Goal: Task Accomplishment & Management: Manage account settings

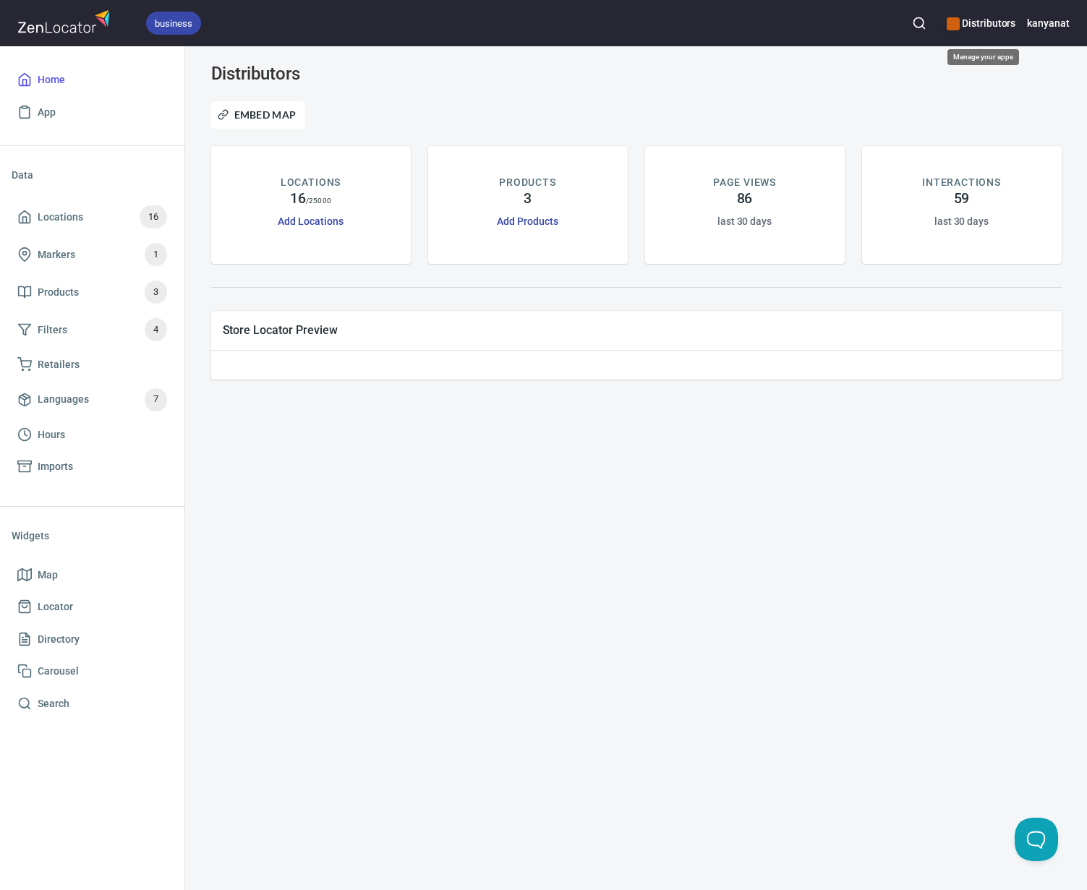
click at [979, 24] on h6 "Distributors" at bounding box center [981, 23] width 69 height 16
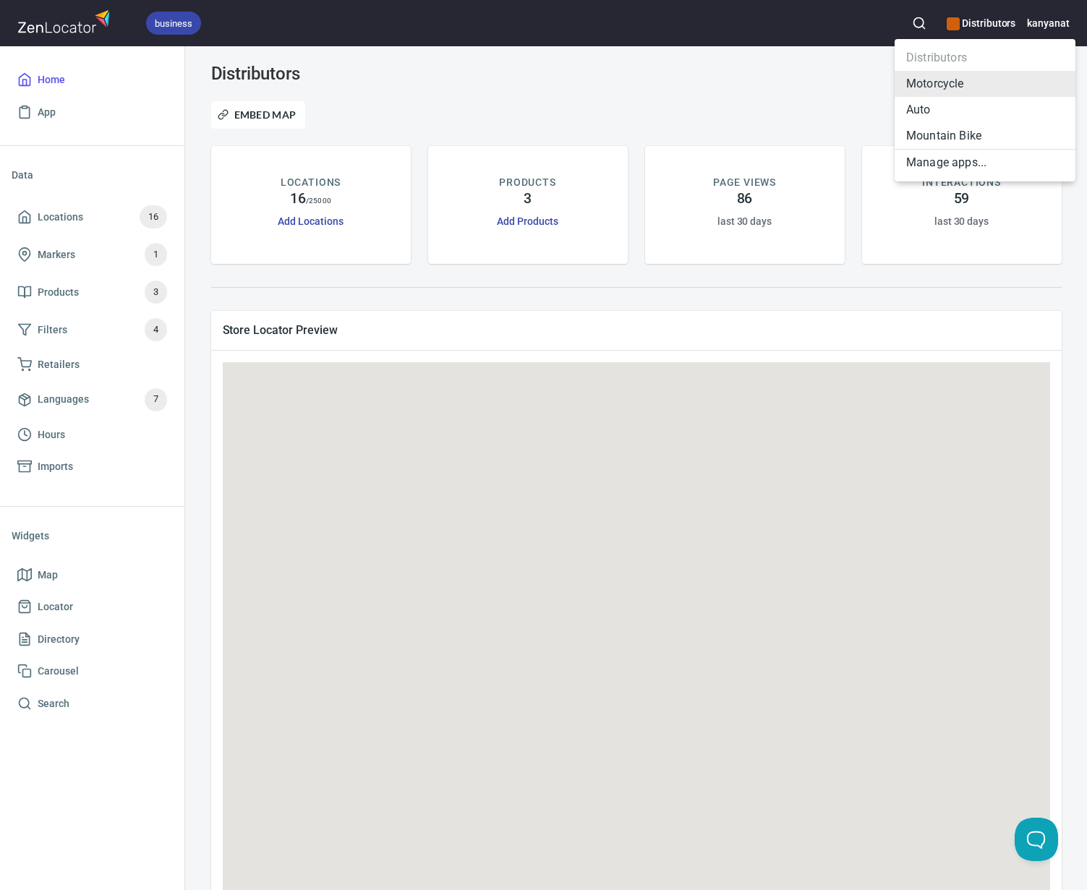
click at [963, 90] on li "Motorcycle" at bounding box center [985, 84] width 181 height 26
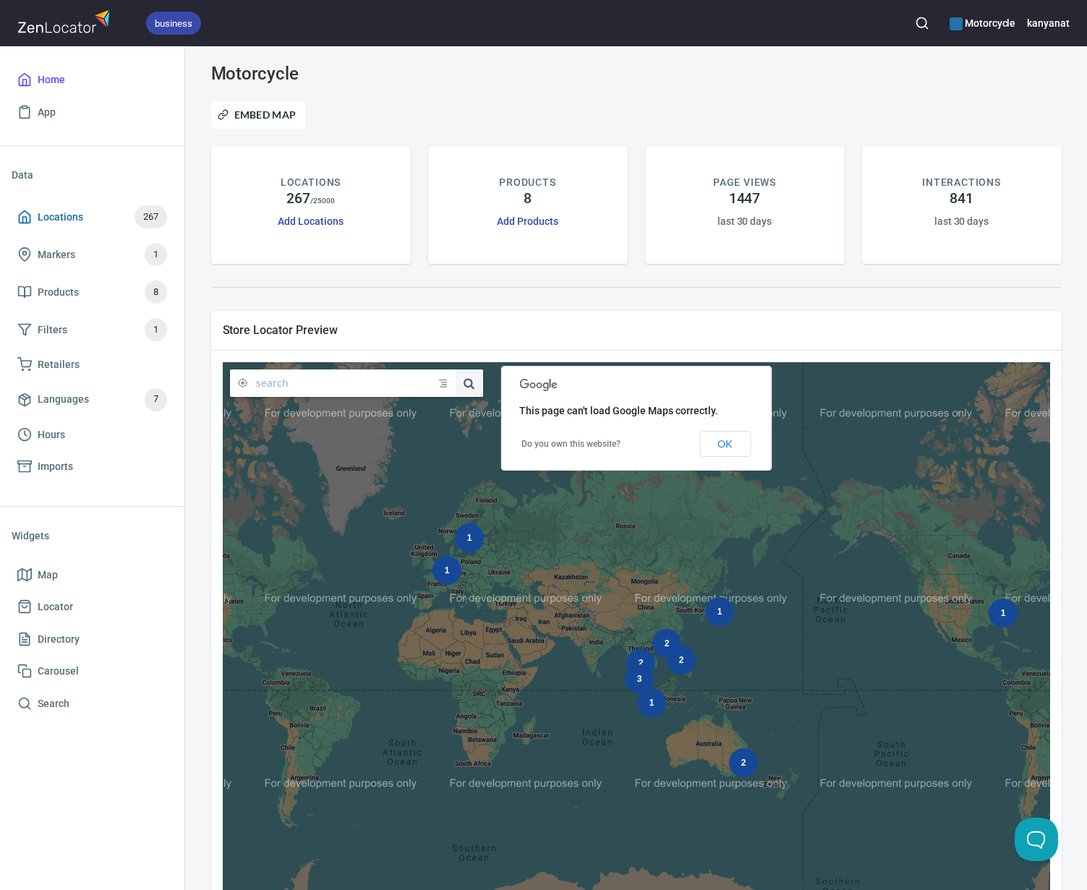
click at [137, 226] on span "Locations 267" at bounding box center [92, 216] width 150 height 23
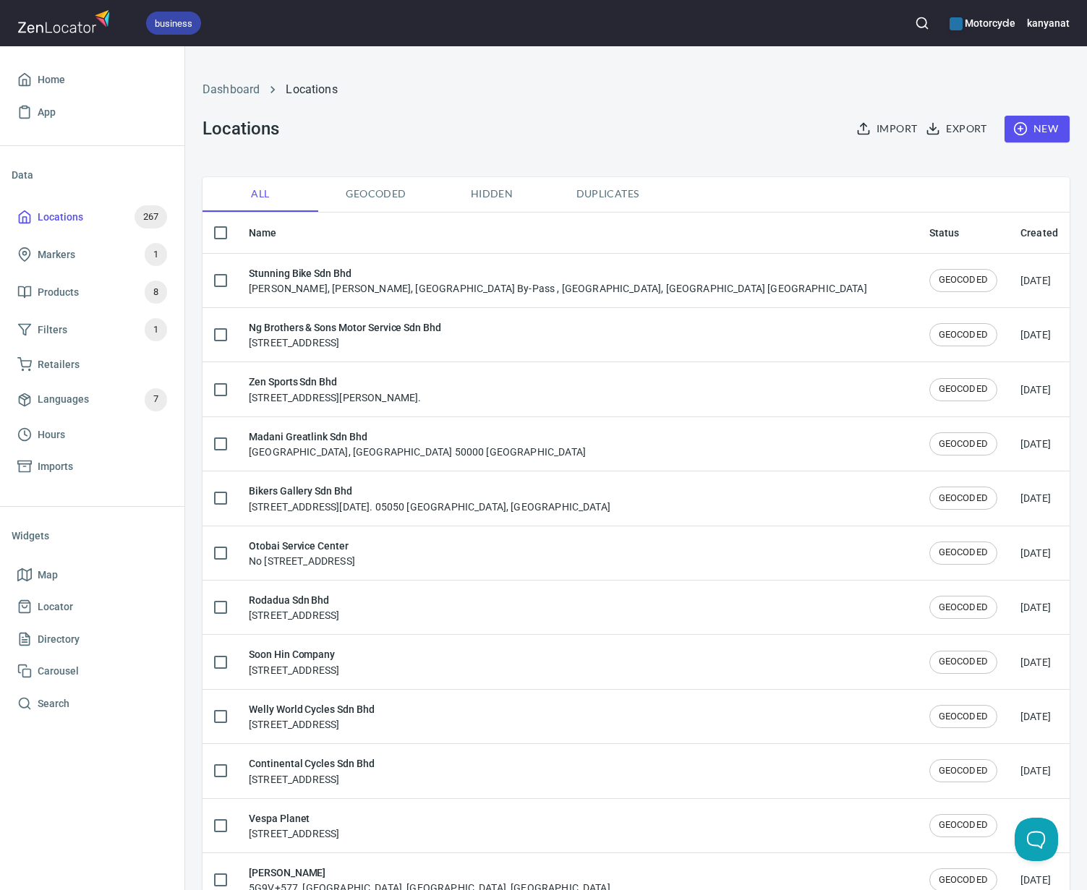
checkbox input "false"
click at [1036, 126] on span "New" at bounding box center [1037, 129] width 42 height 18
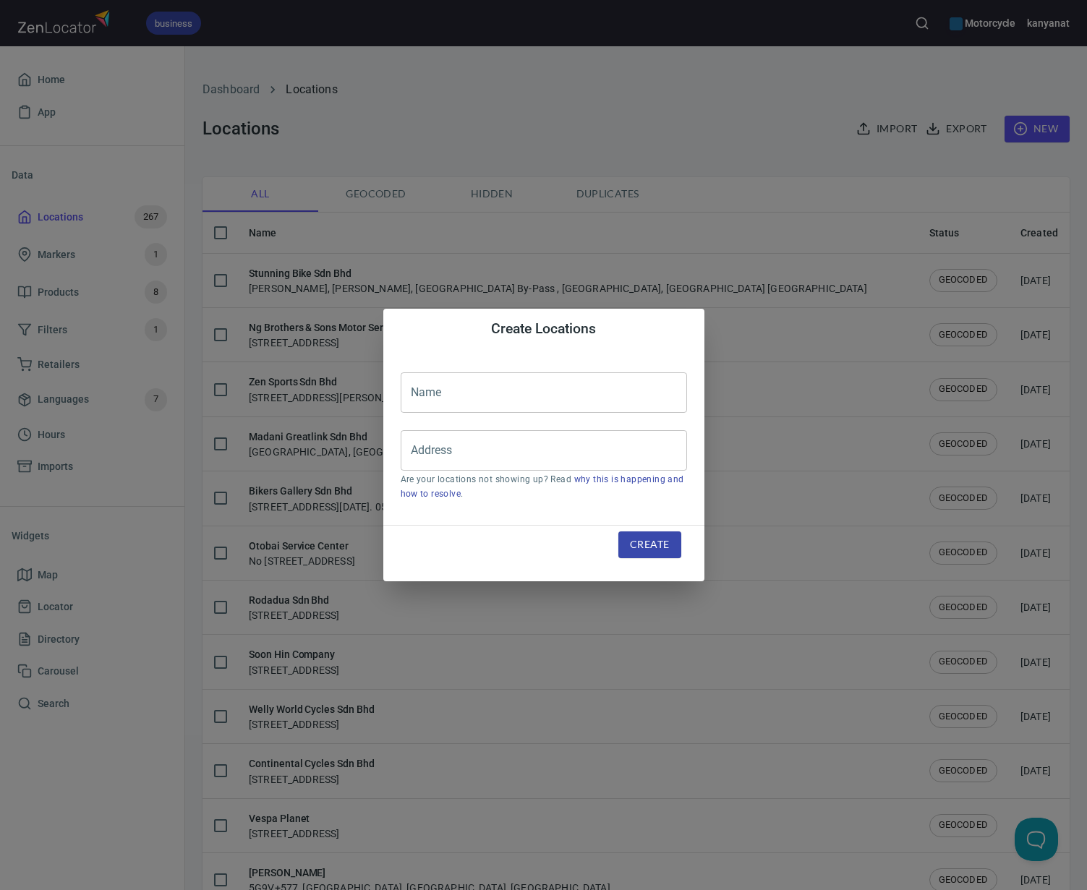
click at [469, 406] on input "text" at bounding box center [544, 392] width 286 height 41
paste input "AZ Racing Parts & Performance"
type input "AZ Racing Parts & Performance"
click at [445, 456] on input "Address" at bounding box center [533, 450] width 252 height 27
paste input "[STREET_ADDRESS]"
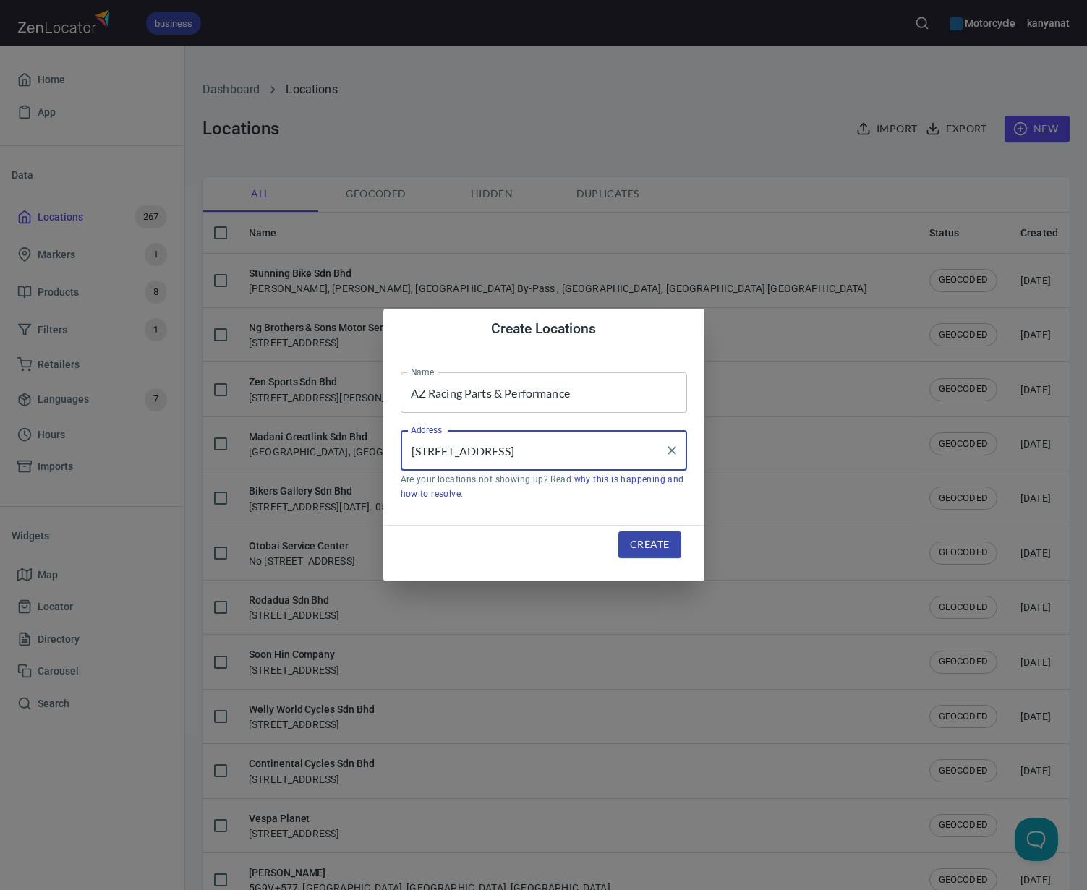
scroll to position [0, 135]
type input "[STREET_ADDRESS]"
click at [632, 540] on span "Create" at bounding box center [649, 545] width 39 height 18
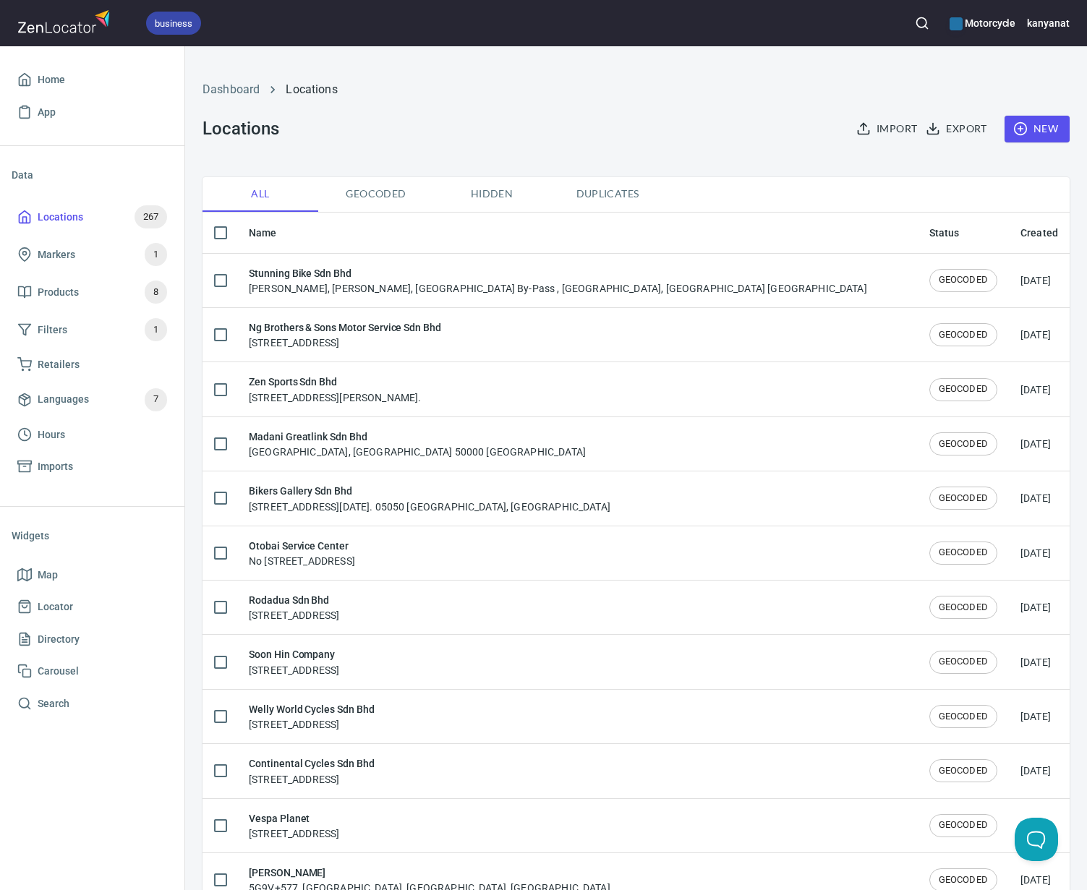
scroll to position [0, 0]
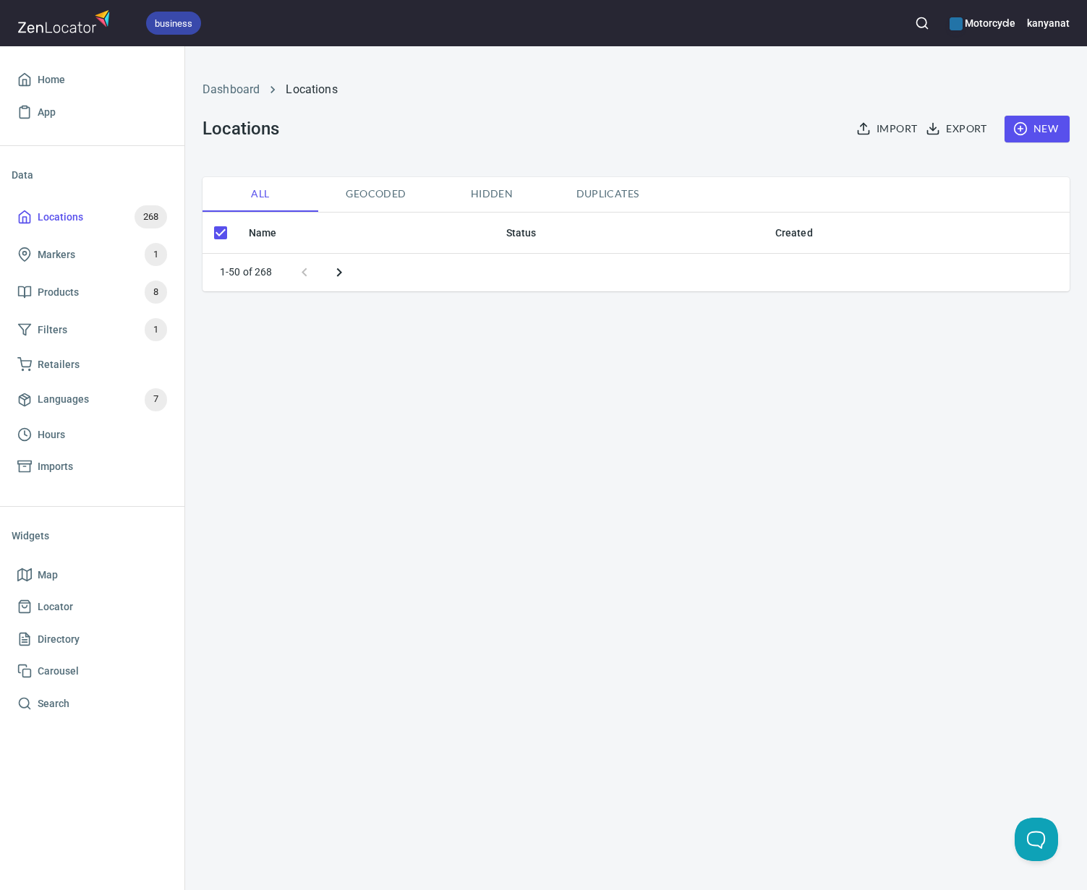
checkbox input "false"
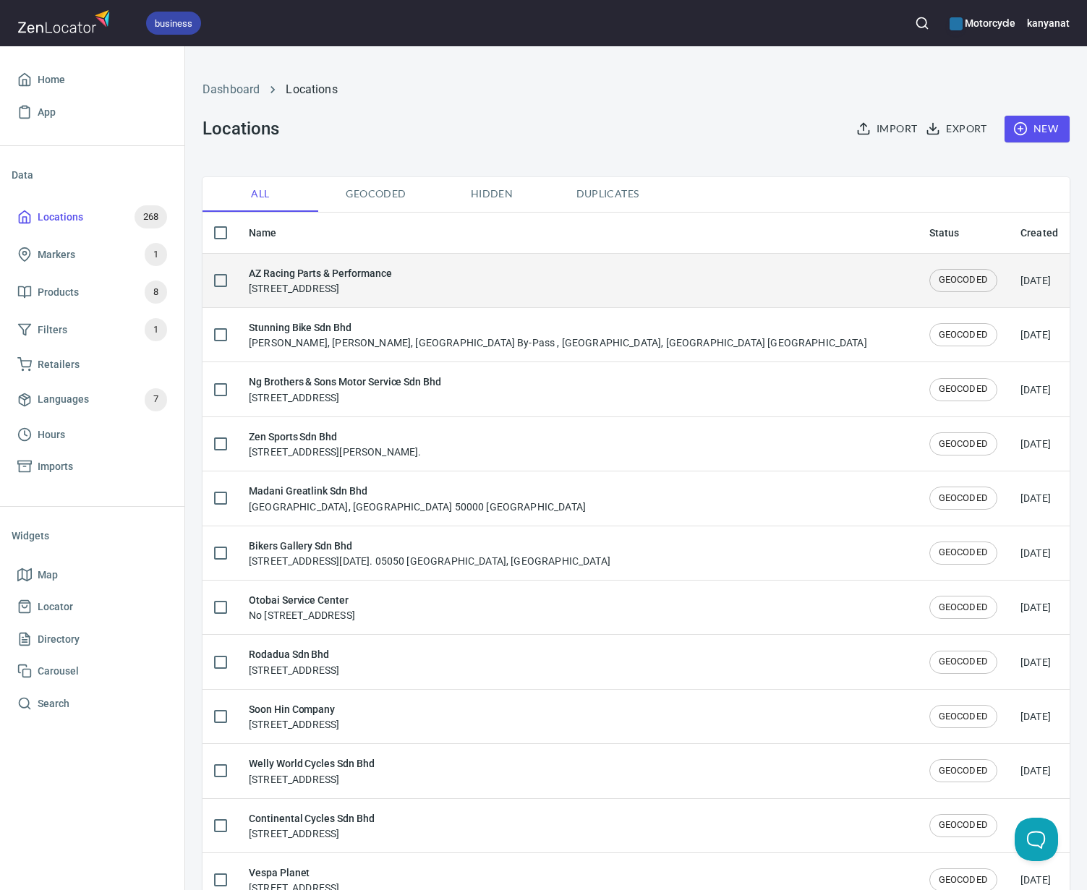
click at [392, 268] on h6 "AZ Racing Parts & Performance" at bounding box center [320, 273] width 143 height 16
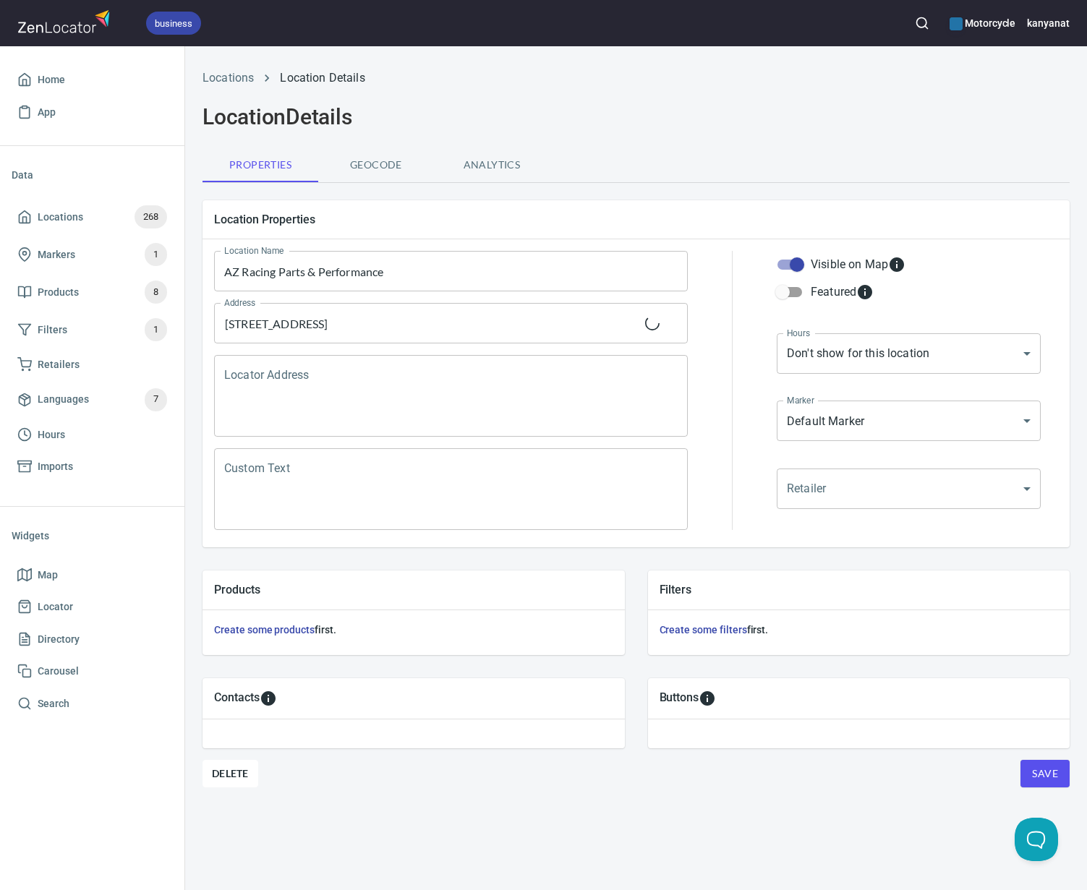
click at [341, 369] on textarea "Locator Address" at bounding box center [450, 396] width 453 height 55
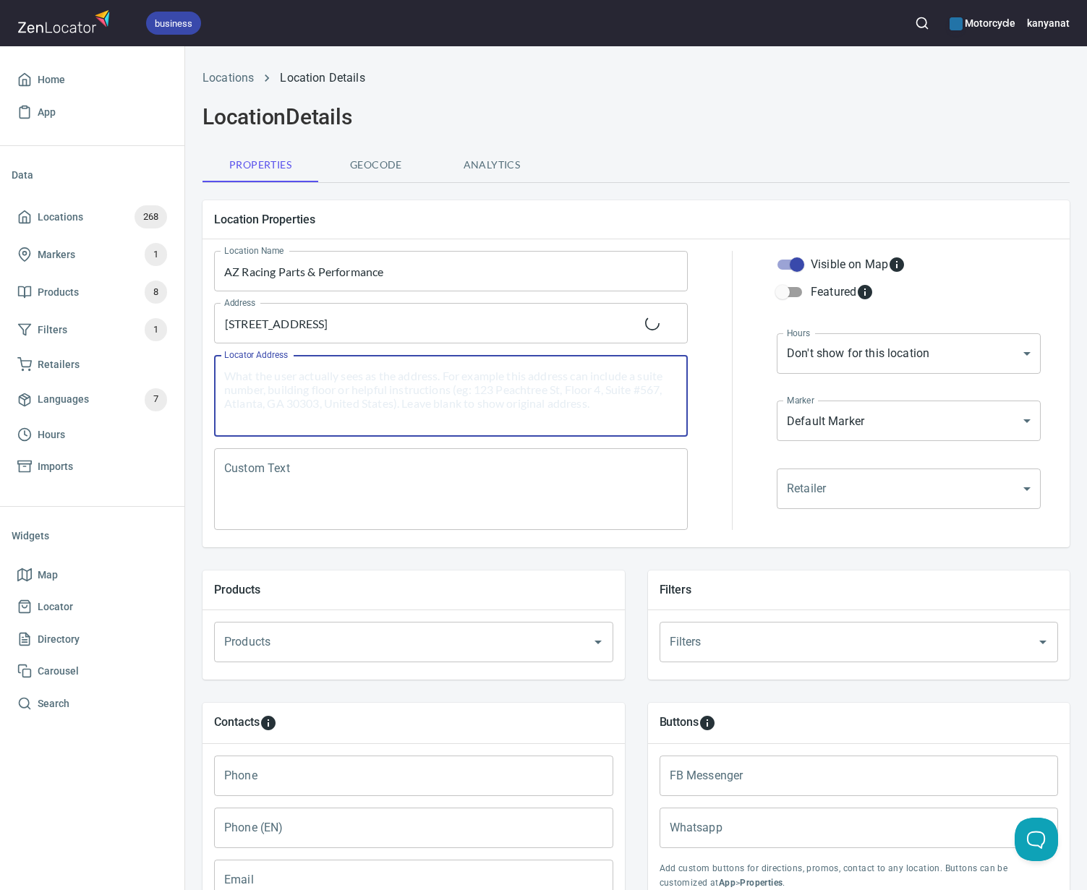
paste textarea "[STREET_ADDRESS]"
type textarea "[STREET_ADDRESS]"
click at [284, 640] on input "Products" at bounding box center [394, 642] width 346 height 27
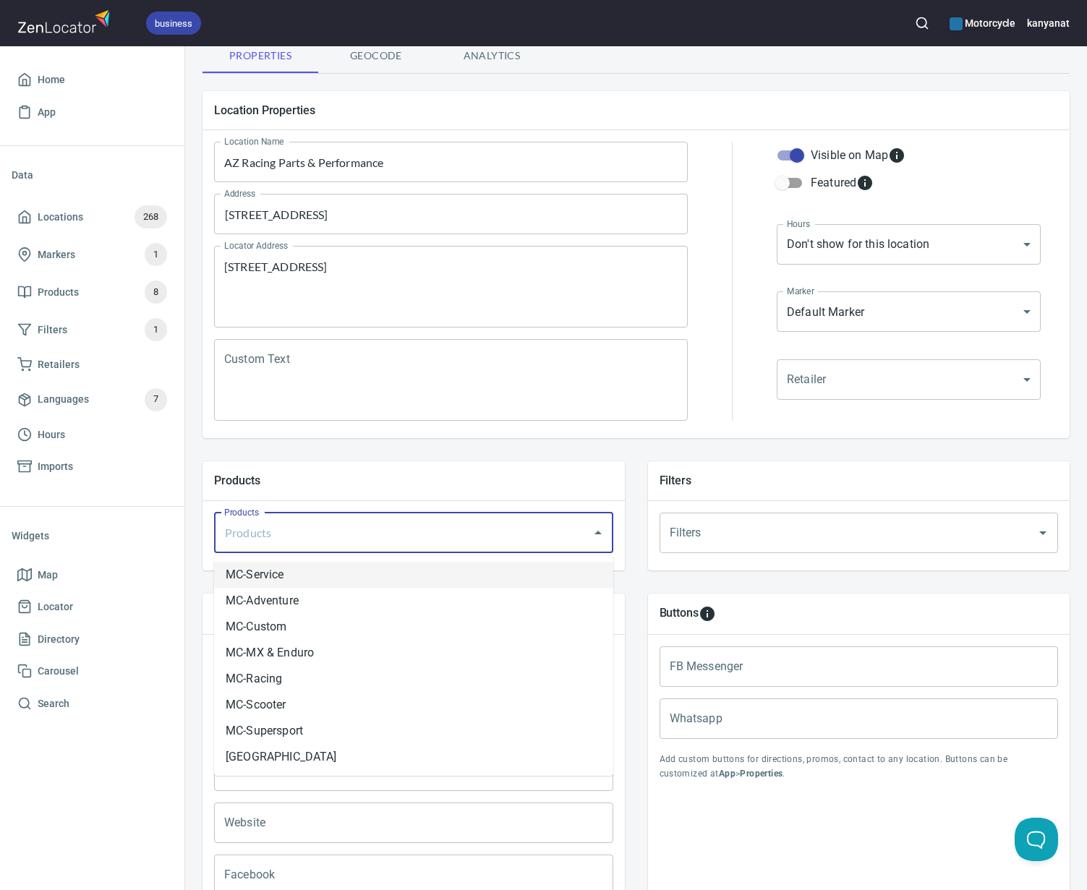
scroll to position [112, 0]
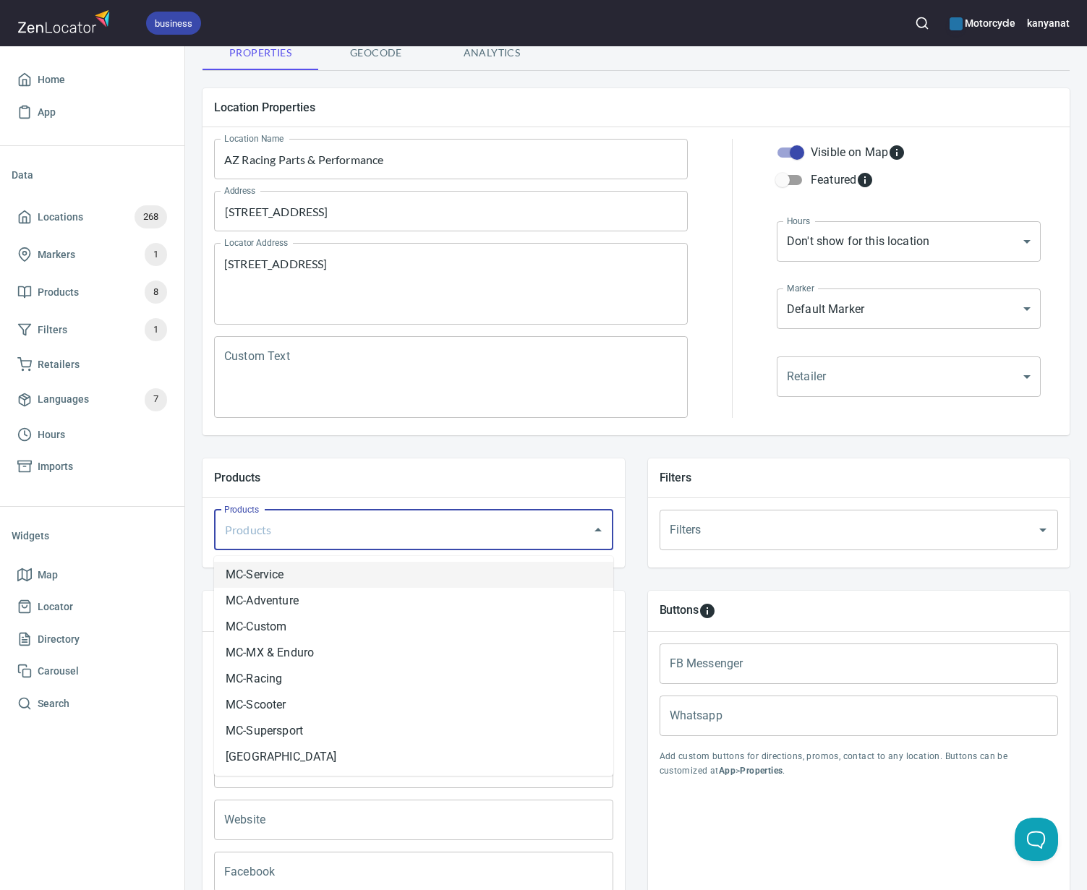
click at [584, 470] on h5 "Products" at bounding box center [413, 477] width 399 height 15
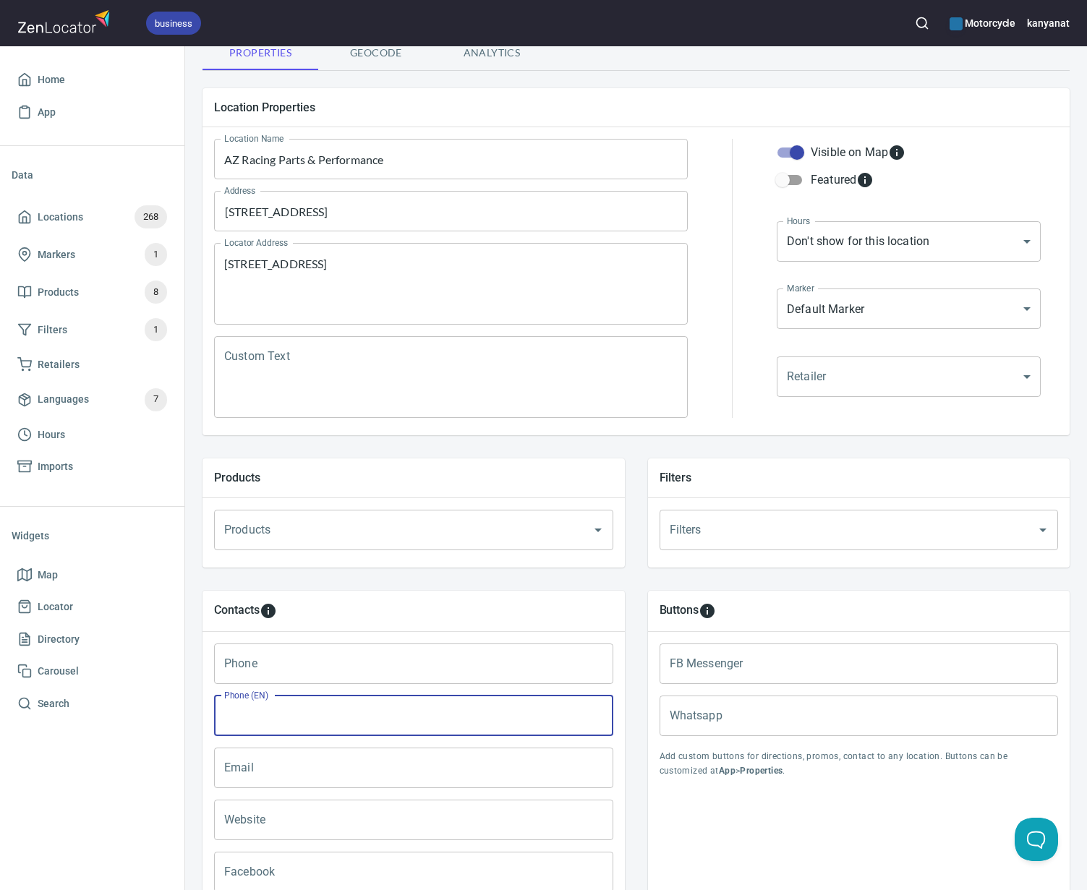
click at [328, 704] on input "Phone (EN)" at bounding box center [413, 716] width 399 height 41
paste input "60195665094"
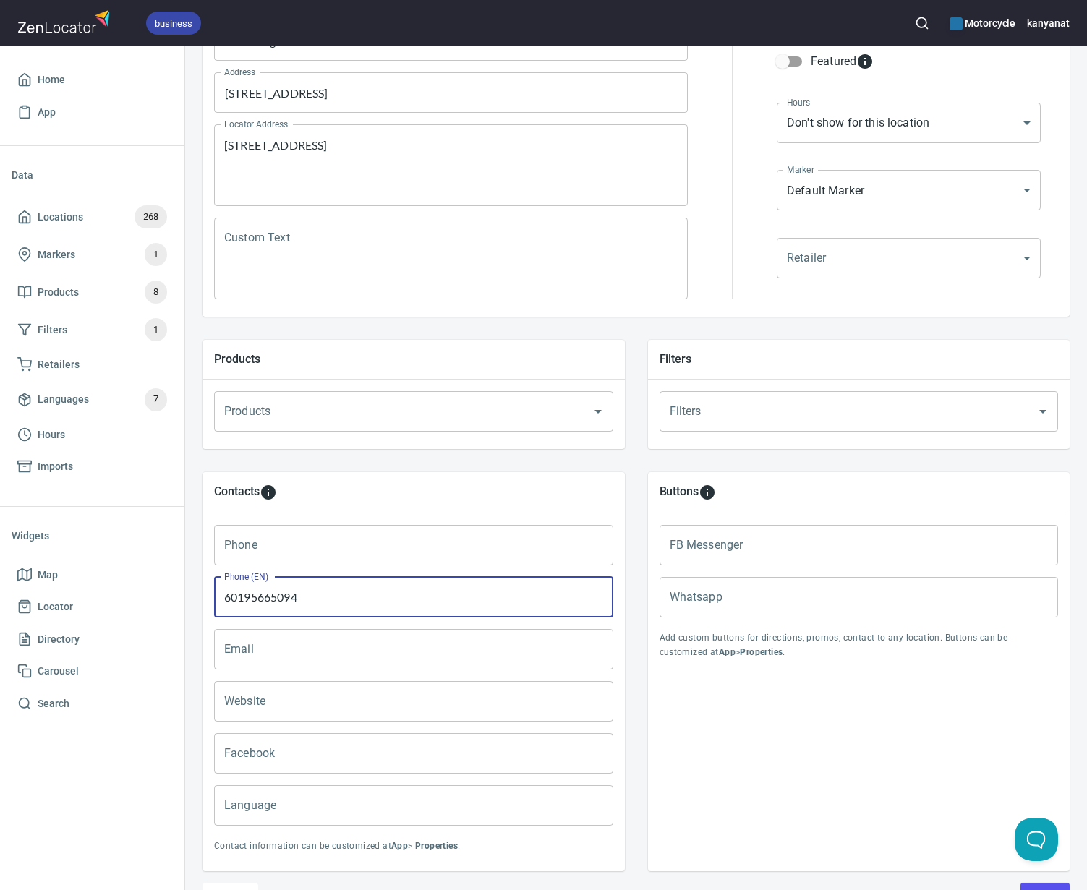
scroll to position [232, 0]
type input "60195665094"
click at [252, 648] on input "Email" at bounding box center [413, 648] width 399 height 41
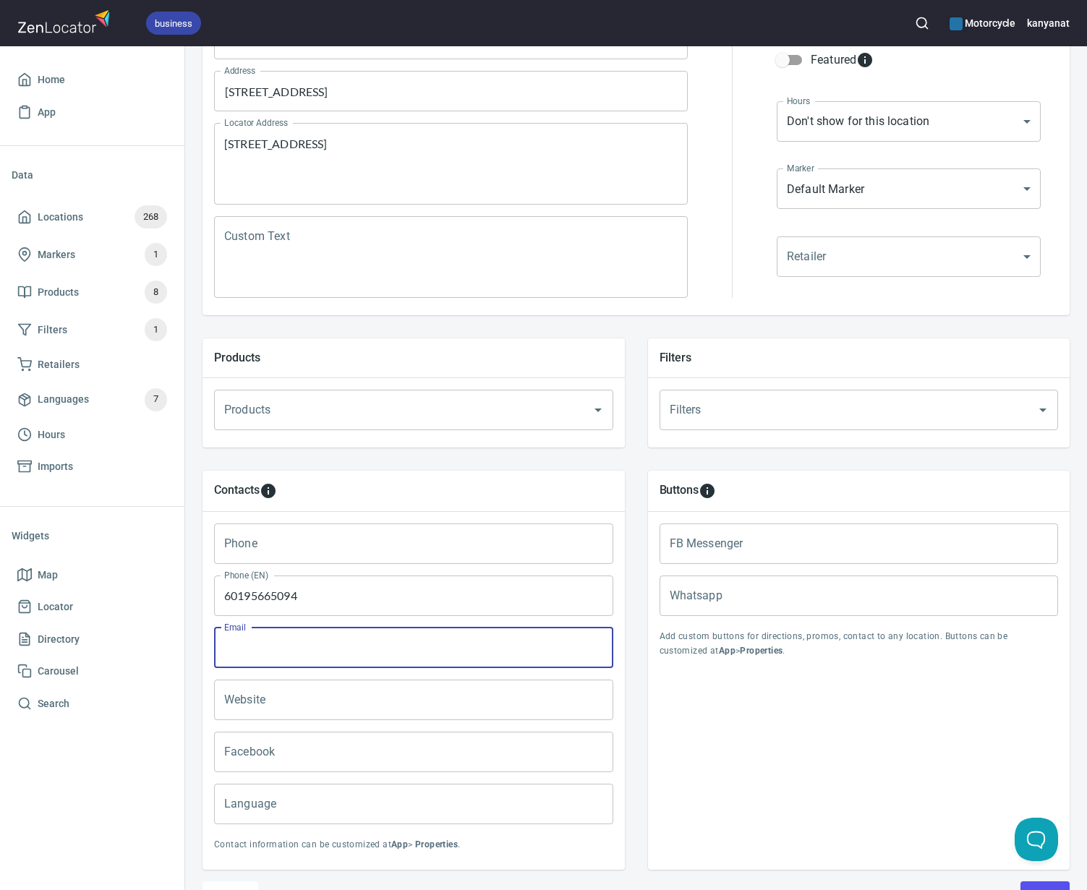
paste input "60195665094"
drag, startPoint x: 404, startPoint y: 654, endPoint x: 214, endPoint y: 645, distance: 189.7
click at [214, 645] on input "60195665094" at bounding box center [413, 648] width 399 height 41
paste input "[EMAIL_ADDRESS][DOMAIN_NAME]"
type input "[EMAIL_ADDRESS][DOMAIN_NAME]"
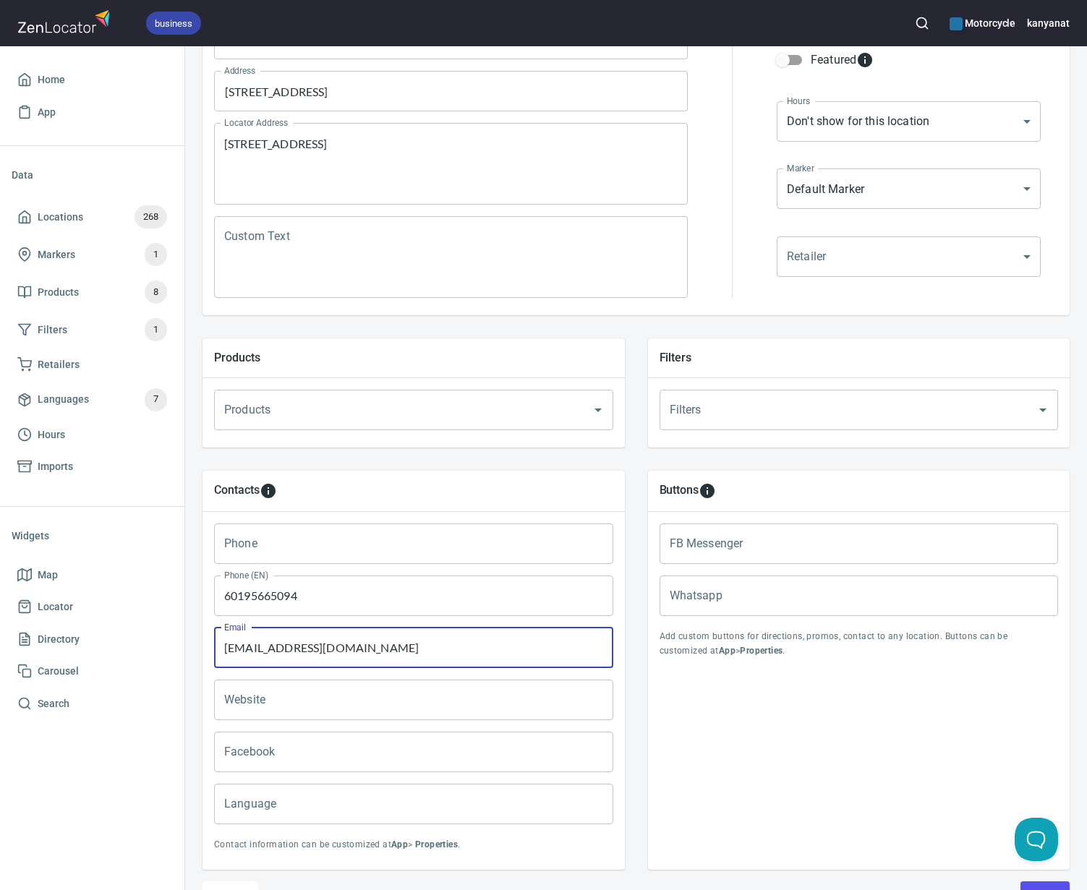
click at [379, 408] on input "Products" at bounding box center [394, 409] width 346 height 27
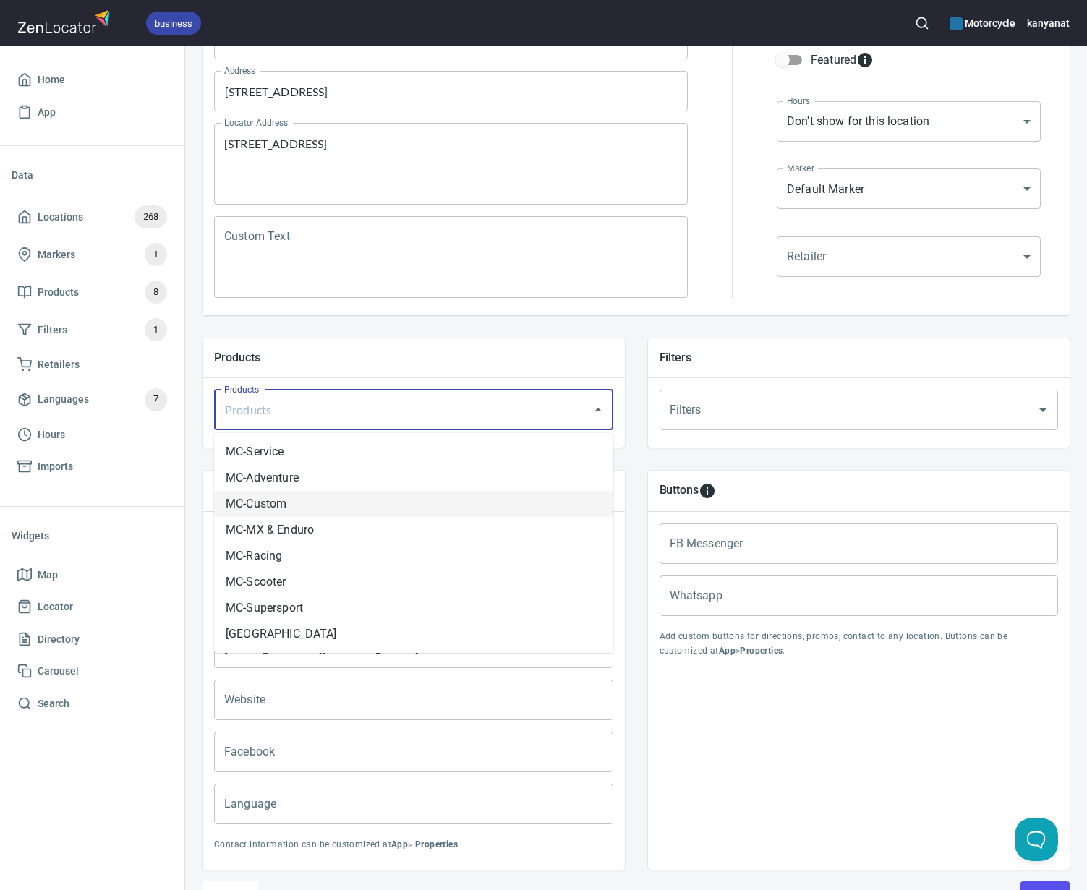
click at [276, 507] on li "MC-Custom" at bounding box center [413, 504] width 399 height 26
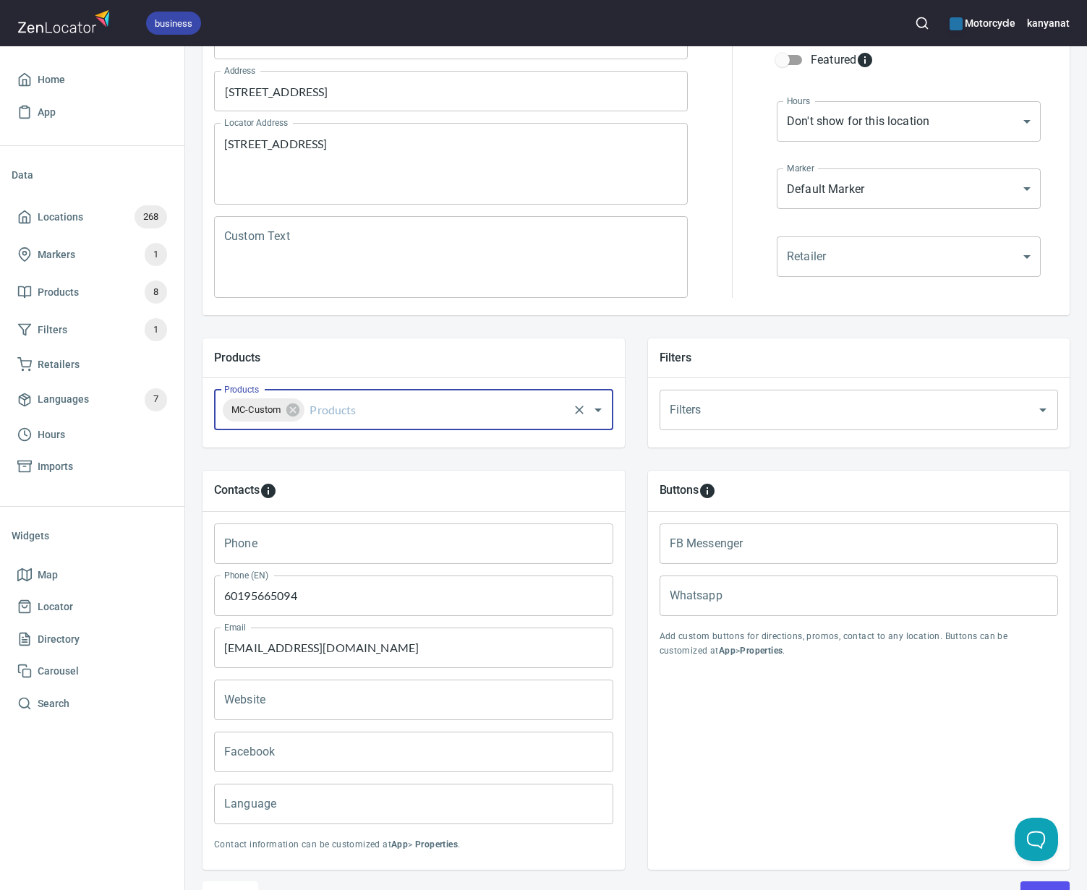
click at [384, 419] on input "Products" at bounding box center [436, 409] width 259 height 27
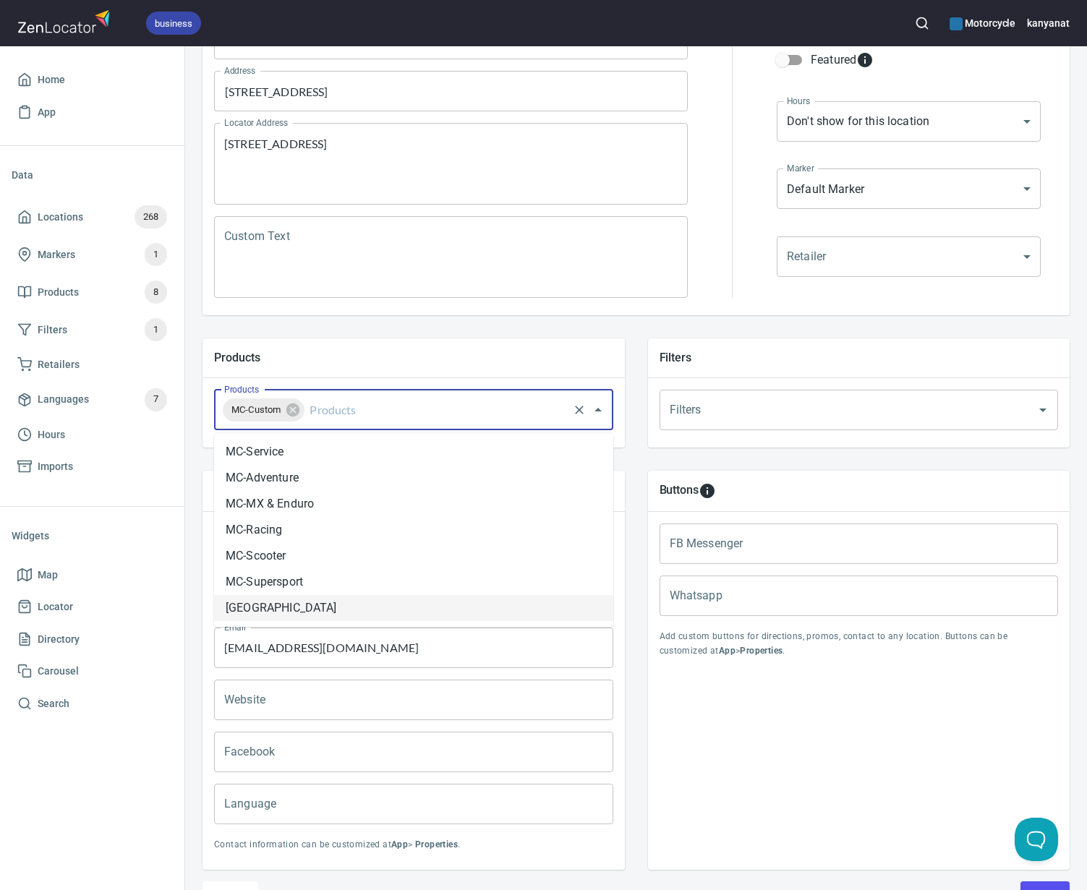
click at [270, 606] on li "[GEOGRAPHIC_DATA]" at bounding box center [413, 608] width 399 height 26
click at [434, 409] on input "Products" at bounding box center [500, 409] width 132 height 27
drag, startPoint x: 310, startPoint y: 584, endPoint x: 357, endPoint y: 521, distance: 78.4
click at [310, 584] on li "MC-Supersport" at bounding box center [413, 582] width 399 height 26
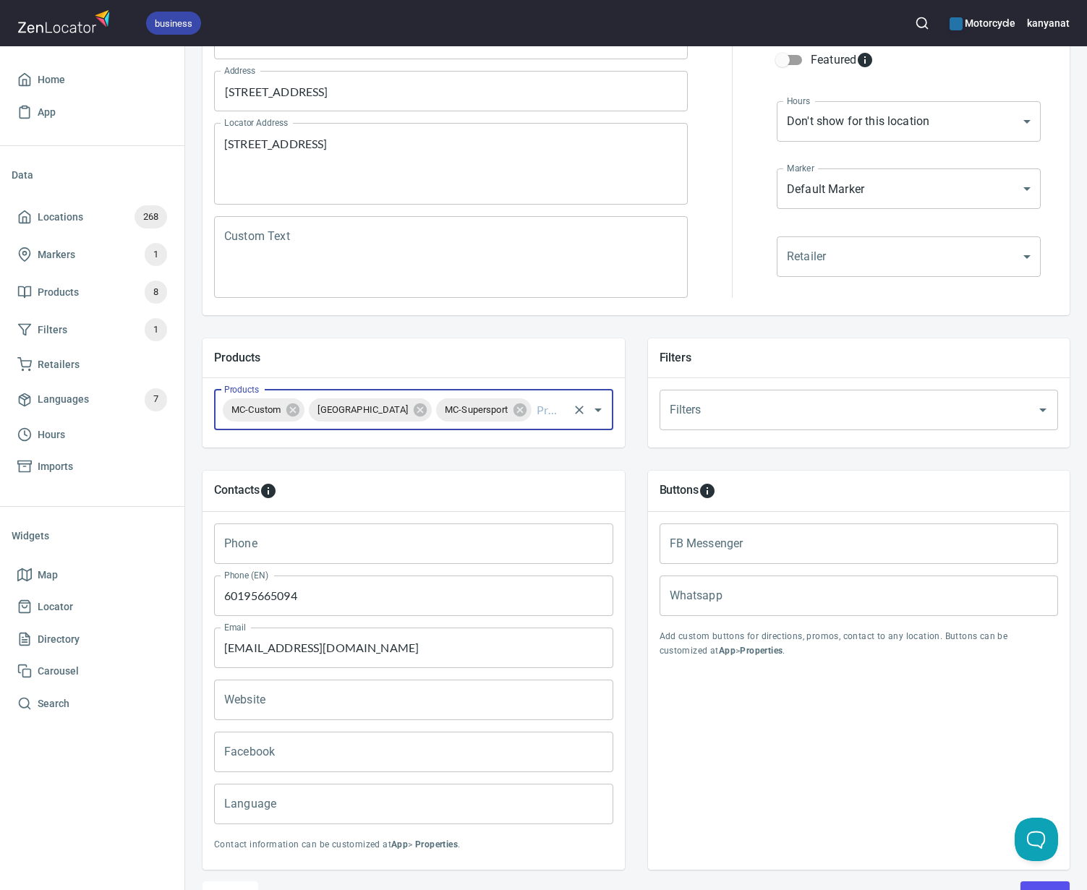
click at [534, 416] on input "Products" at bounding box center [550, 409] width 33 height 27
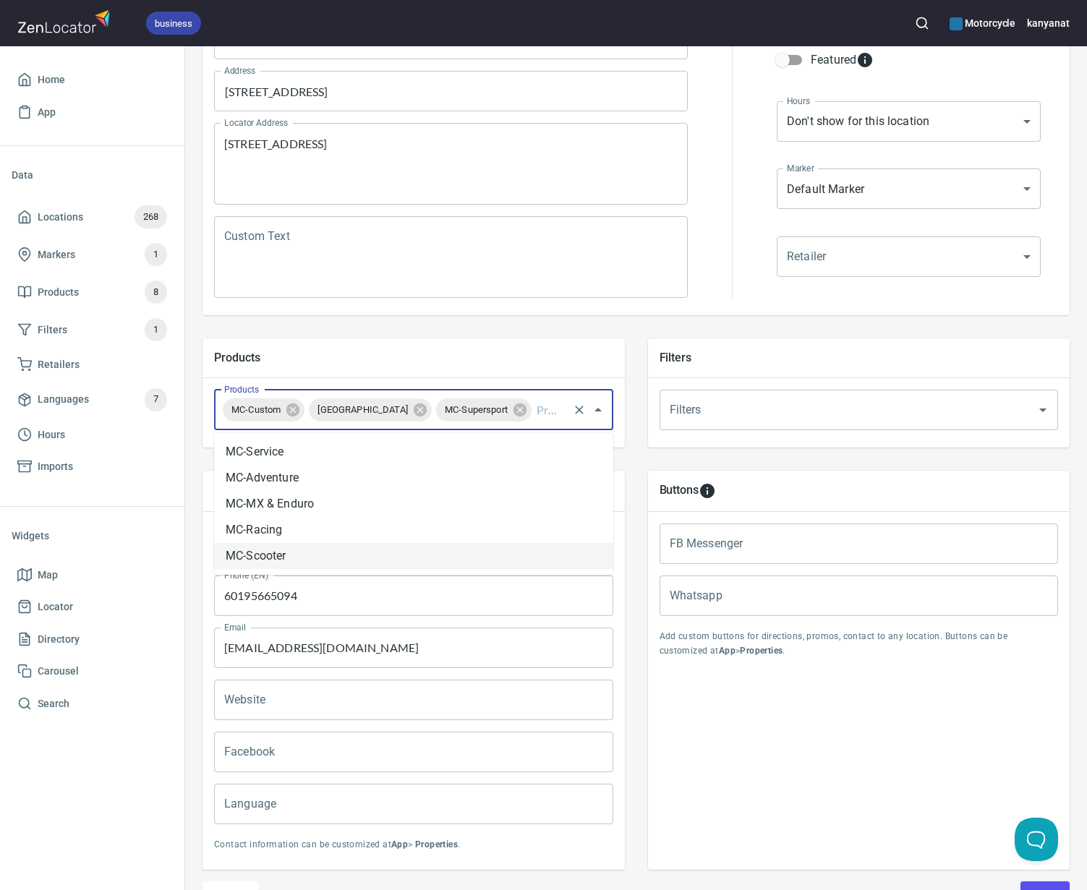
click at [284, 555] on li "MC-Scooter" at bounding box center [413, 556] width 399 height 26
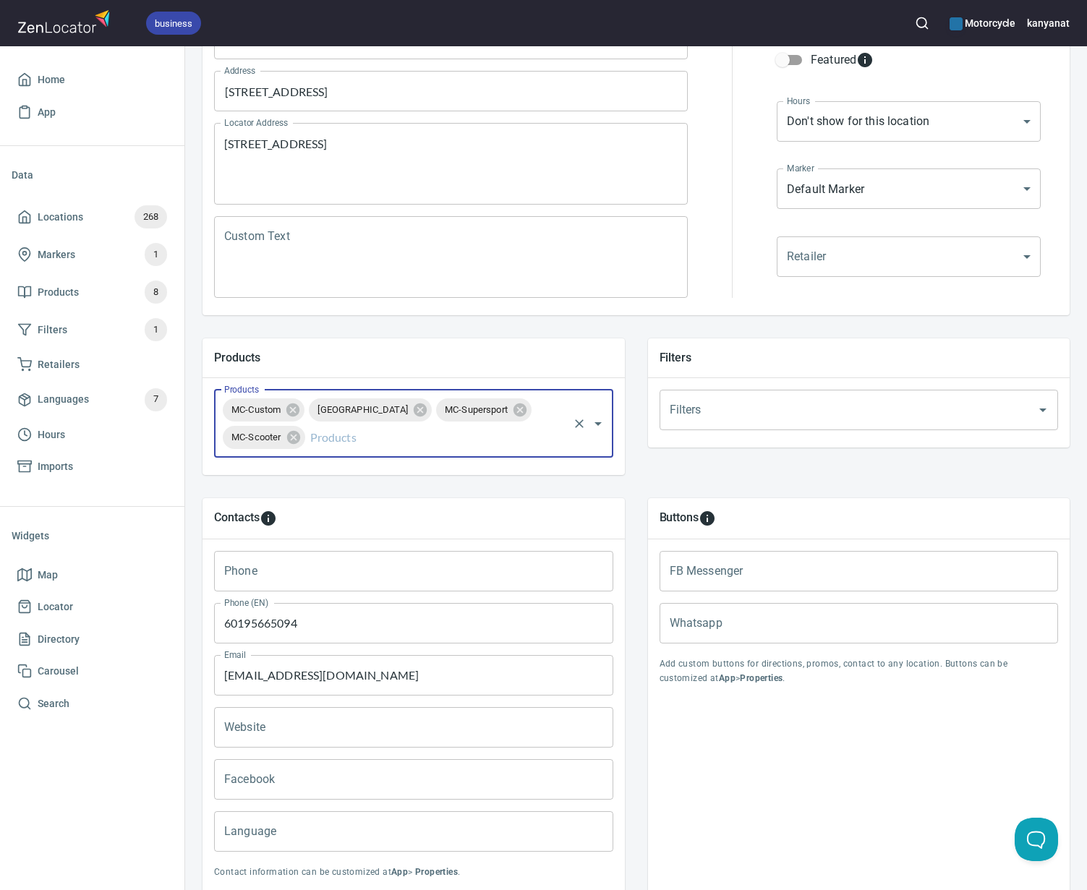
scroll to position [341, 0]
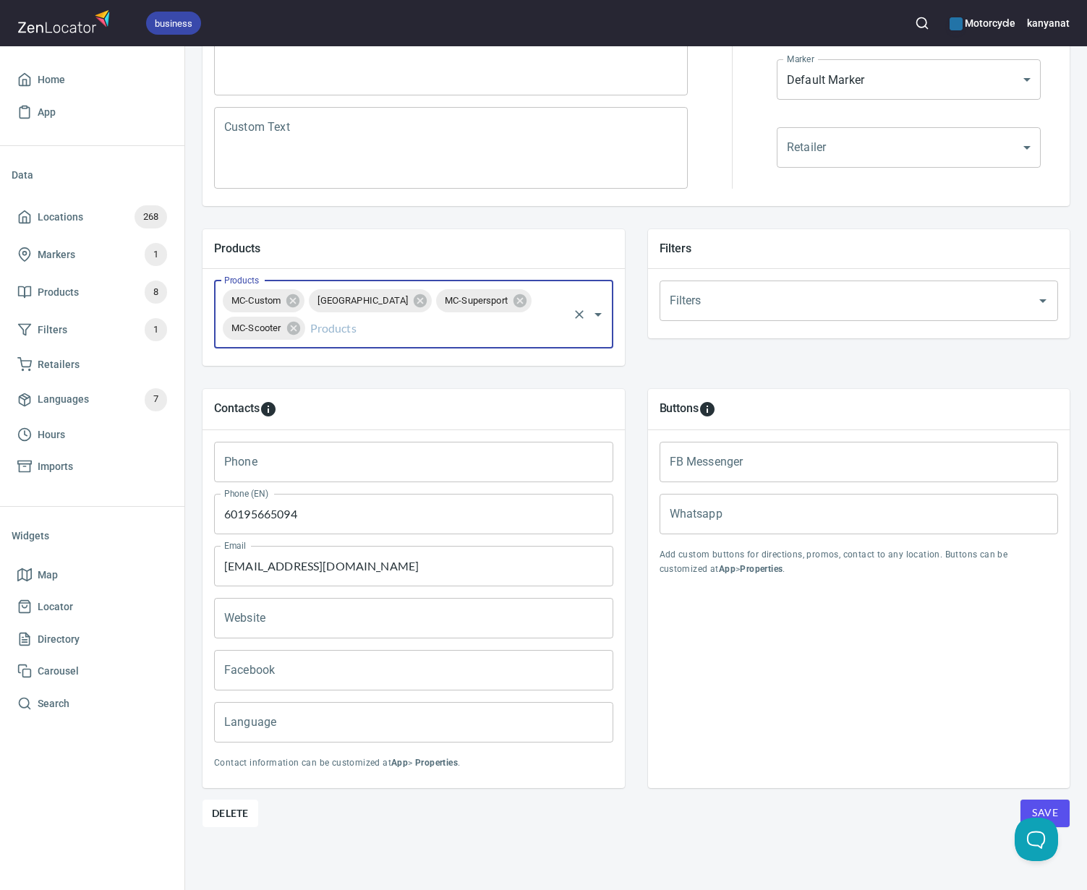
click at [323, 723] on input "Language" at bounding box center [413, 722] width 399 height 41
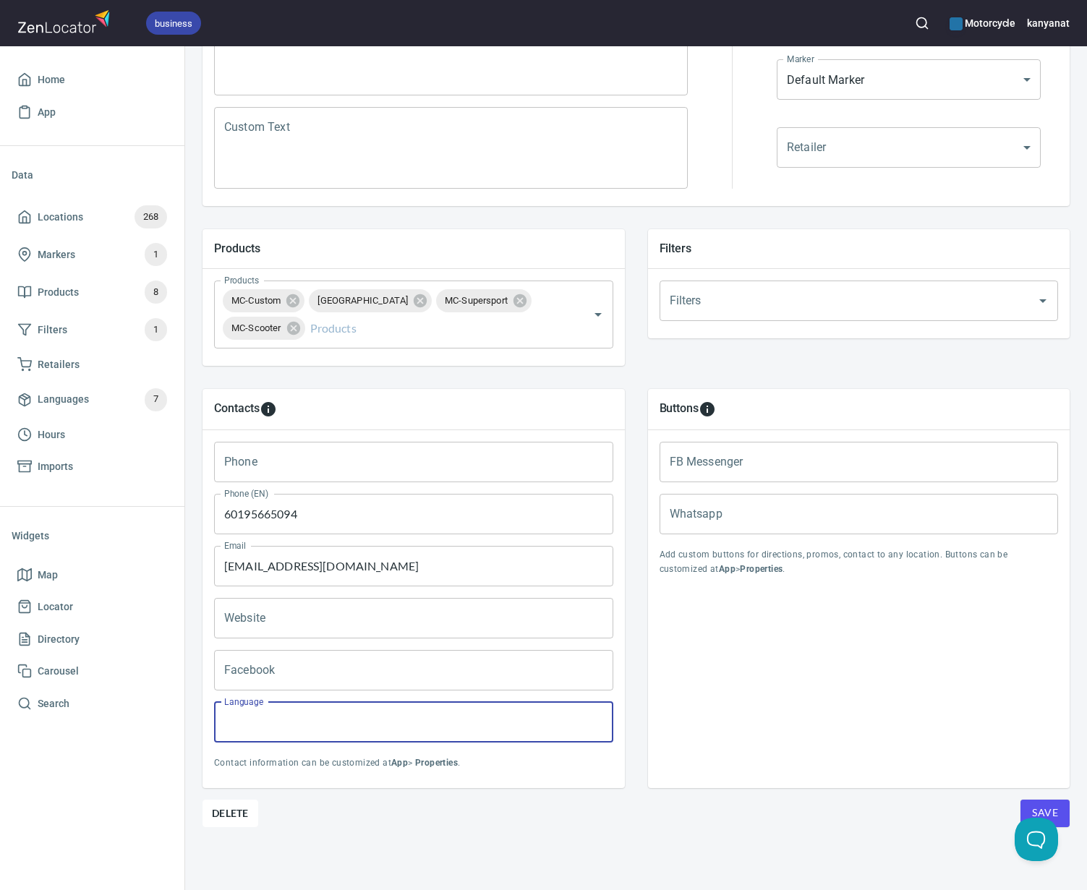
paste input "English, Bahasa Malaysia"
type input "English, Bahasa Malaysia"
click at [773, 521] on input "Whatsapp" at bounding box center [859, 514] width 399 height 41
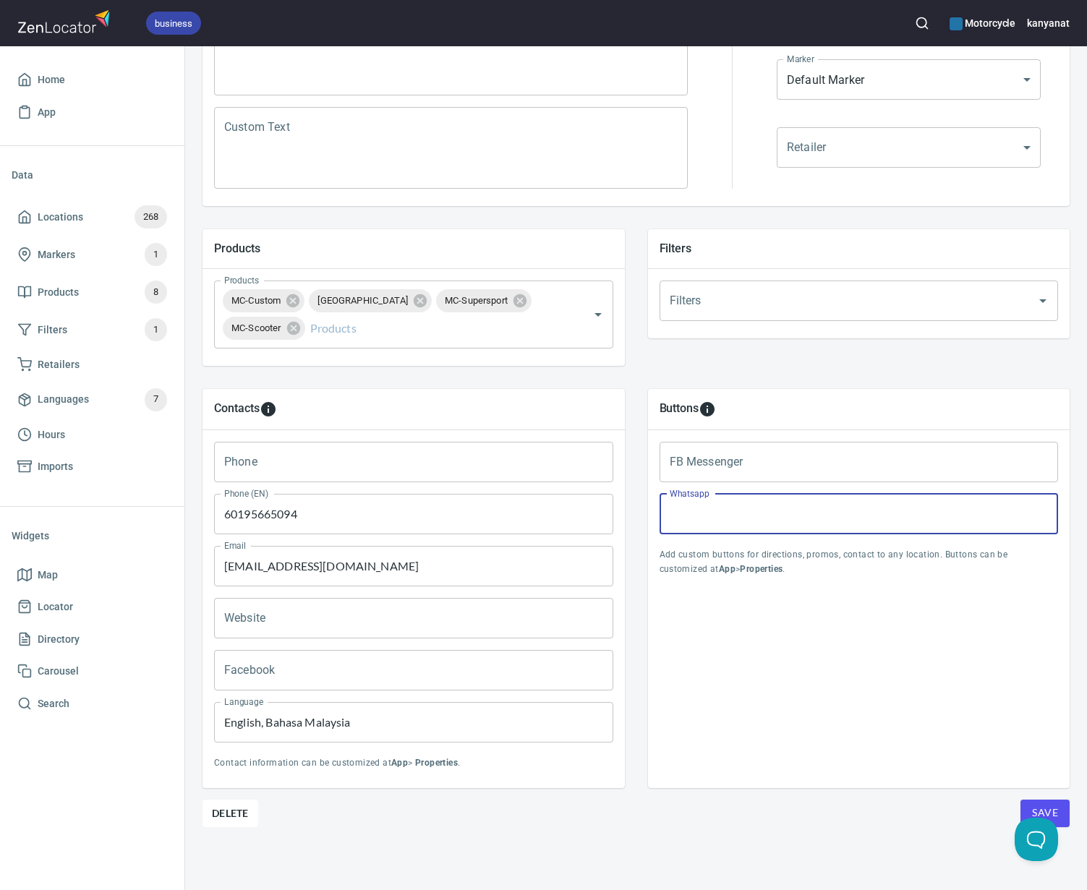
paste input "[DOMAIN_NAME][URL]"
type input "[DOMAIN_NAME][URL]"
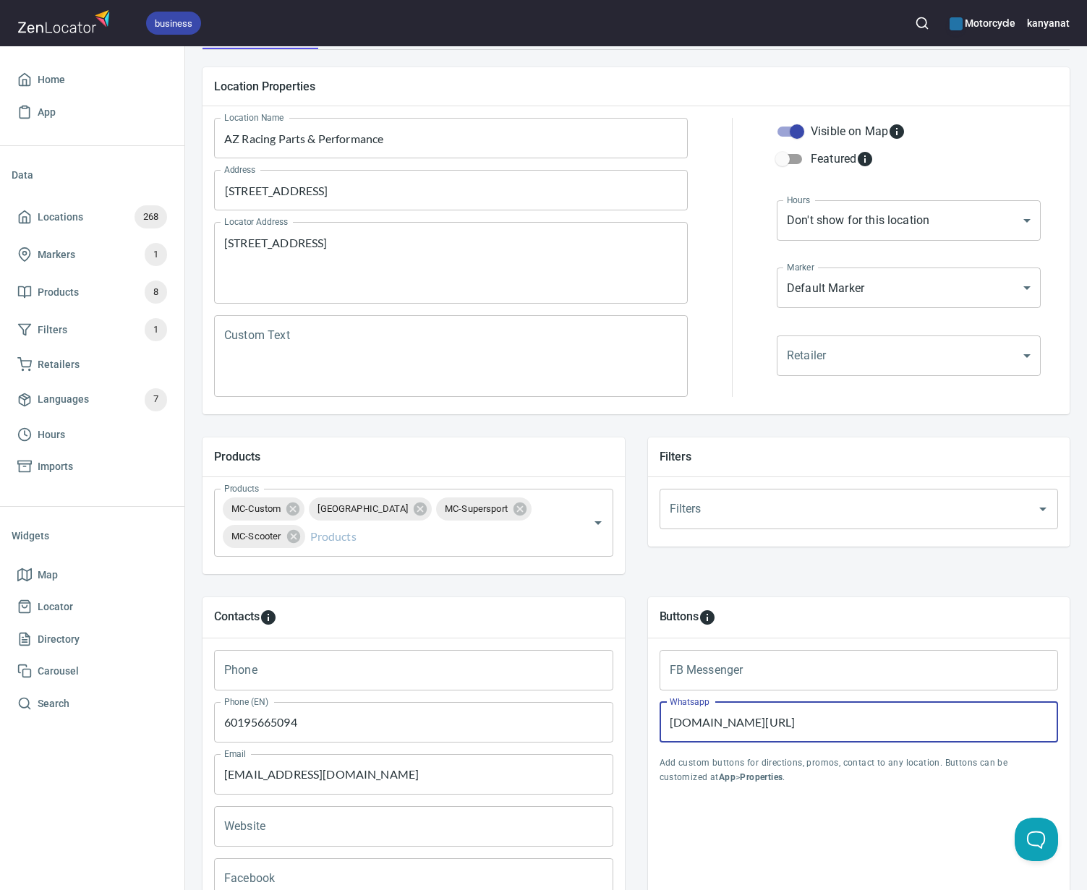
scroll to position [119, 0]
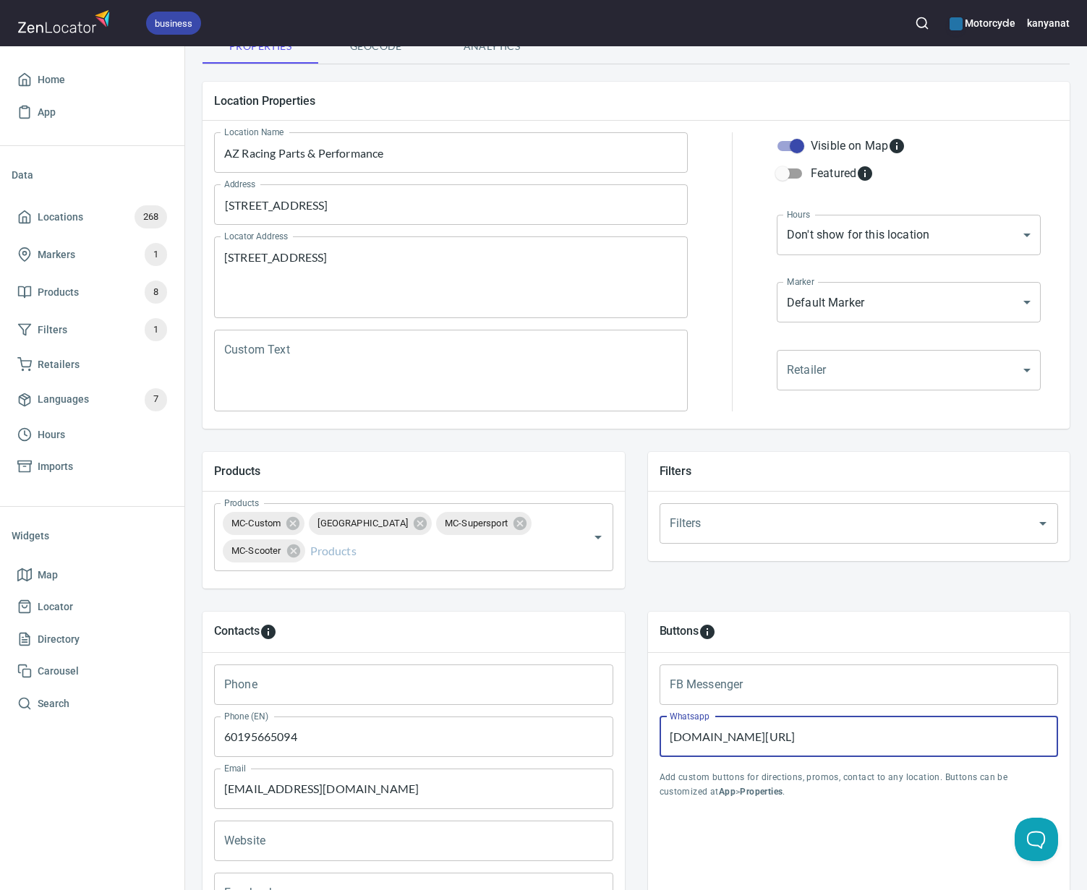
click at [859, 239] on body "business Motorcycle kanyanat Home App Data Locations 268 Markers 1 Products 8 F…" at bounding box center [543, 445] width 1087 height 890
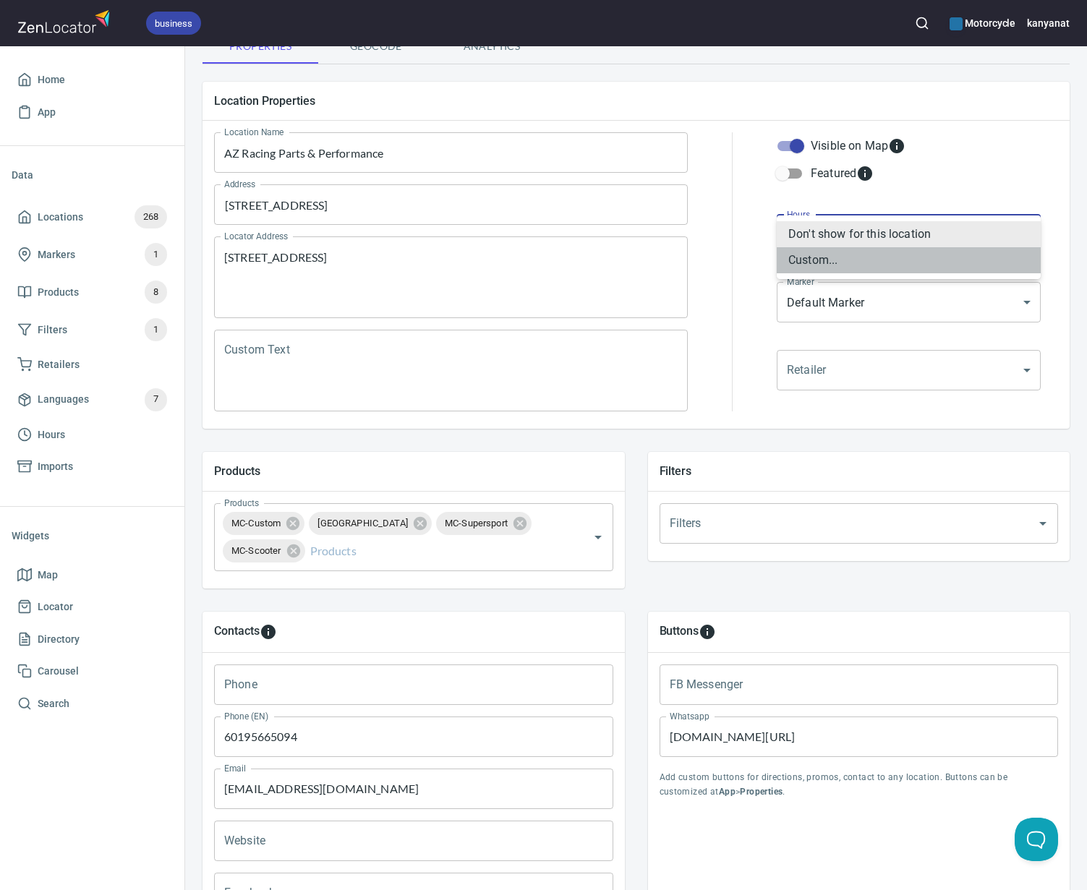
click at [836, 257] on li "Custom..." at bounding box center [909, 260] width 264 height 26
type input "CUSTOM_HOURS"
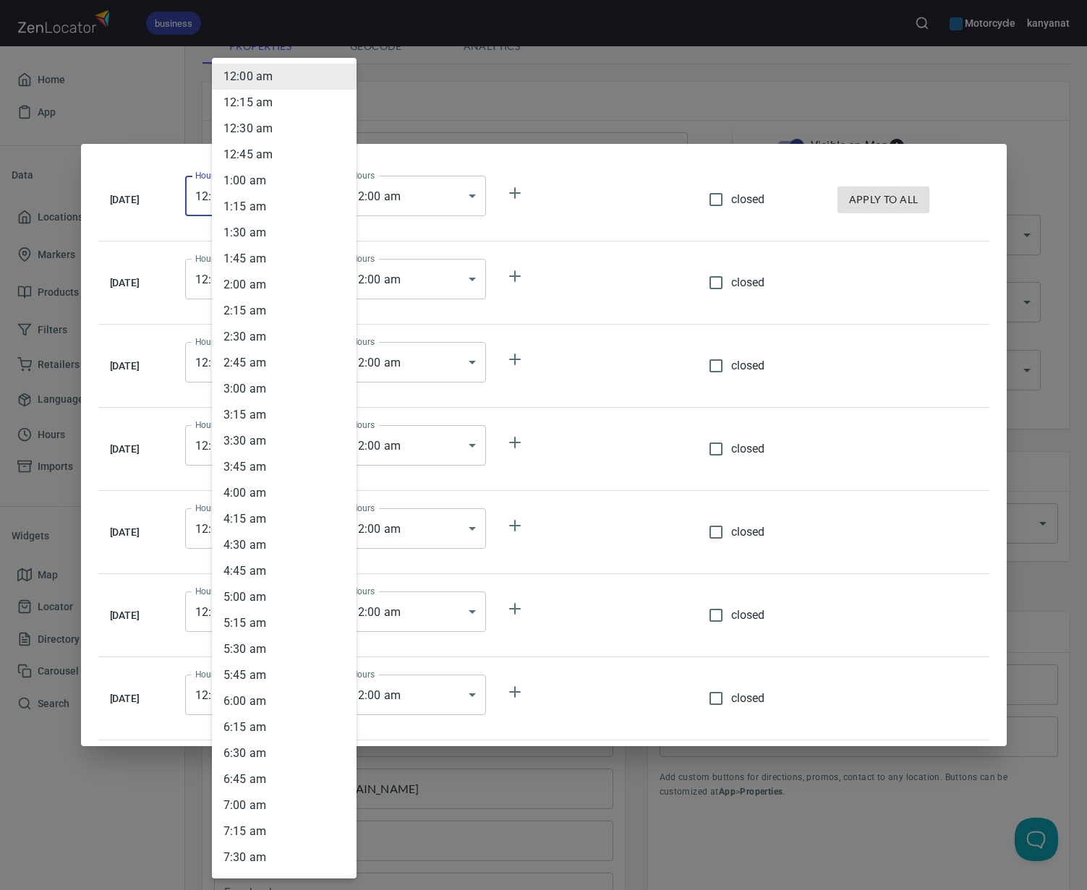
click at [309, 191] on body "business Motorcycle kanyanat Home App Data Locations 268 Markers 1 Products 8 F…" at bounding box center [543, 445] width 1087 height 890
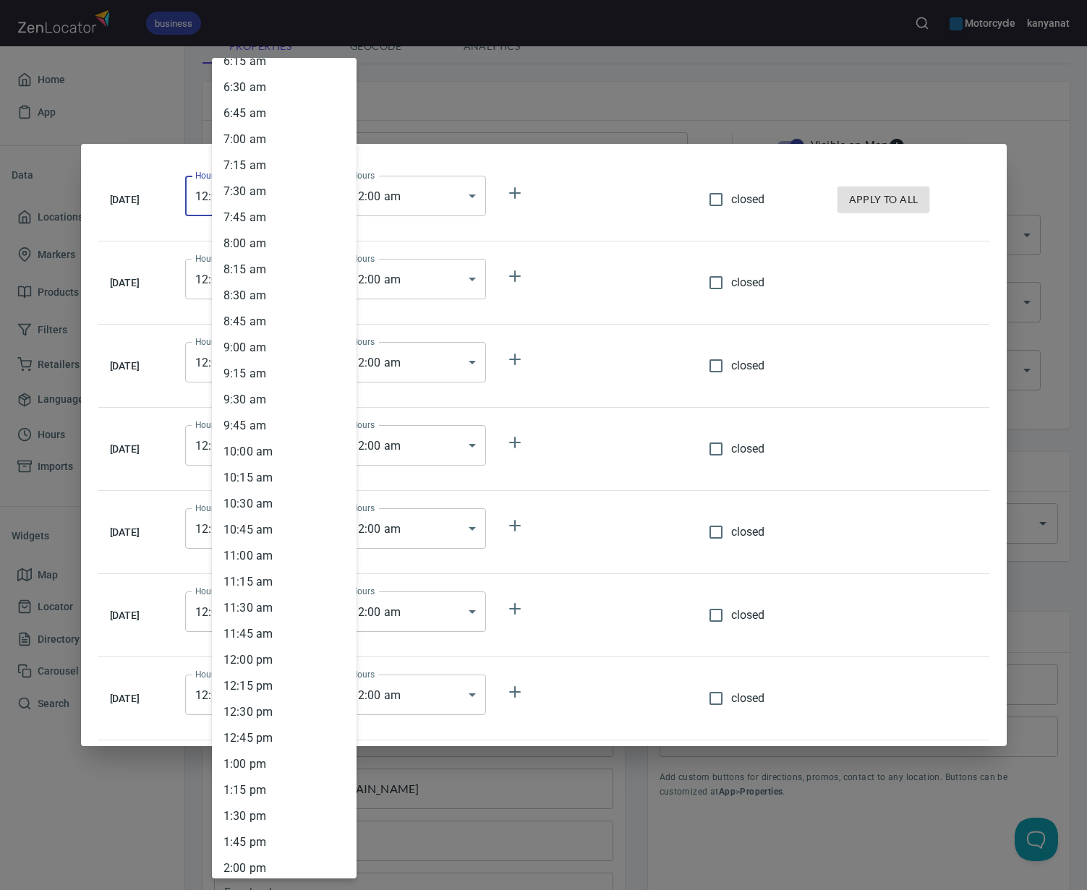
scroll to position [665, 0]
click at [273, 457] on li "10 : 00 am" at bounding box center [284, 453] width 145 height 26
type input "10:00"
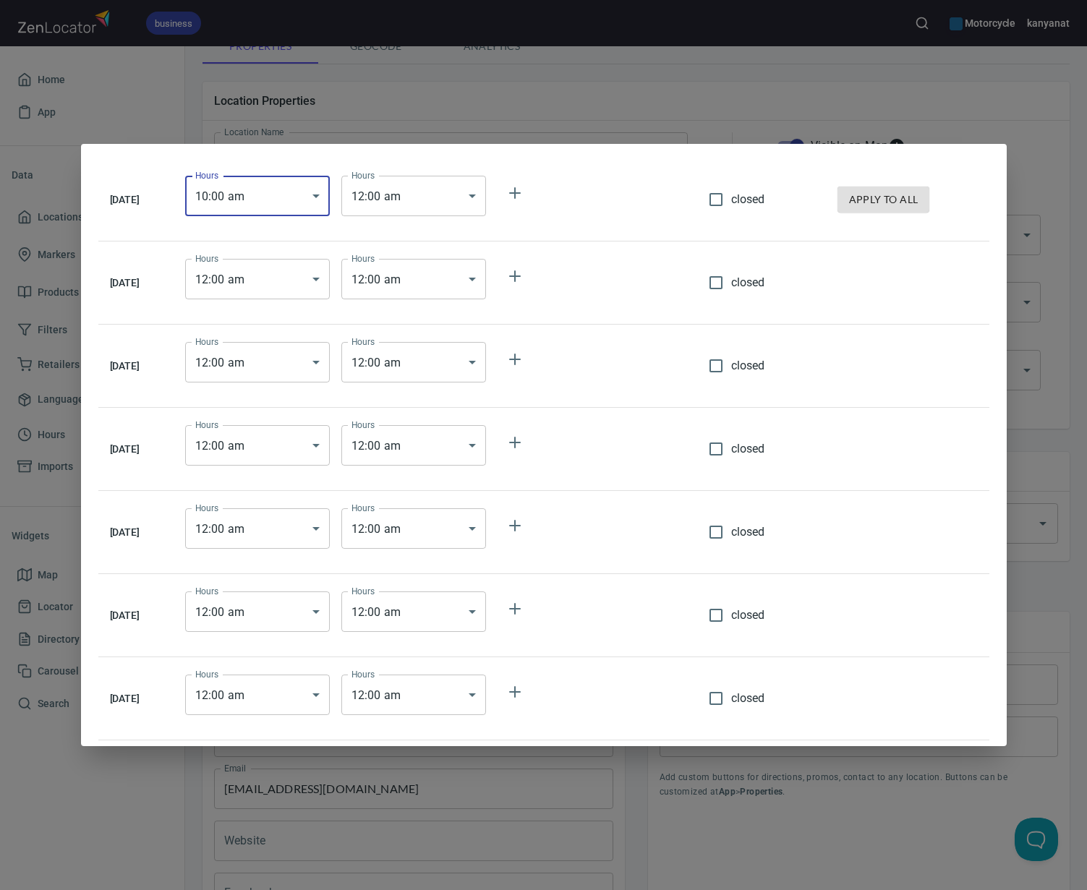
click at [427, 195] on body "business Motorcycle kanyanat Home App Data Locations 268 Markers 1 Products 8 F…" at bounding box center [543, 445] width 1087 height 890
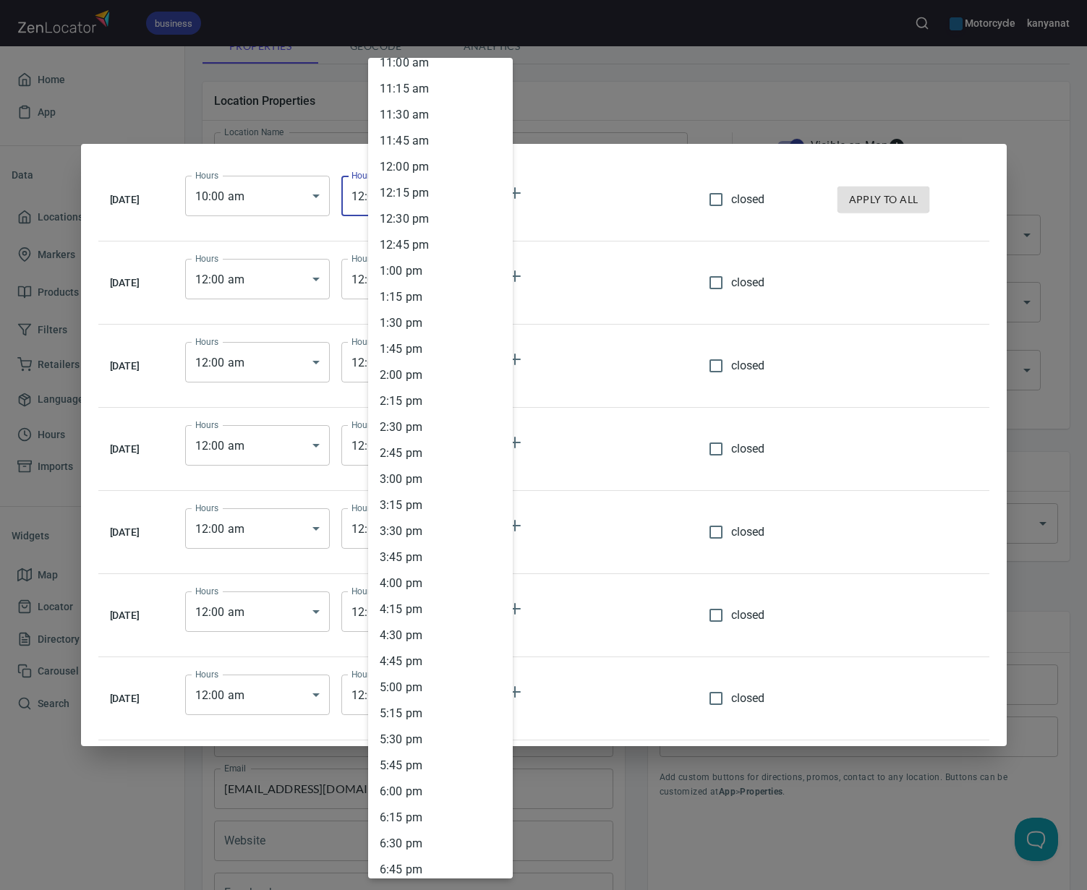
scroll to position [1690, 0]
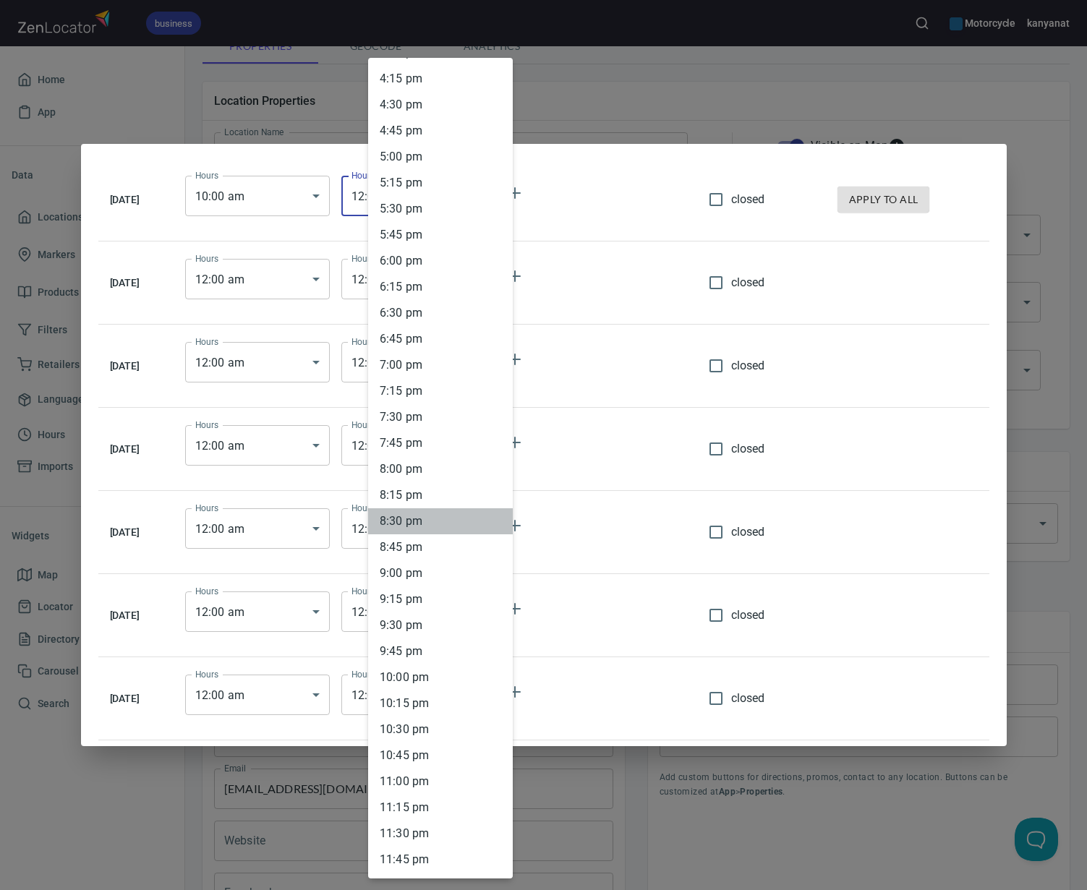
click at [437, 516] on li "8 : 30 pm" at bounding box center [440, 521] width 145 height 26
type input "20:30"
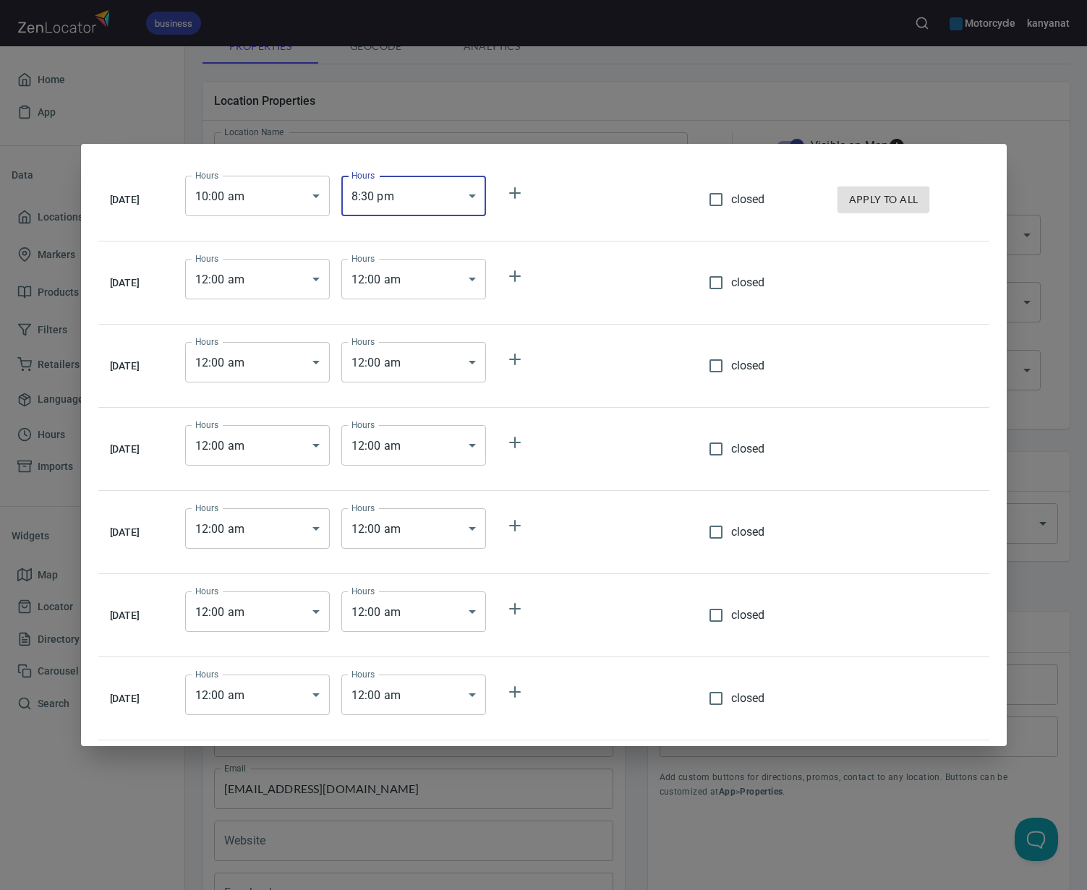
click at [865, 200] on span "apply to all" at bounding box center [883, 200] width 69 height 18
type input "10:00"
type input "20:30"
type input "10:00"
type input "20:30"
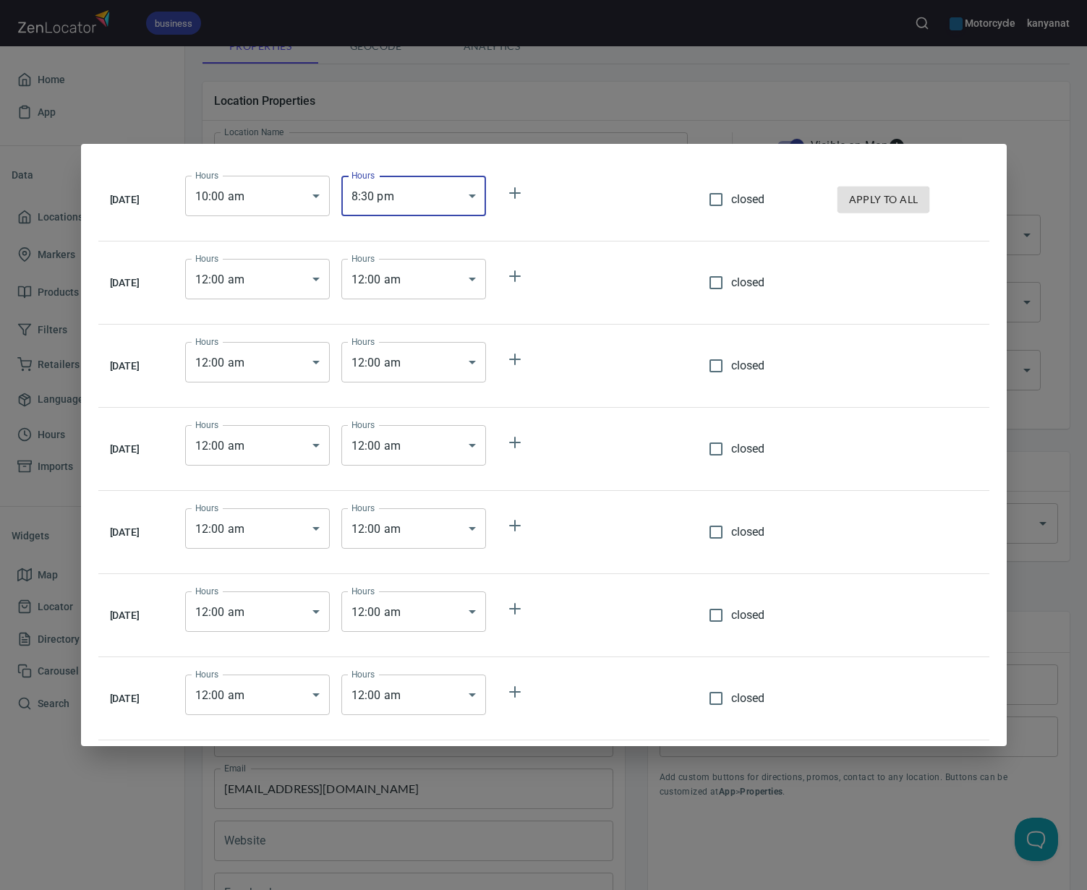
type input "10:00"
type input "20:30"
type input "10:00"
type input "20:30"
type input "10:00"
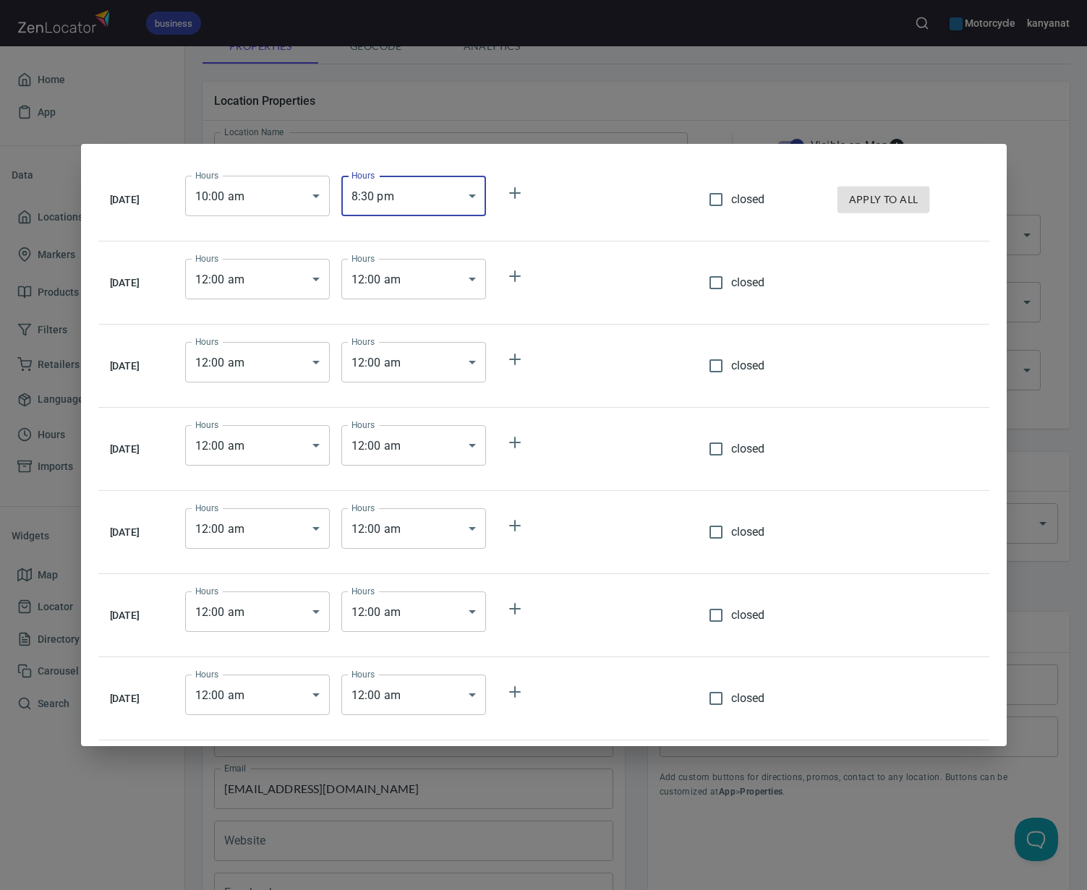
type input "20:30"
type input "10:00"
type input "20:30"
click at [414, 192] on body "business Motorcycle kanyanat Home App Data Locations 268 Markers 1 Products 8 F…" at bounding box center [543, 445] width 1087 height 890
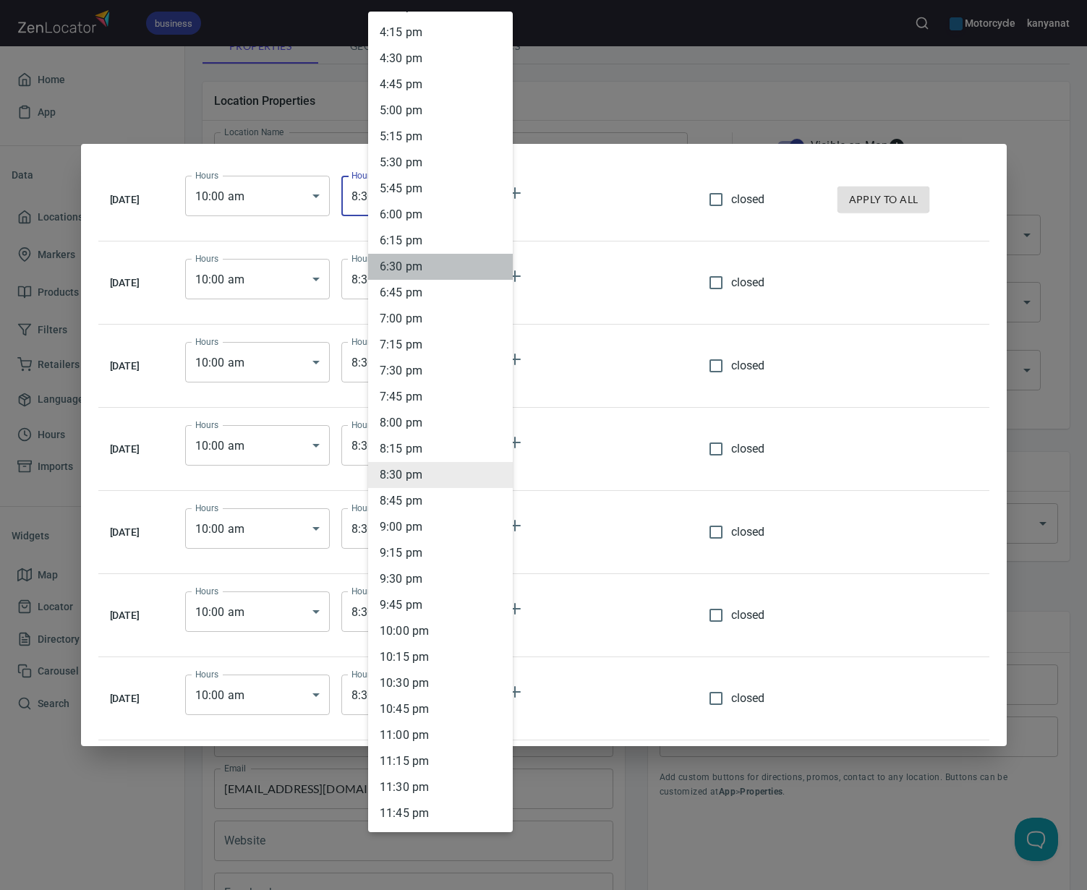
click at [416, 273] on li "6 : 30 pm" at bounding box center [440, 267] width 145 height 26
type input "18:30"
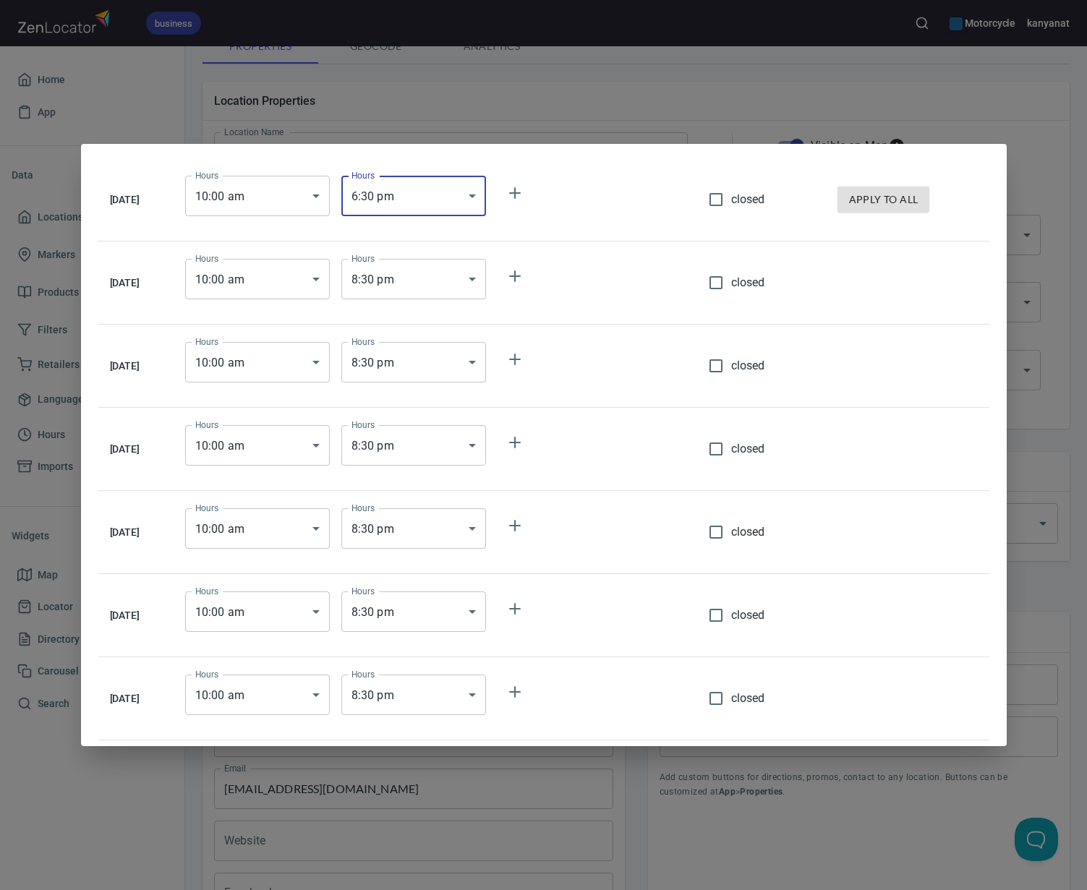
click at [911, 203] on span "apply to all" at bounding box center [883, 200] width 69 height 18
type input "18:30"
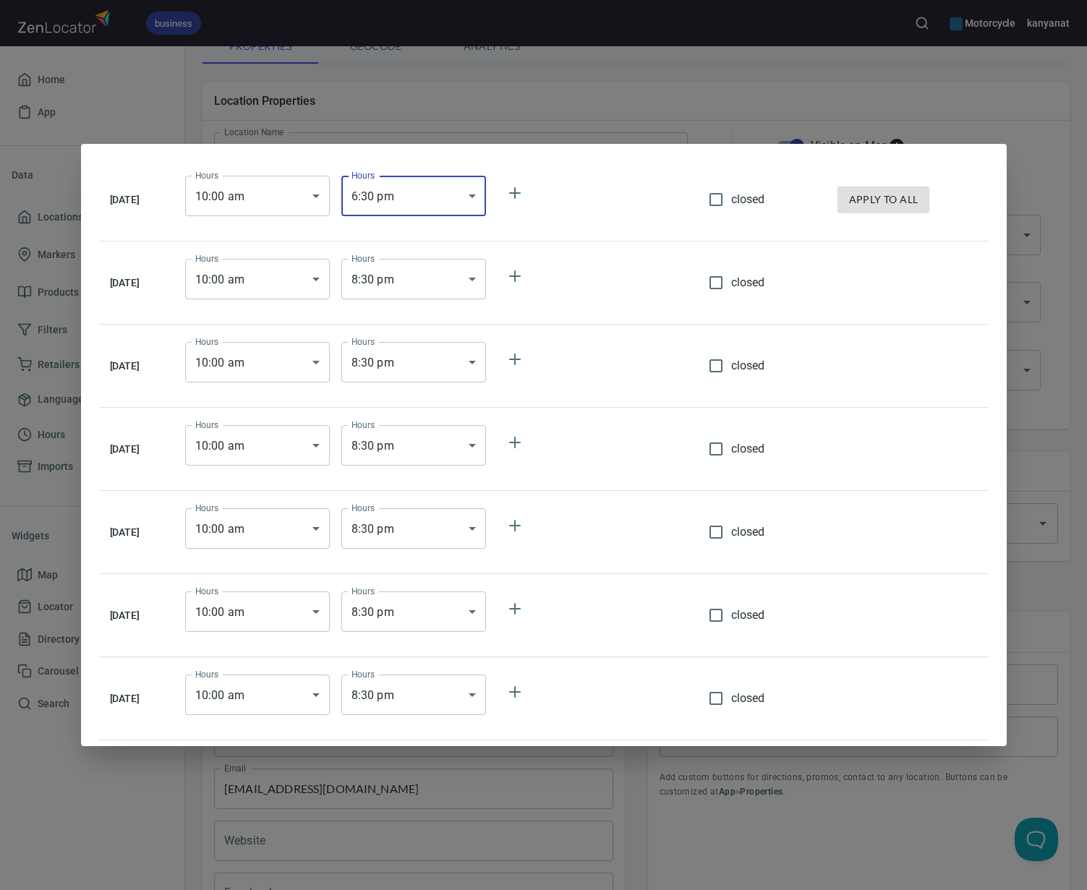
type input "18:30"
click at [901, 202] on span "apply to all" at bounding box center [883, 200] width 69 height 18
click at [723, 101] on div "Monday Hours 10 : 00 am 10:00 Hours Hours 6 : 30 pm 18:30 Hours closed apply to…" at bounding box center [543, 445] width 1087 height 890
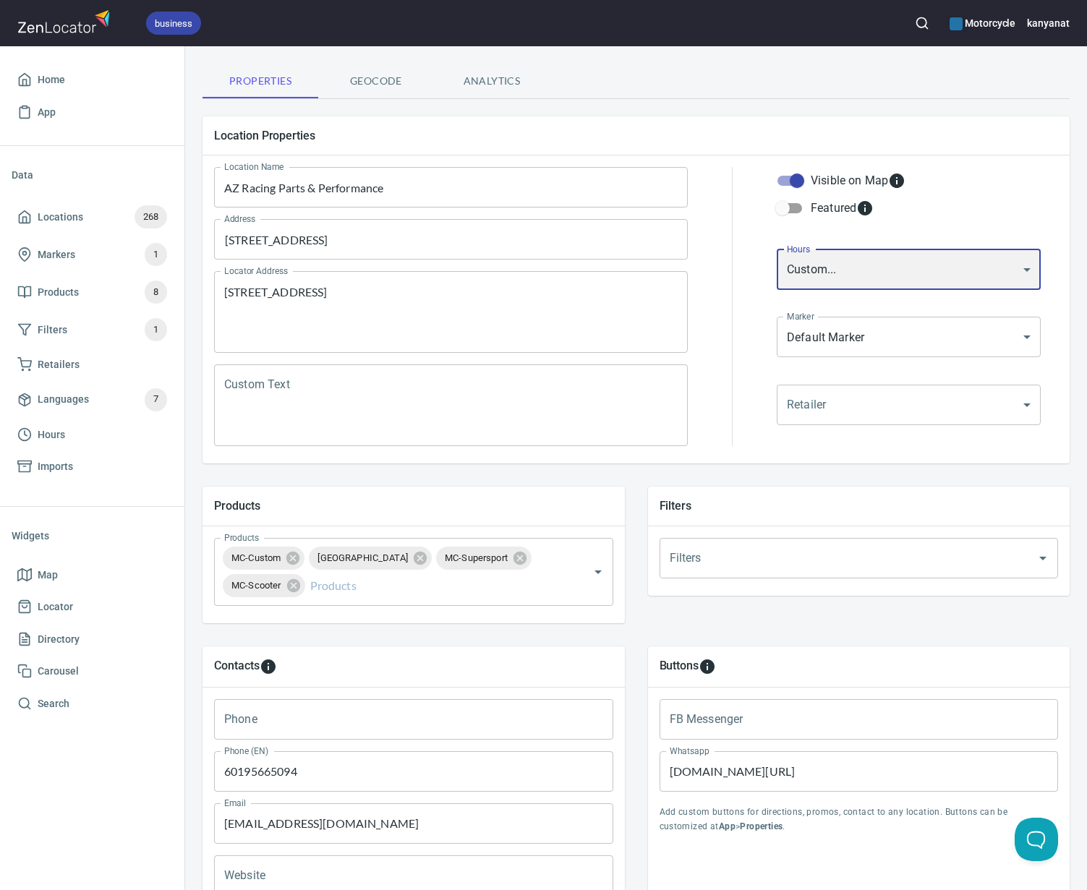
scroll to position [0, 0]
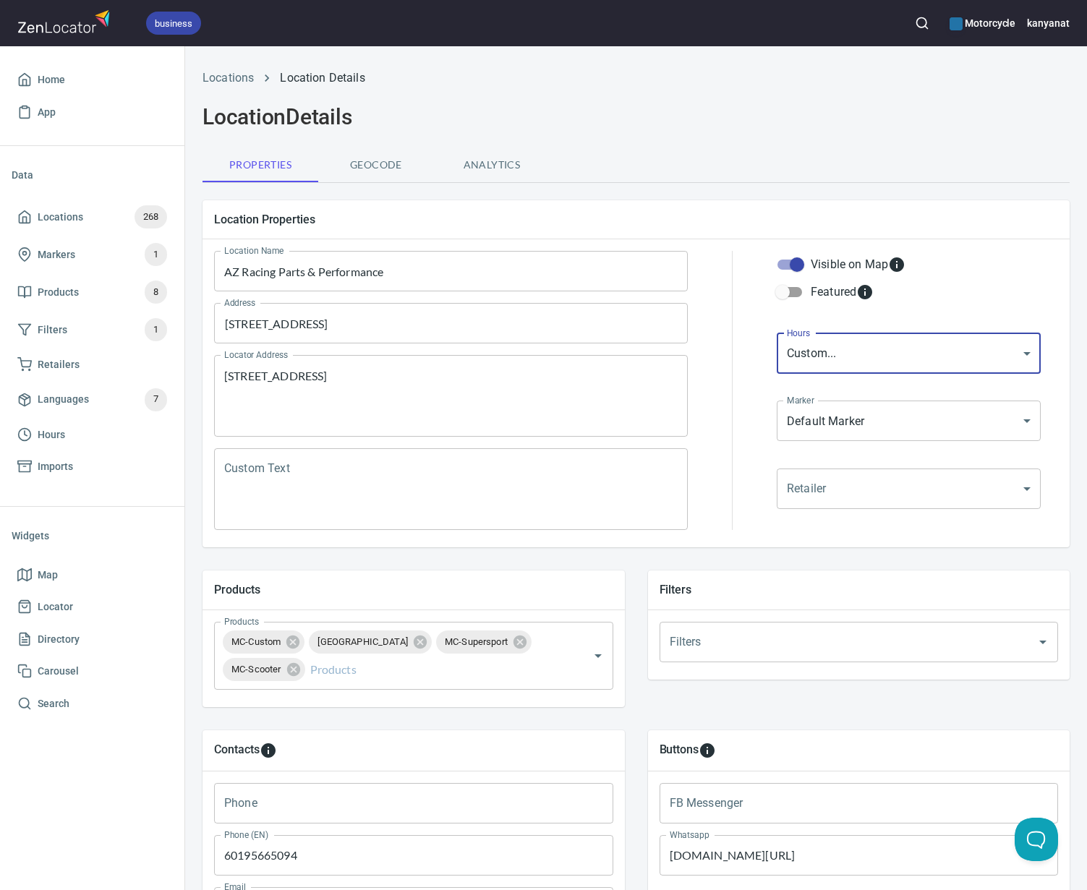
click at [392, 168] on span "Geocode" at bounding box center [376, 165] width 98 height 18
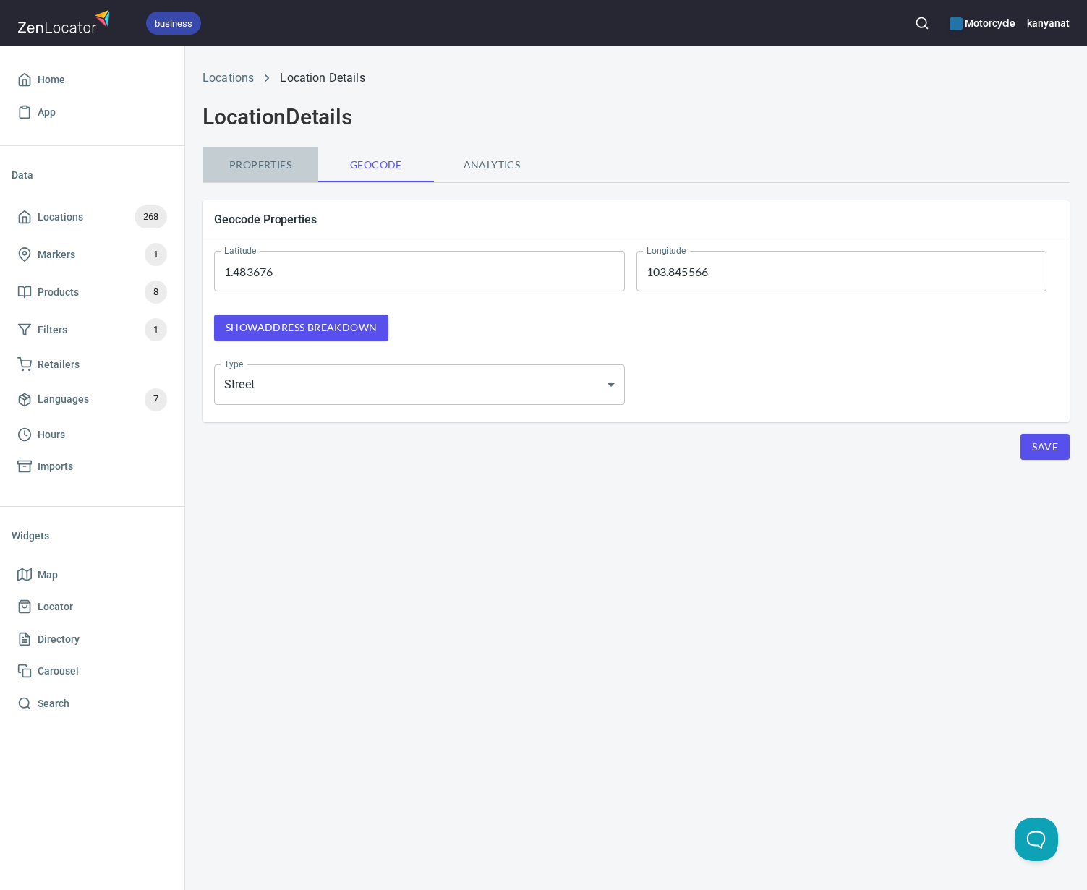
click at [287, 168] on span "Properties" at bounding box center [260, 165] width 98 height 18
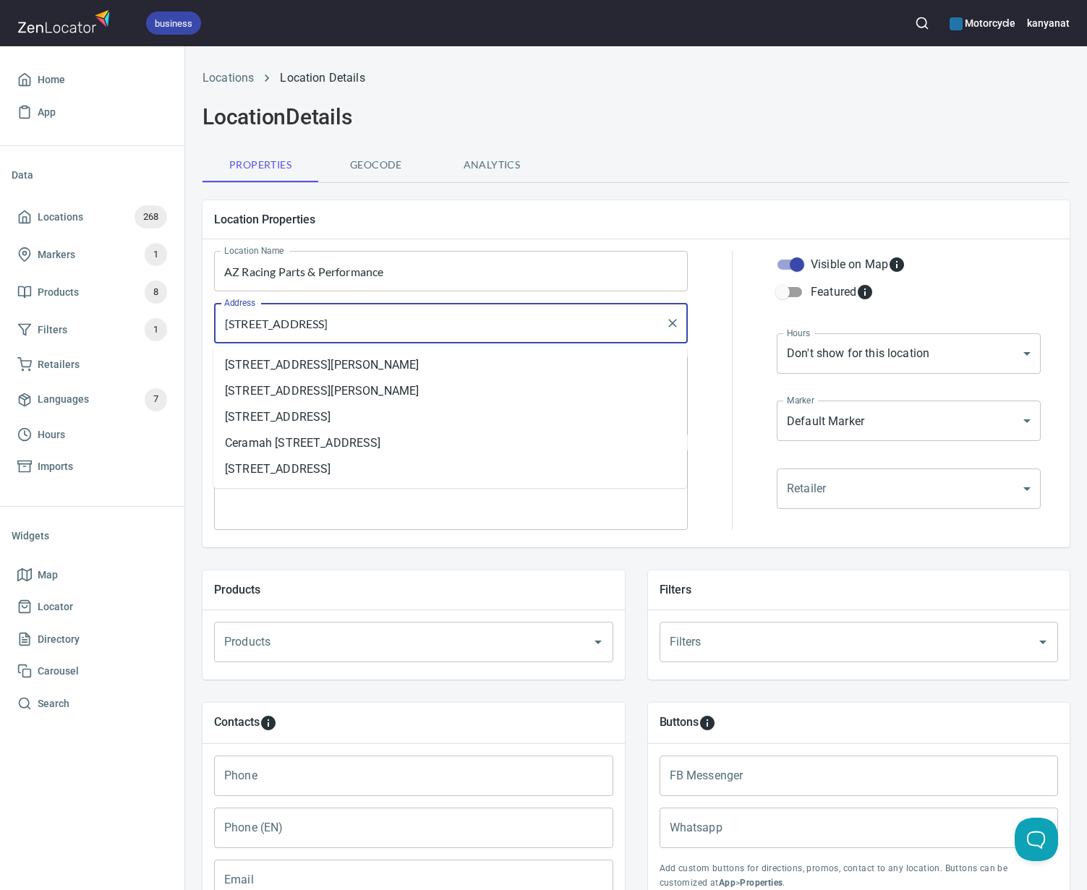
drag, startPoint x: 610, startPoint y: 327, endPoint x: 187, endPoint y: 322, distance: 423.1
click at [187, 322] on div "Locations Location Details Location Details Properties Geocode Analytics Locati…" at bounding box center [636, 633] width 902 height 1144
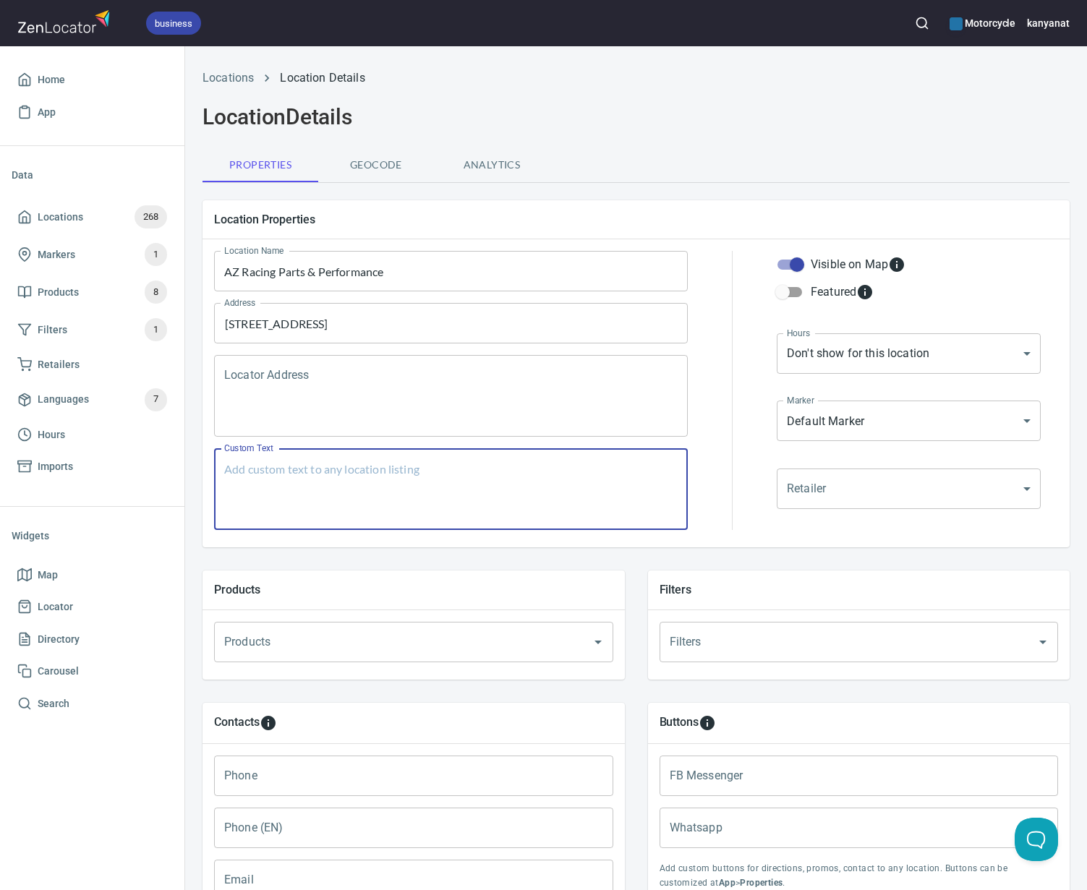
click at [285, 511] on textarea "Custom Text" at bounding box center [450, 489] width 453 height 55
click at [308, 412] on textarea "Locator Address" at bounding box center [450, 396] width 453 height 55
paste textarea "[STREET_ADDRESS]"
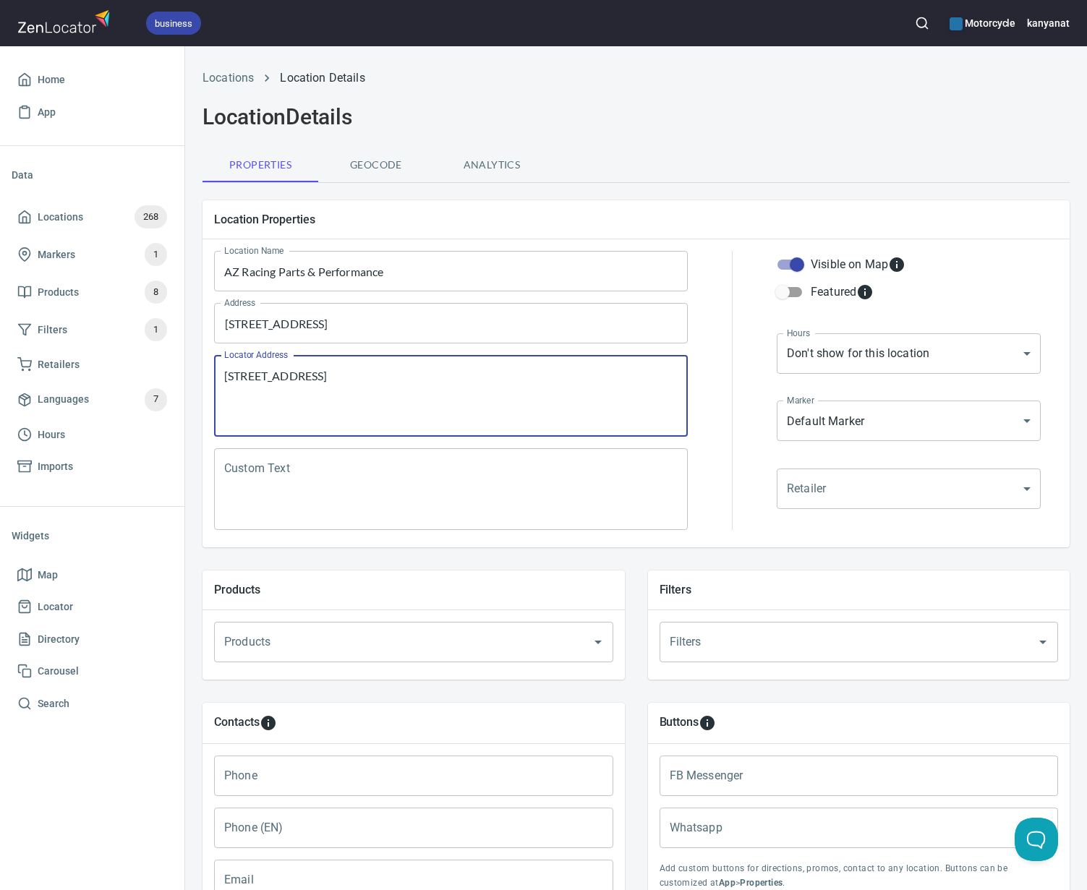
type textarea "[STREET_ADDRESS]"
click at [312, 629] on input "Products" at bounding box center [394, 642] width 346 height 27
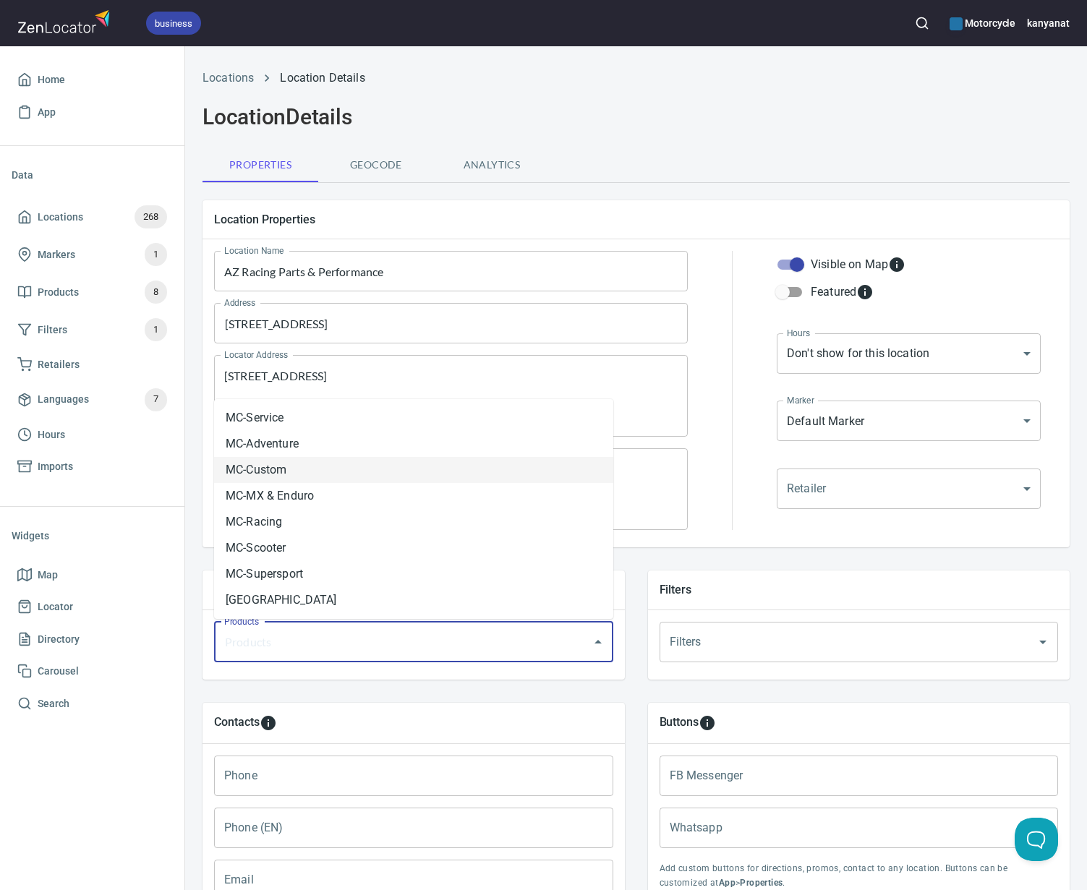
click at [295, 472] on li "MC-Custom" at bounding box center [413, 470] width 399 height 26
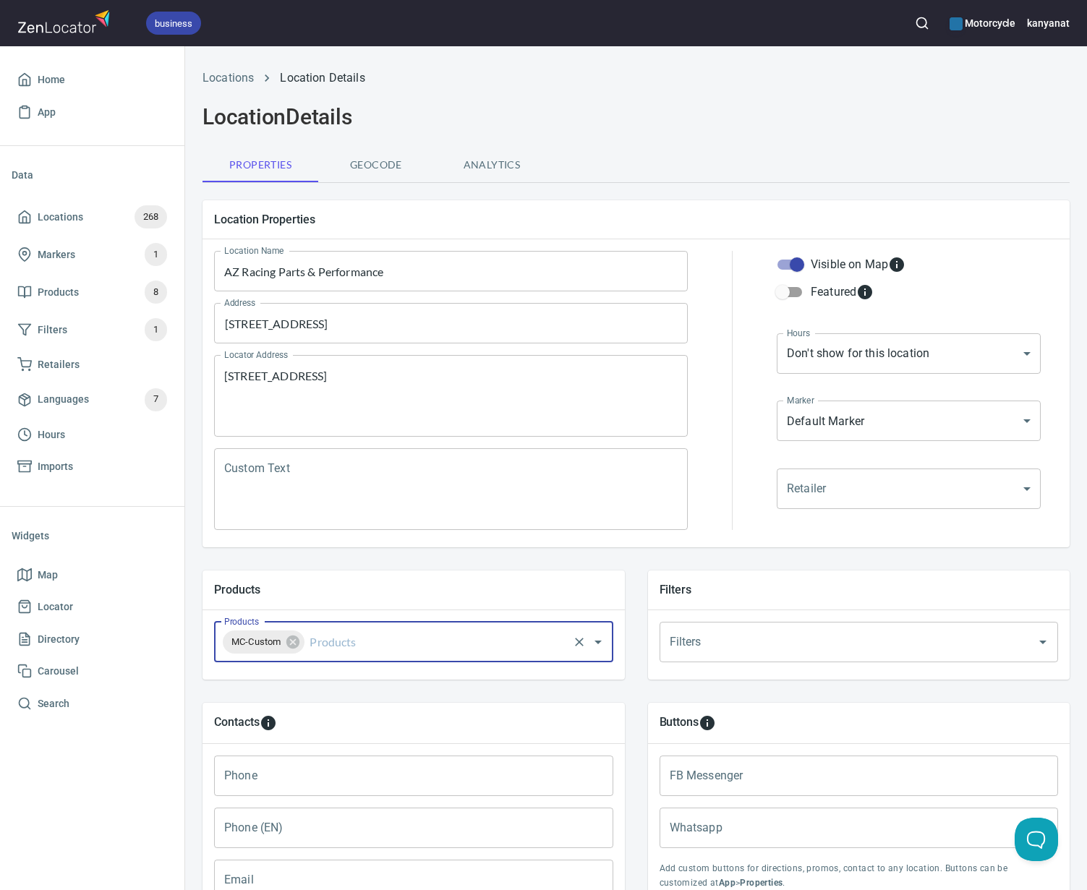
click at [330, 635] on input "Products" at bounding box center [436, 642] width 259 height 27
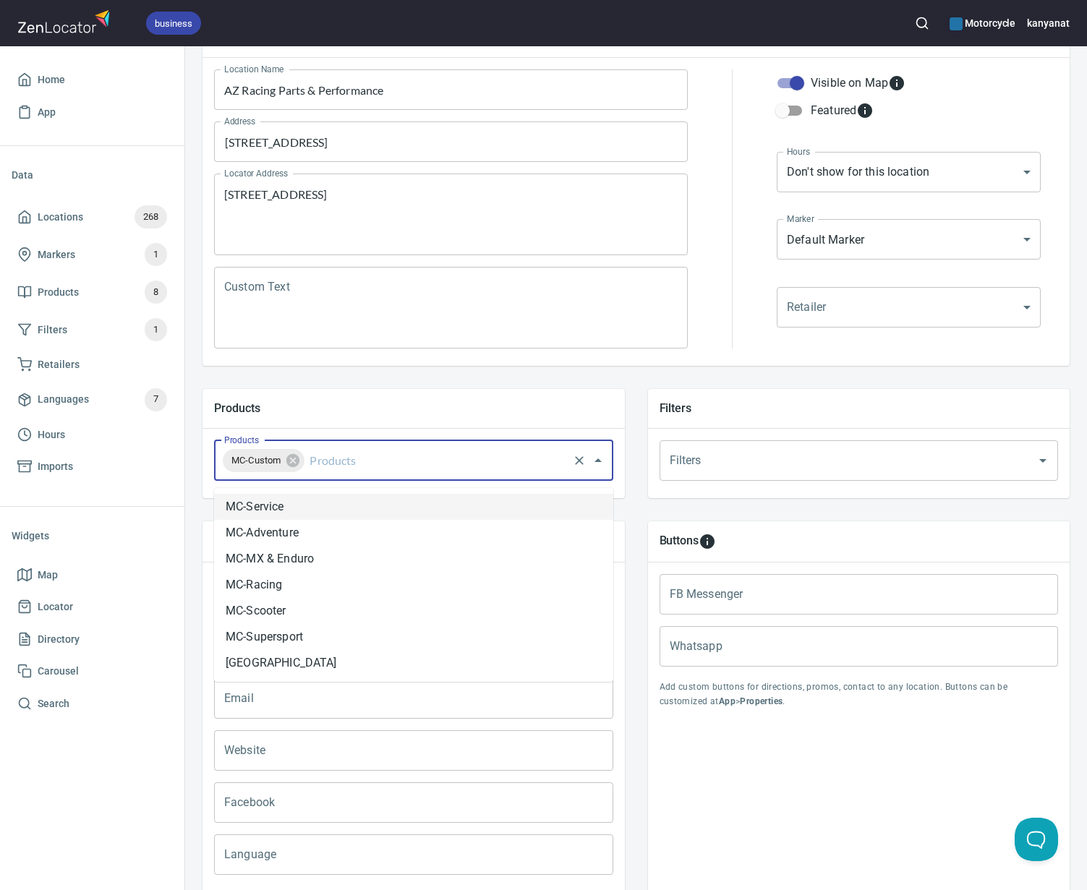
scroll to position [184, 0]
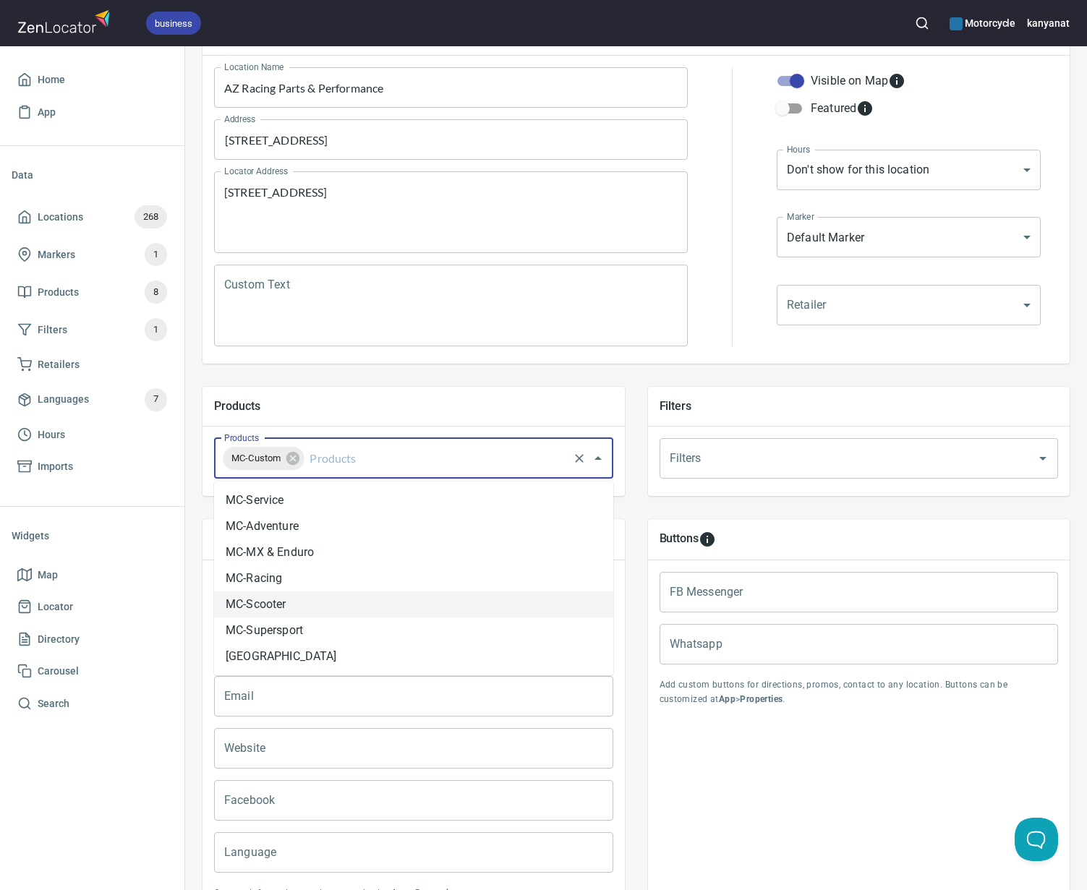
click at [244, 605] on li "MC-Scooter" at bounding box center [413, 605] width 399 height 26
click at [414, 463] on input "Products" at bounding box center [479, 458] width 173 height 27
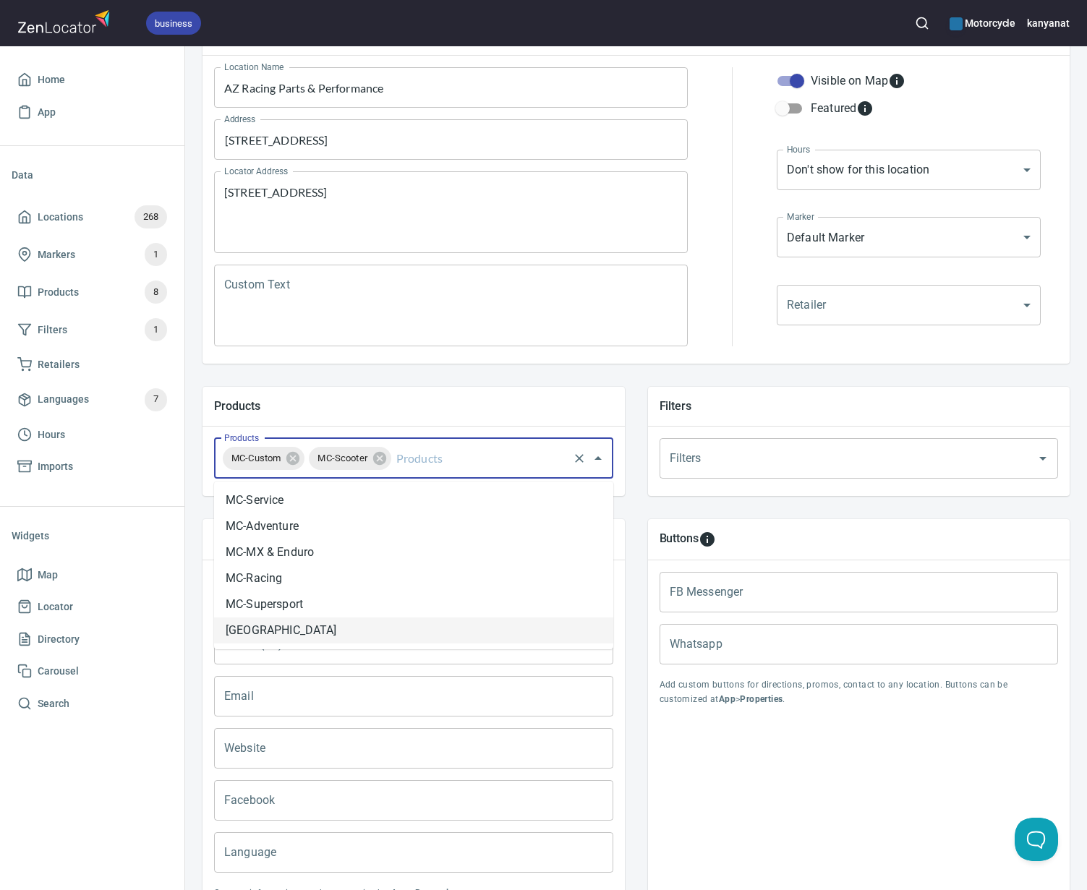
click at [281, 629] on li "[GEOGRAPHIC_DATA]" at bounding box center [413, 631] width 399 height 26
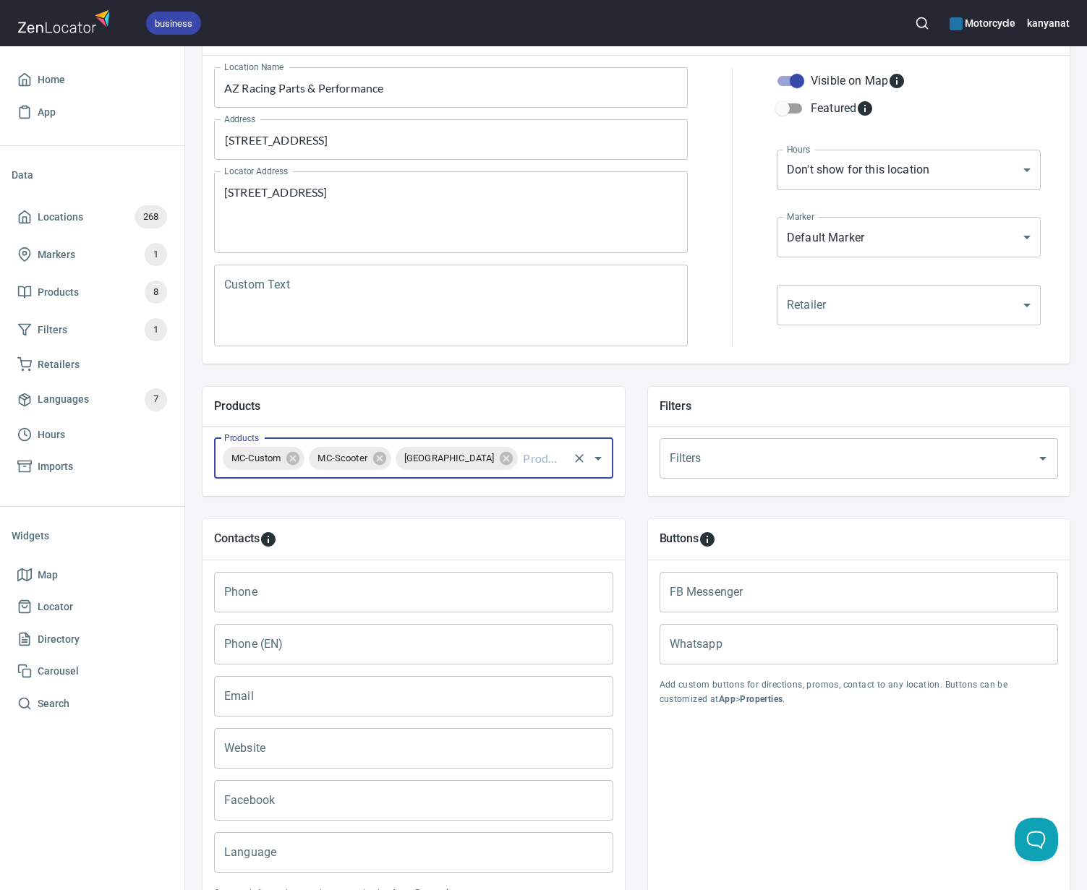
click at [520, 453] on input "Products" at bounding box center [543, 458] width 46 height 27
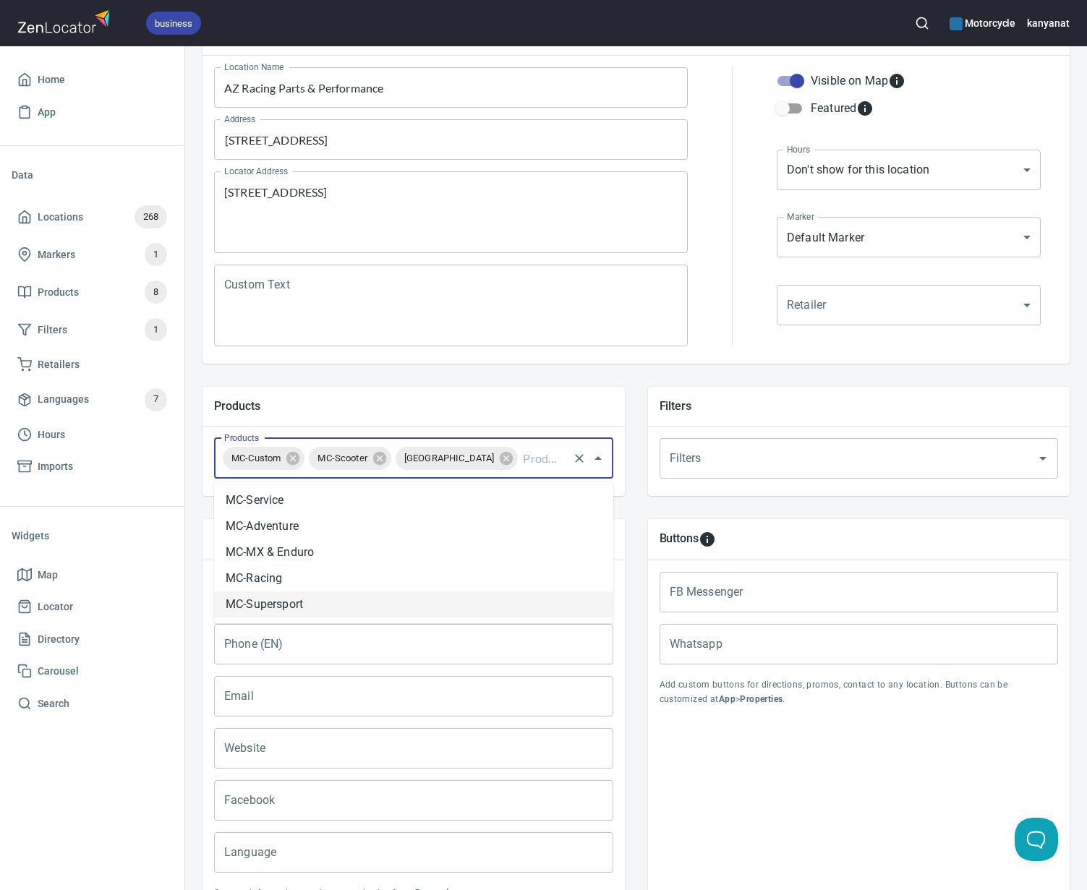
click at [336, 600] on li "MC-Supersport" at bounding box center [413, 605] width 399 height 26
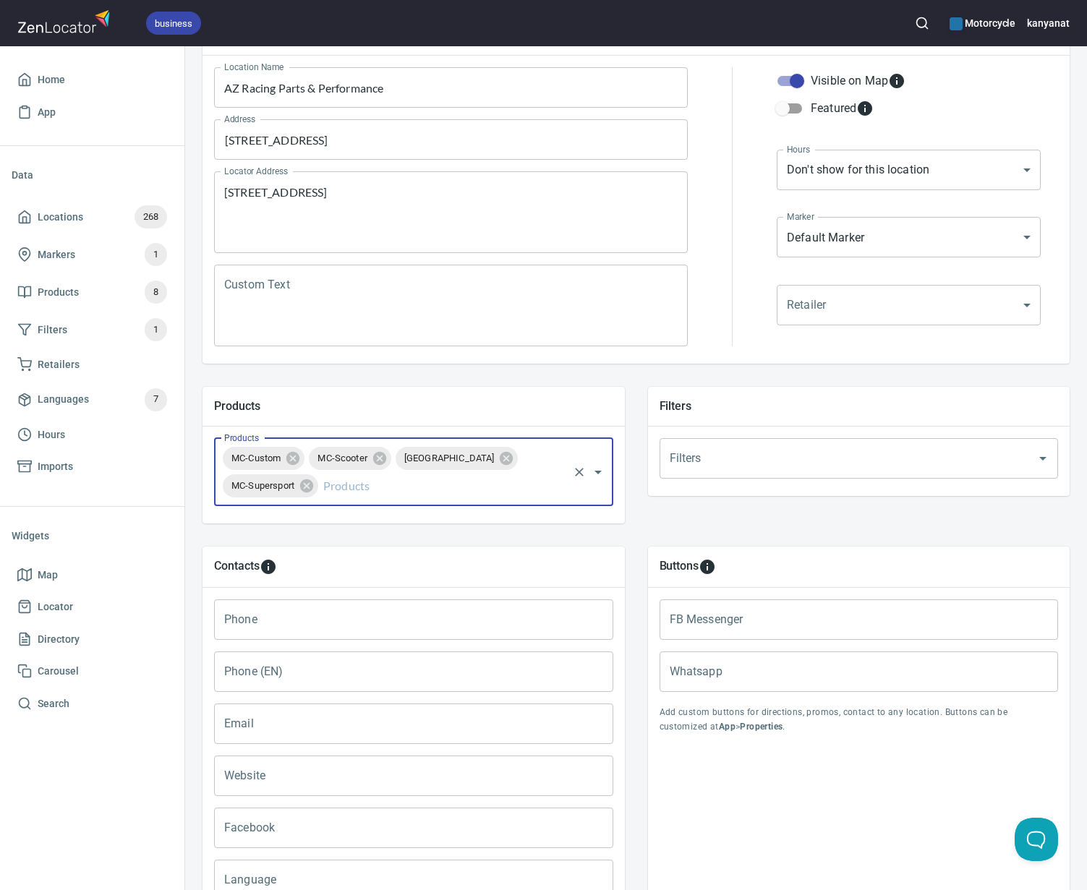
scroll to position [341, 0]
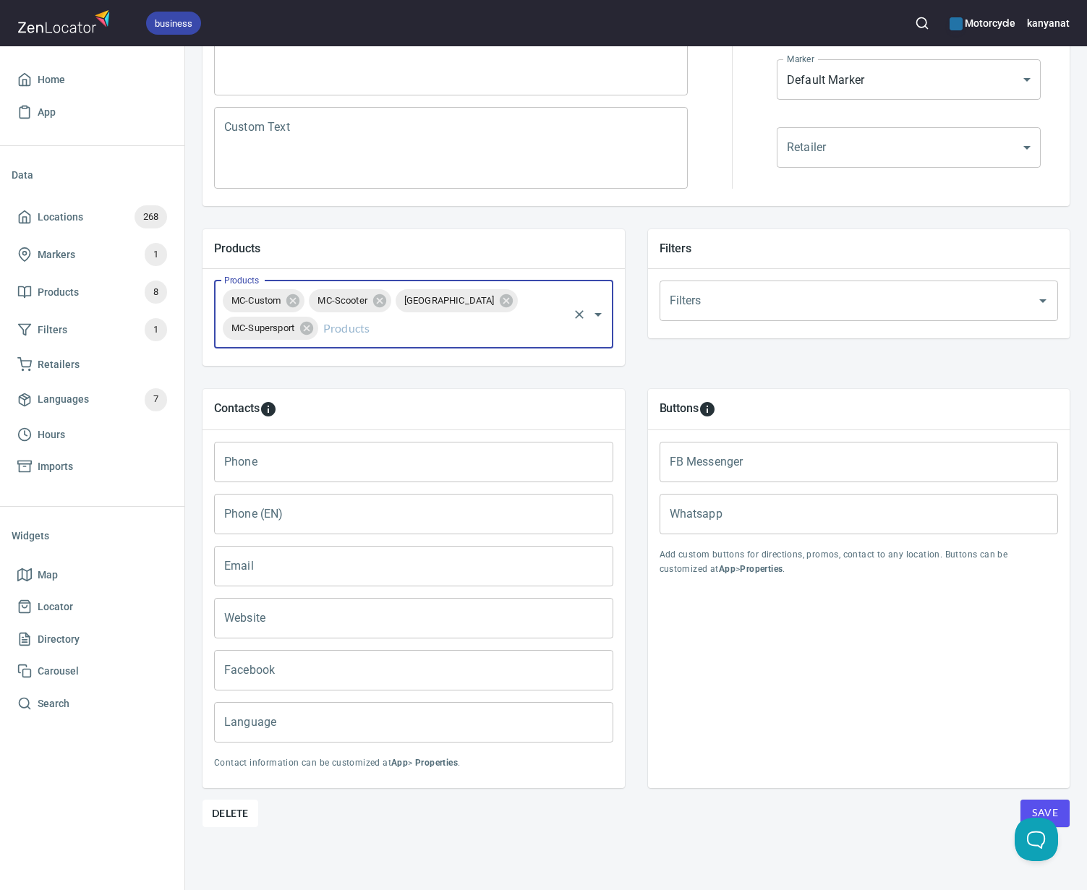
click at [273, 729] on input "Language" at bounding box center [413, 722] width 399 height 41
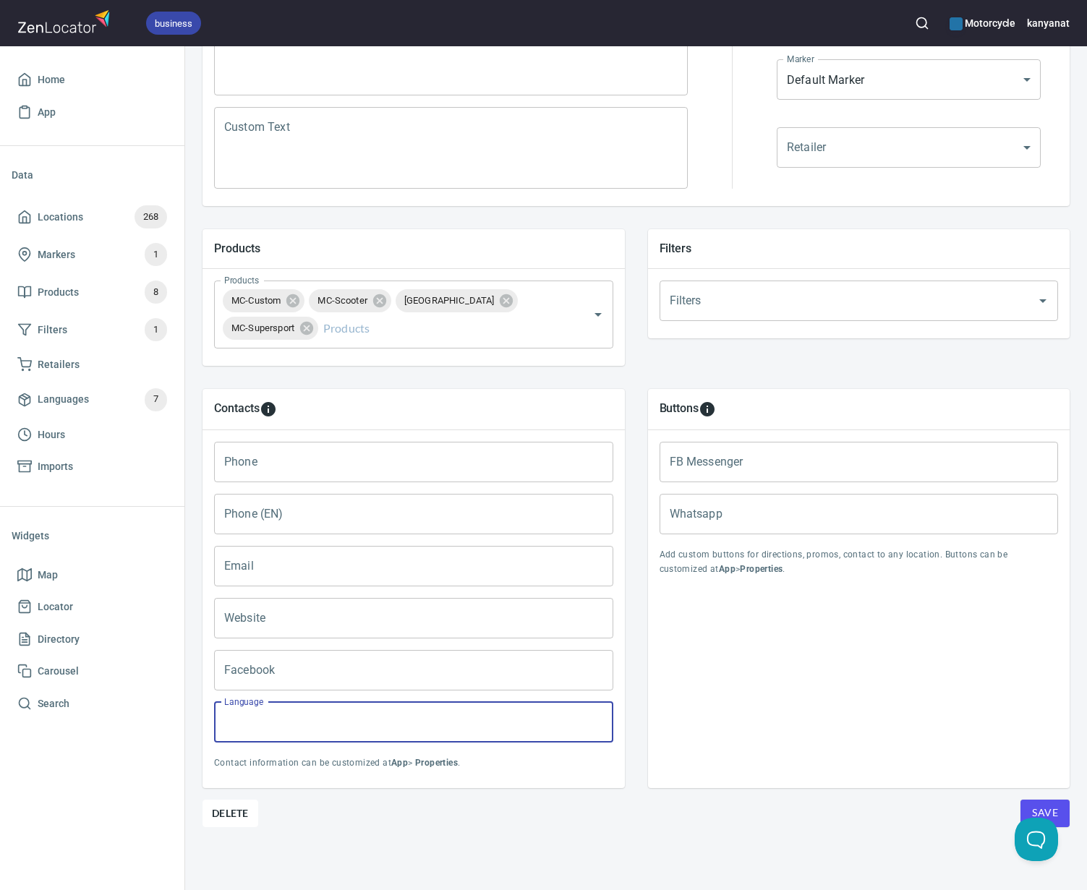
paste input "English, Bahasa Malaysia"
type input "English, Bahasa Malaysia"
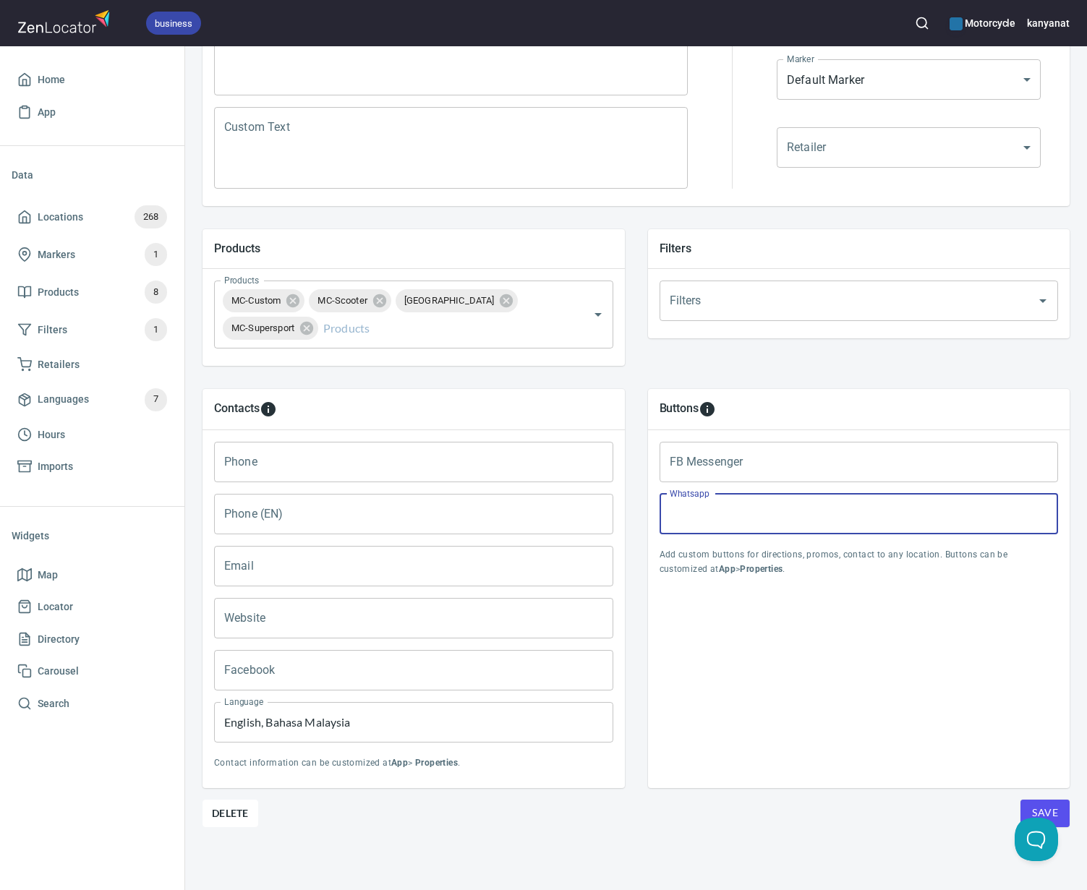
click at [681, 515] on input "Whatsapp" at bounding box center [859, 514] width 399 height 41
type input "[DOMAIN_NAME][URL]"
click at [348, 647] on div "Facebook Facebook" at bounding box center [413, 670] width 411 height 52
click at [349, 631] on input "Website" at bounding box center [413, 618] width 399 height 41
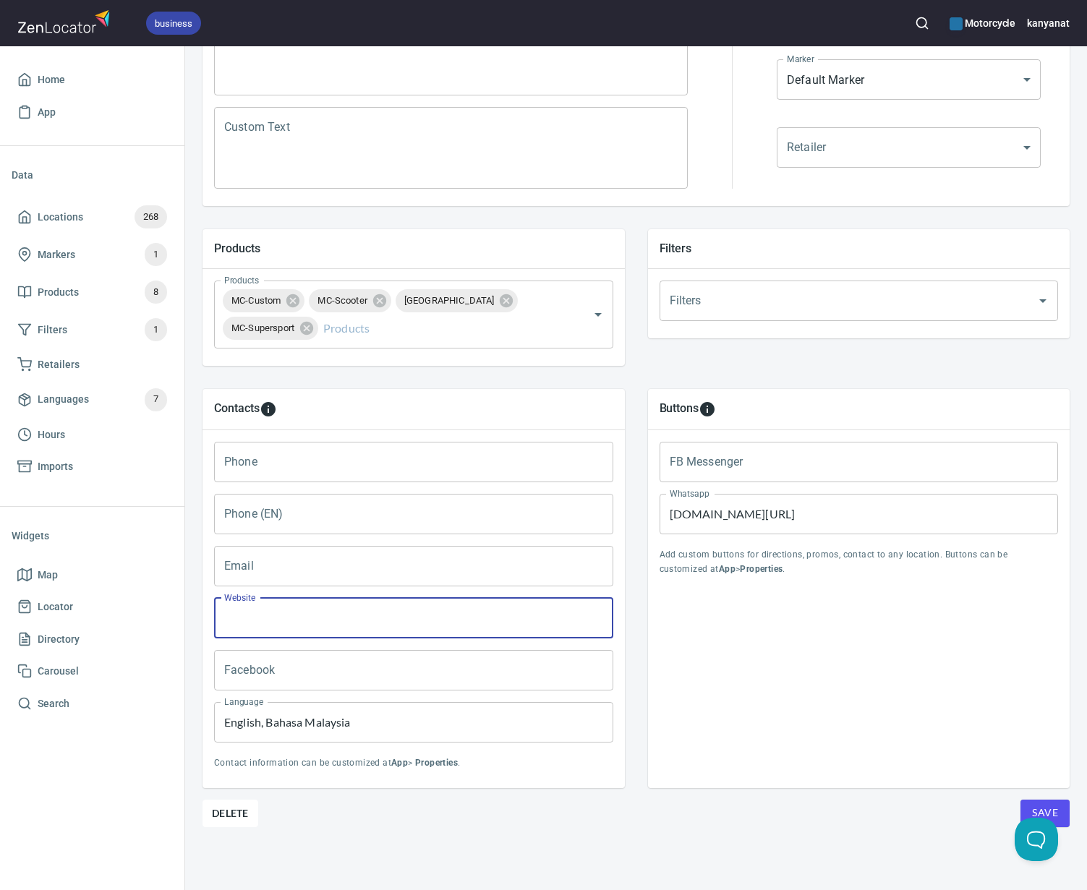
click at [284, 572] on input "Email" at bounding box center [413, 566] width 399 height 41
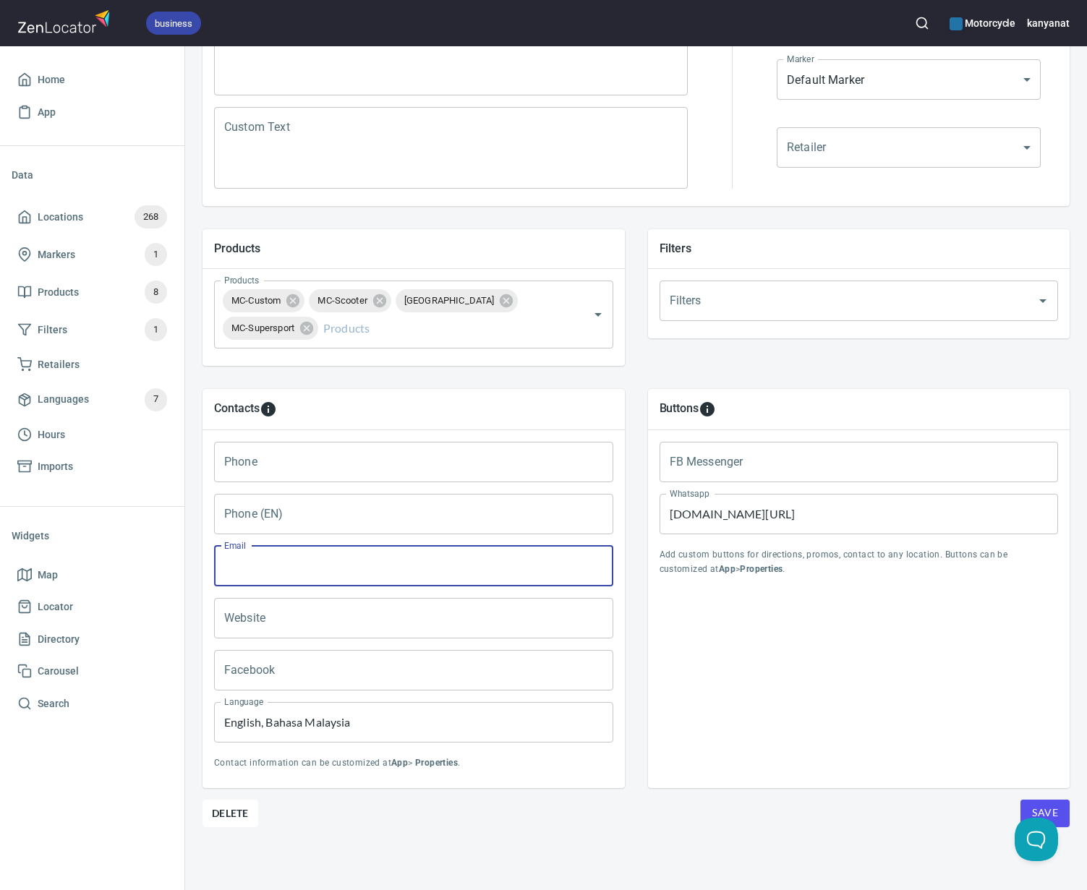
click at [244, 570] on input "Email" at bounding box center [413, 566] width 399 height 41
paste input "English, Bahasa Malaysia"
type input "English, Bahasa Malaysia"
drag, startPoint x: 414, startPoint y: 575, endPoint x: 223, endPoint y: 571, distance: 191.0
click at [223, 571] on input "English, Bahasa Malaysia" at bounding box center [413, 566] width 399 height 41
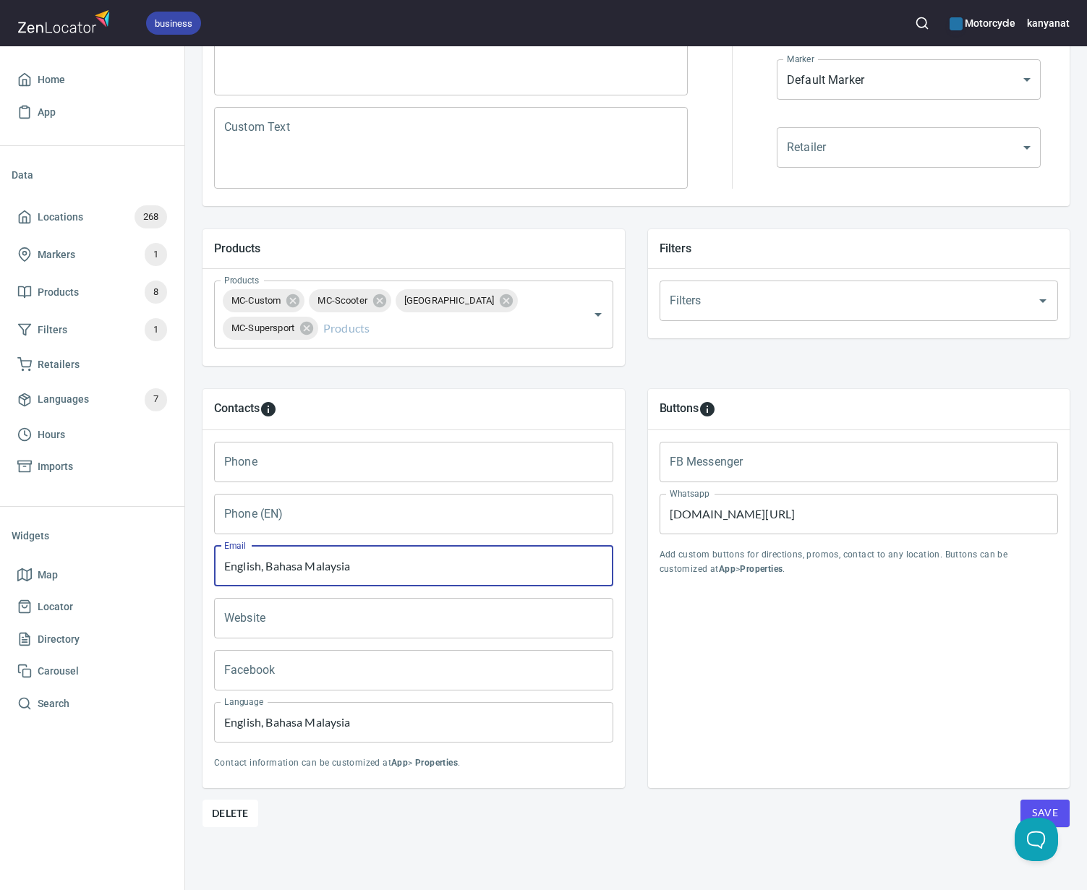
drag, startPoint x: 401, startPoint y: 567, endPoint x: 207, endPoint y: 557, distance: 194.1
click at [208, 566] on div "Email English, Bahasa Malaysia Email" at bounding box center [413, 566] width 411 height 52
paste input "[EMAIL_ADDRESS][DOMAIN_NAME]"
type input "[EMAIL_ADDRESS][DOMAIN_NAME]"
click at [354, 467] on input "Phone" at bounding box center [413, 462] width 399 height 41
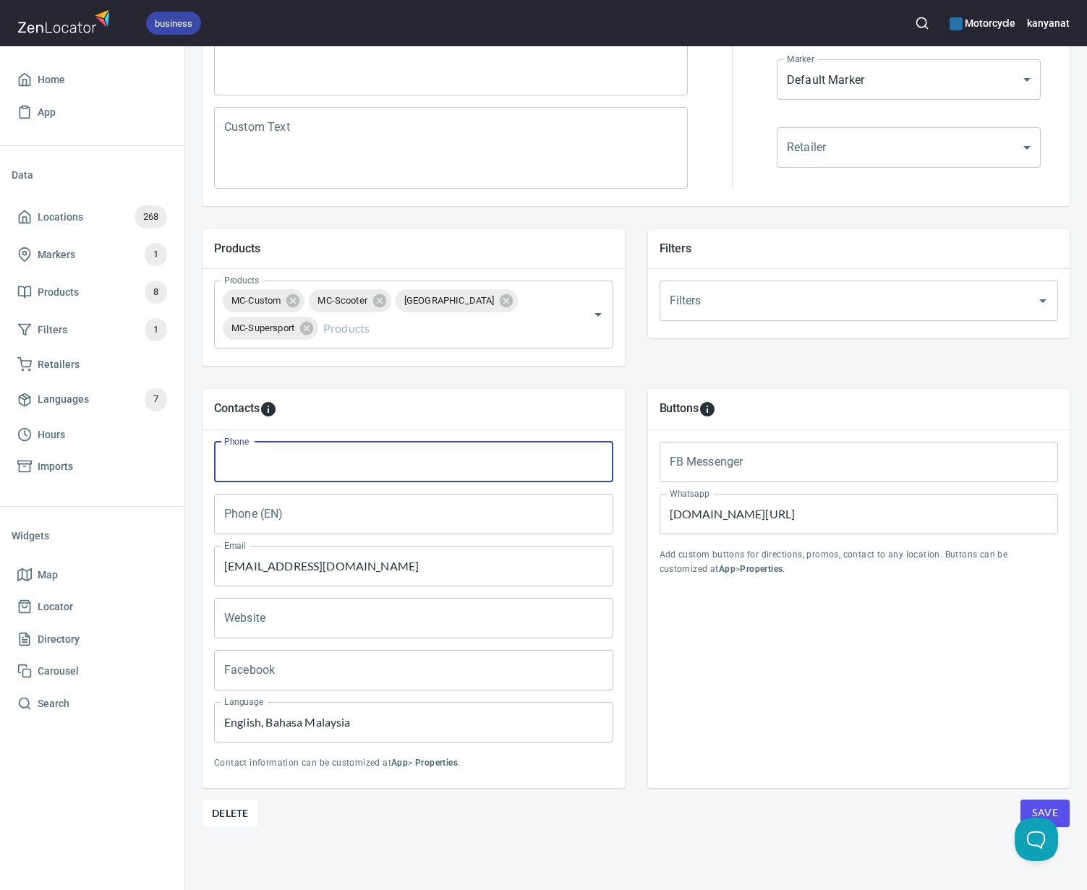
paste input "60195665094"
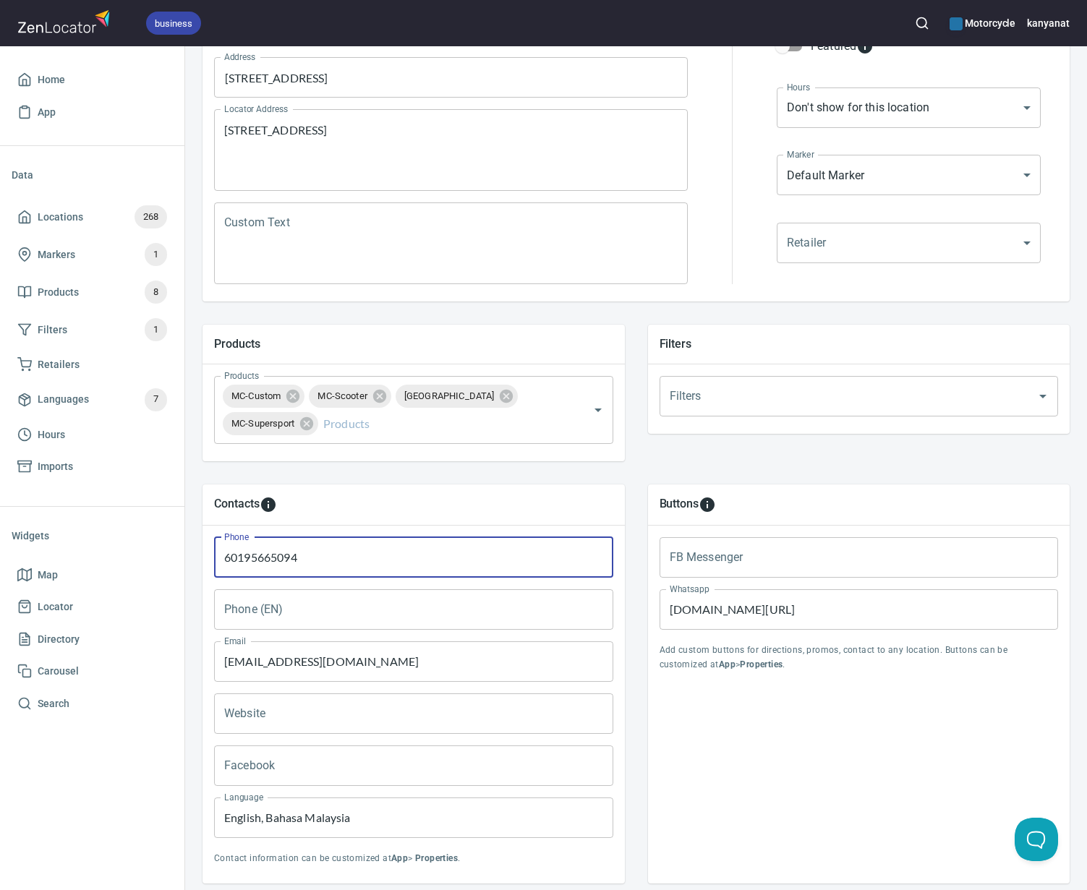
scroll to position [140, 0]
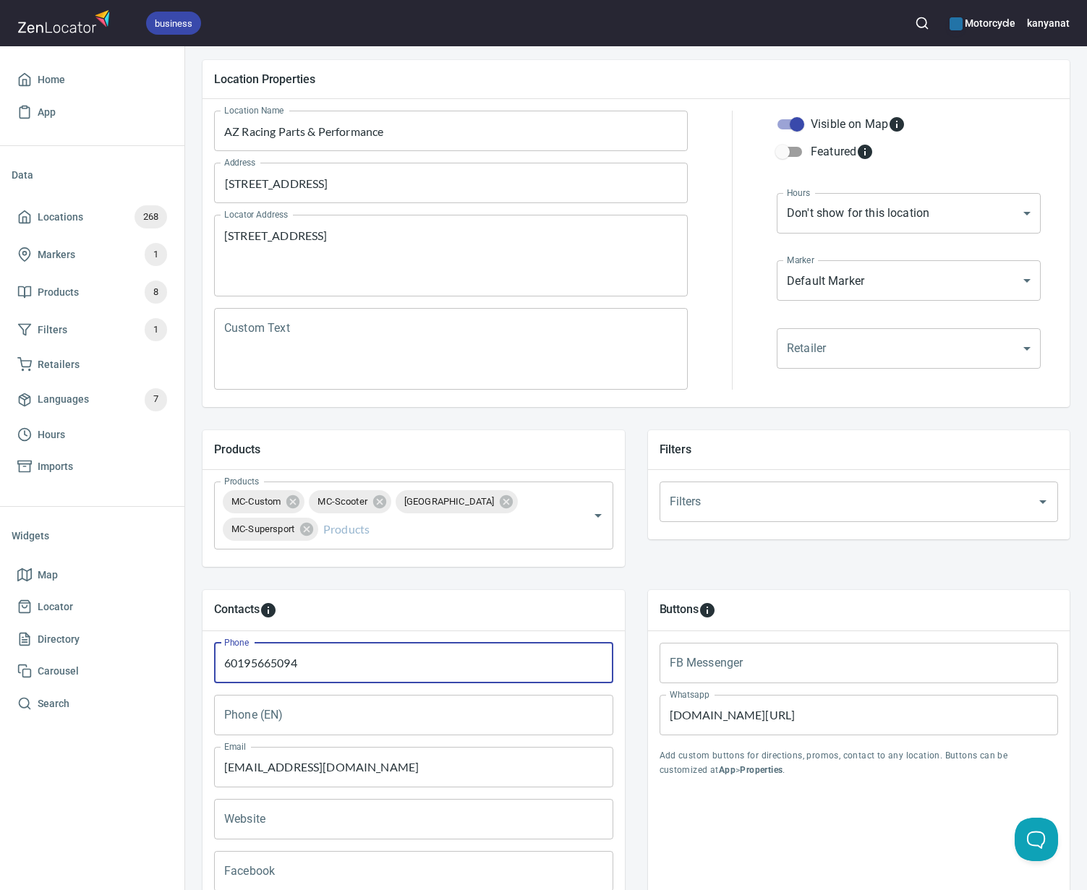
type input "60195665094"
click at [875, 203] on body "business Motorcycle kanyanat Home App Data Locations 268 Markers 1 Products 8 F…" at bounding box center [543, 445] width 1087 height 890
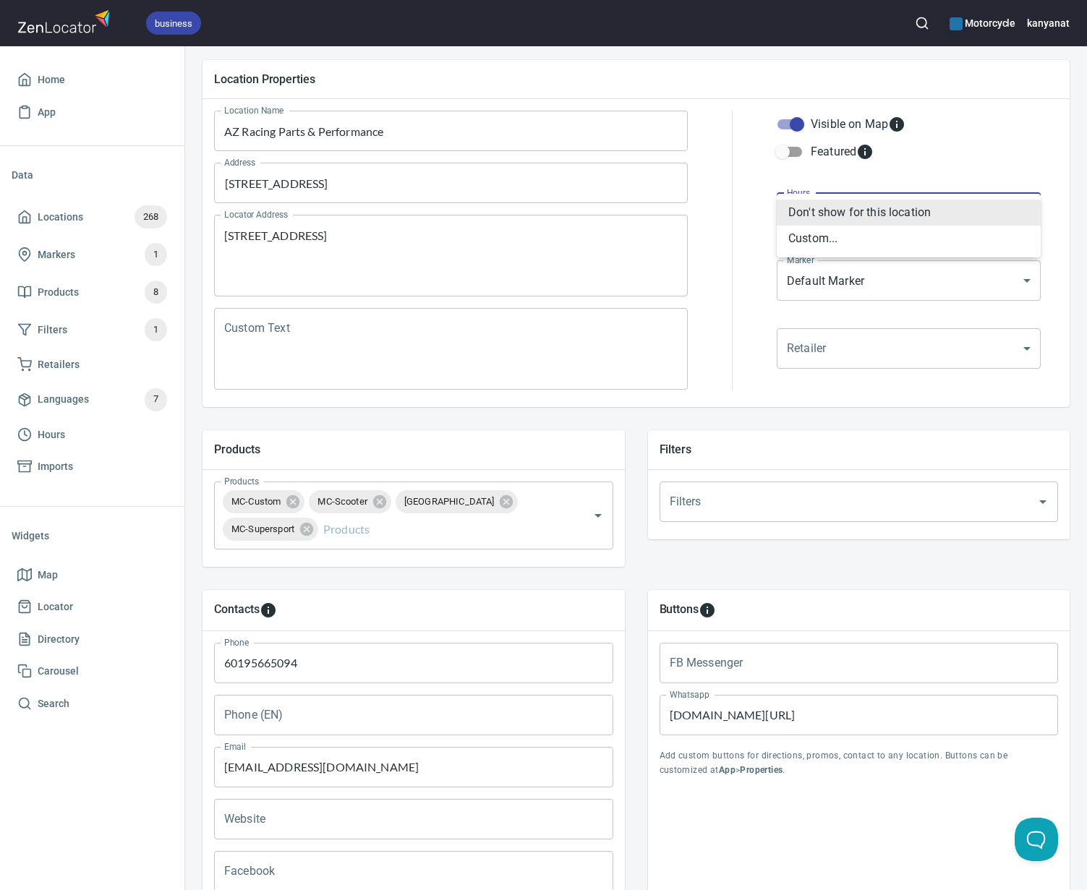
click at [842, 243] on li "Custom..." at bounding box center [909, 239] width 264 height 26
type input "CUSTOM_HOURS"
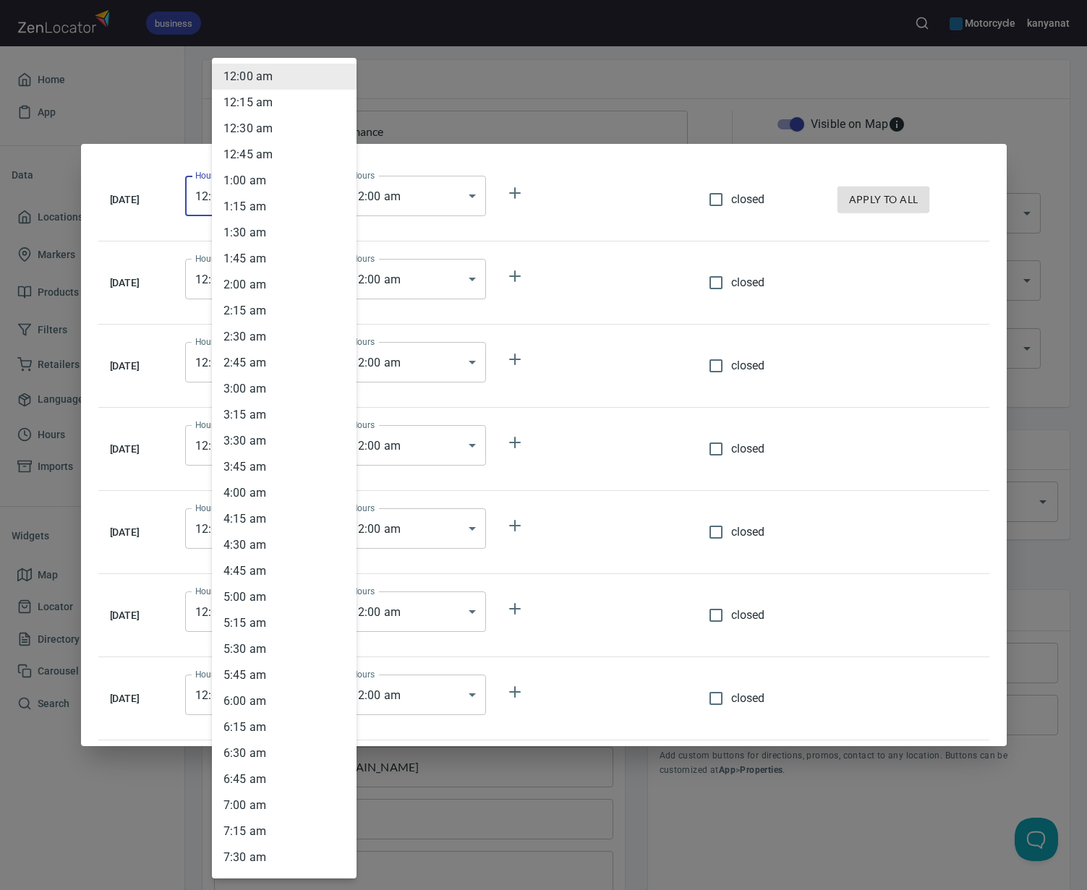
click at [249, 195] on body "business Motorcycle kanyanat Home App Data Locations 268 Markers 1 Products 8 F…" at bounding box center [543, 445] width 1087 height 890
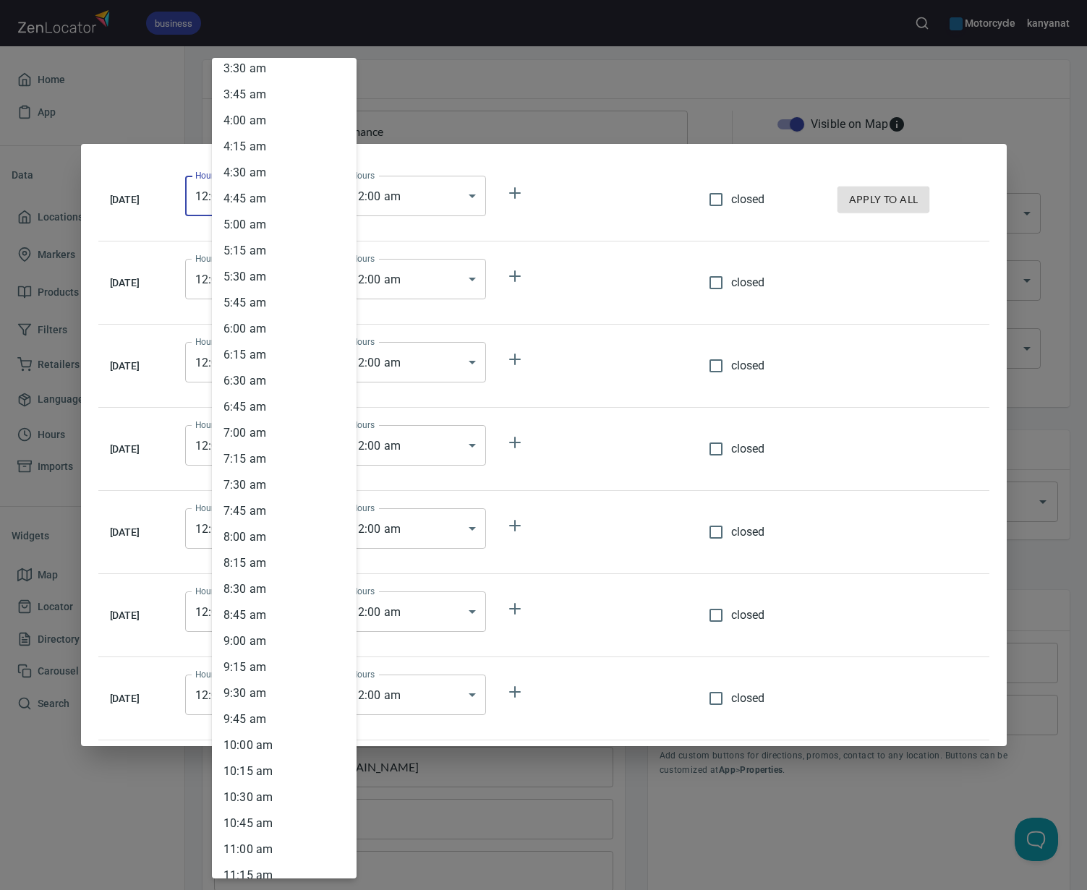
scroll to position [373, 0]
click at [256, 746] on li "10 : 00 am" at bounding box center [284, 745] width 145 height 26
type input "10:00"
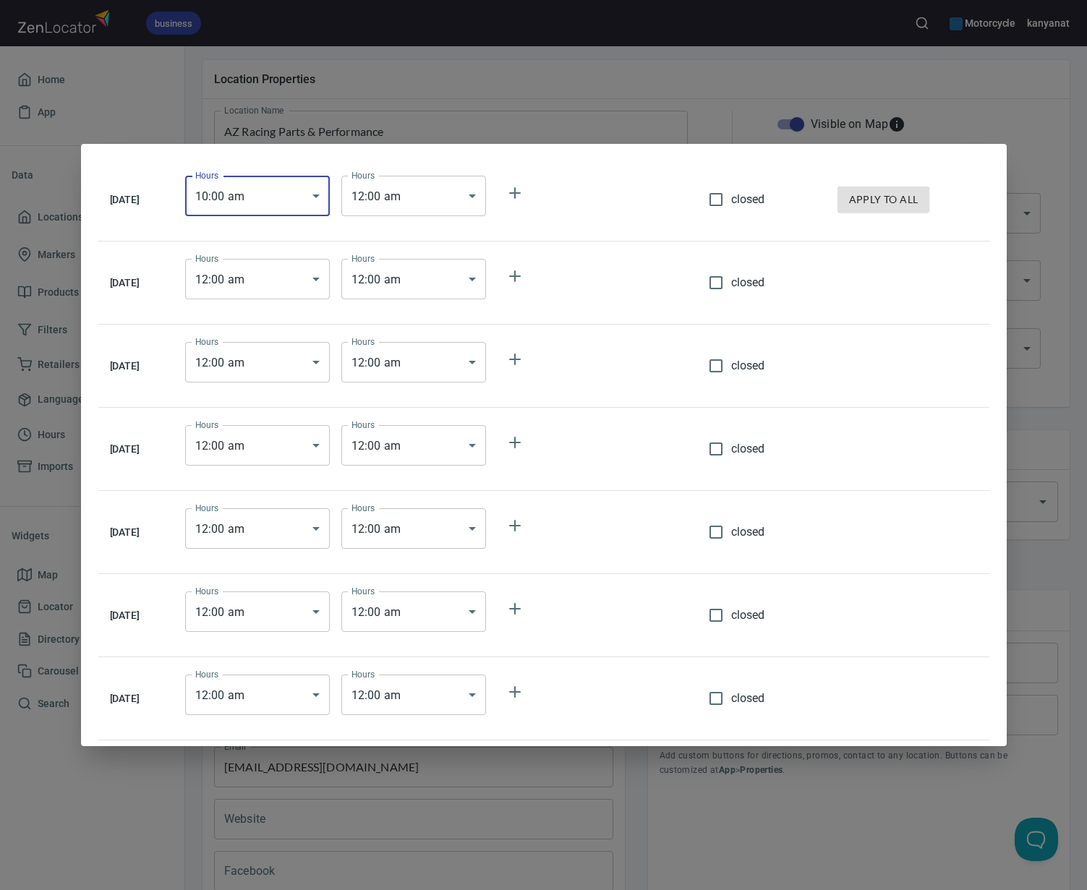
click at [466, 203] on body "business Motorcycle kanyanat Home App Data Locations 268 Markers 1 Products 8 F…" at bounding box center [543, 445] width 1087 height 890
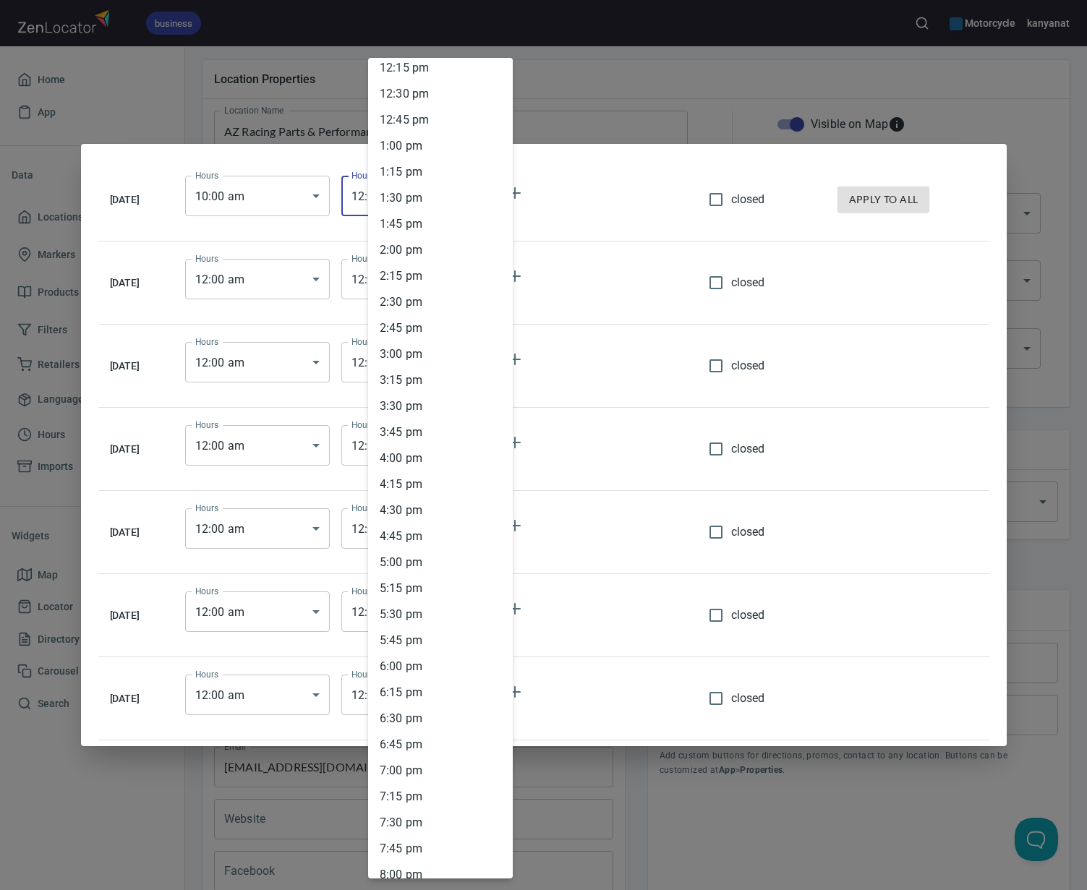
scroll to position [1454, 0]
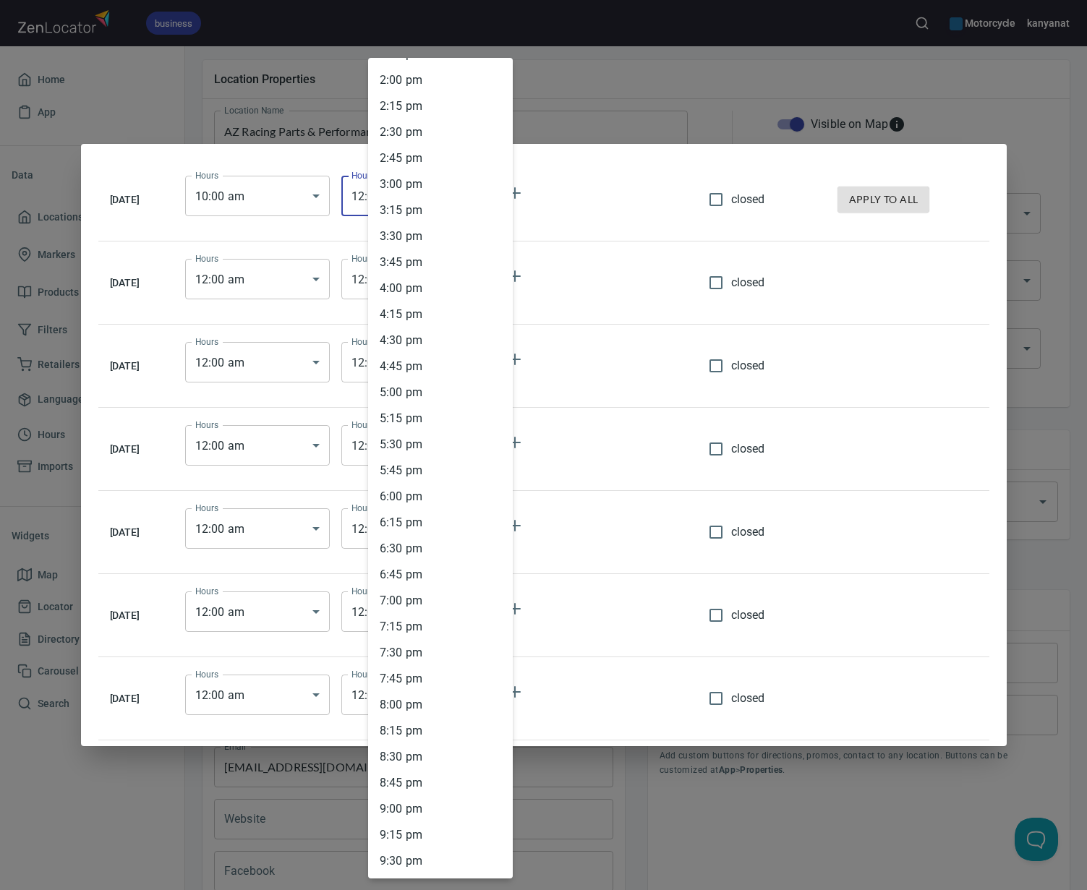
click at [427, 555] on li "6 : 30 pm" at bounding box center [440, 549] width 145 height 26
type input "18:30"
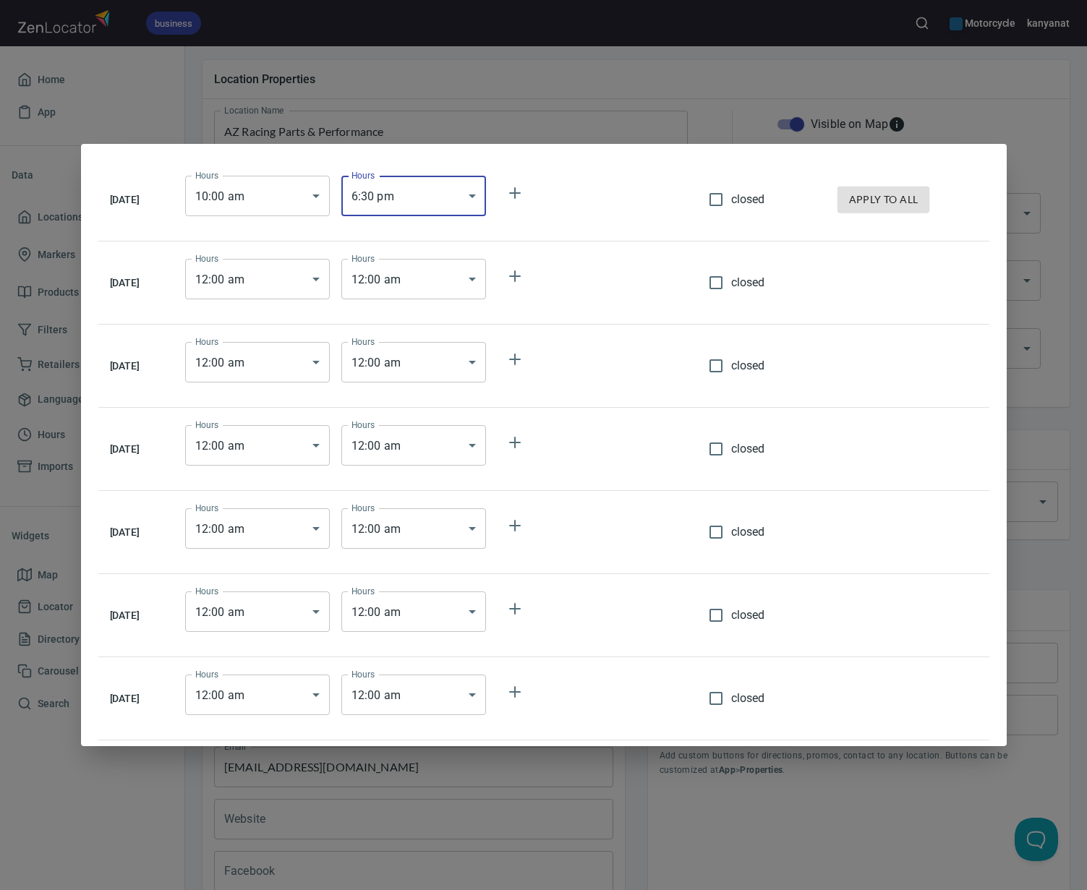
click at [883, 200] on span "apply to all" at bounding box center [883, 200] width 69 height 18
type input "10:00"
type input "18:30"
type input "10:00"
type input "18:30"
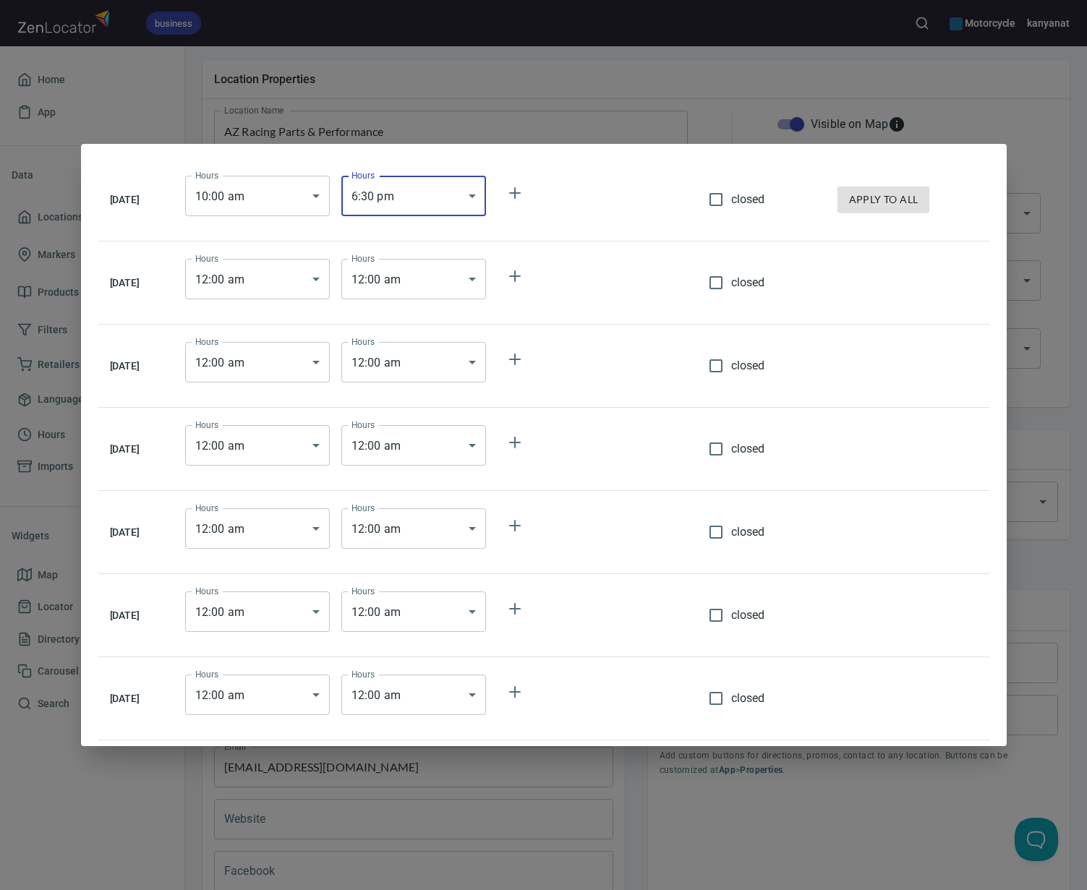
type input "10:00"
type input "18:30"
type input "10:00"
type input "18:30"
type input "10:00"
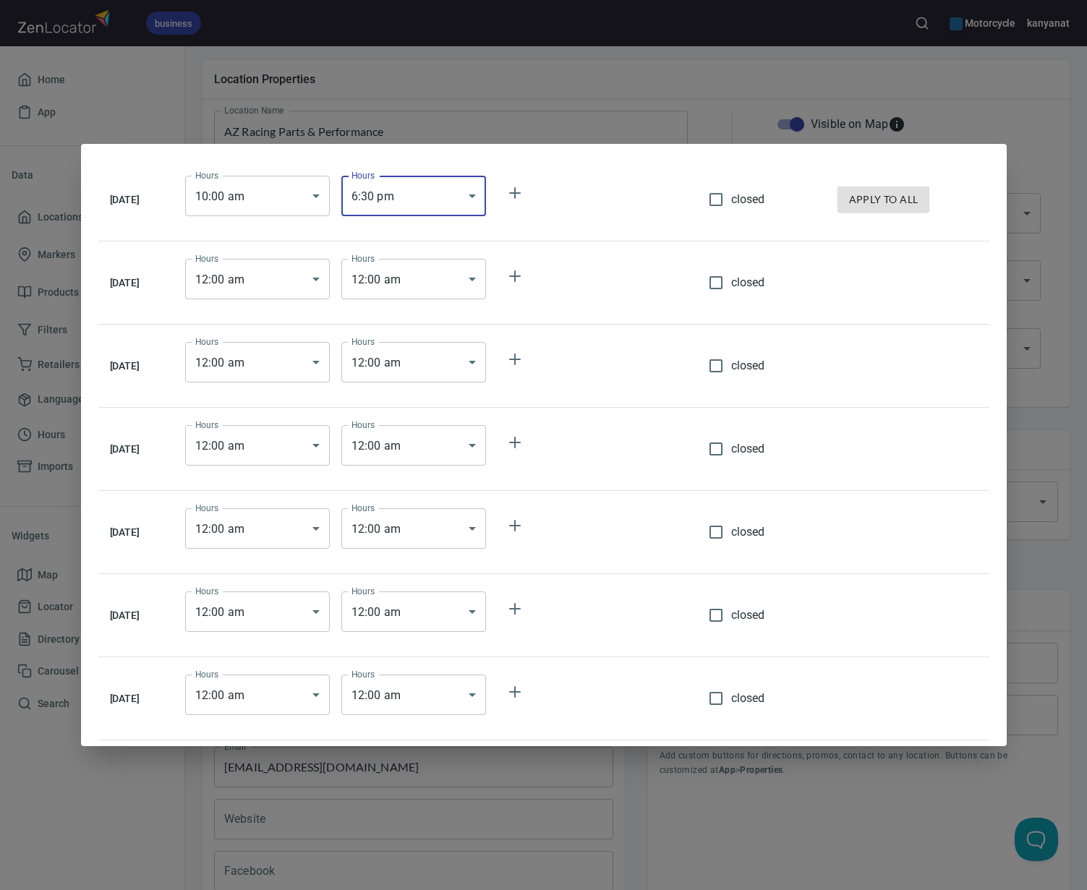
type input "18:30"
type input "10:00"
type input "18:30"
click at [688, 116] on div "Monday Hours 10 : 00 am 10:00 Hours Hours 6 : 30 pm 18:30 Hours closed apply to…" at bounding box center [543, 445] width 1087 height 890
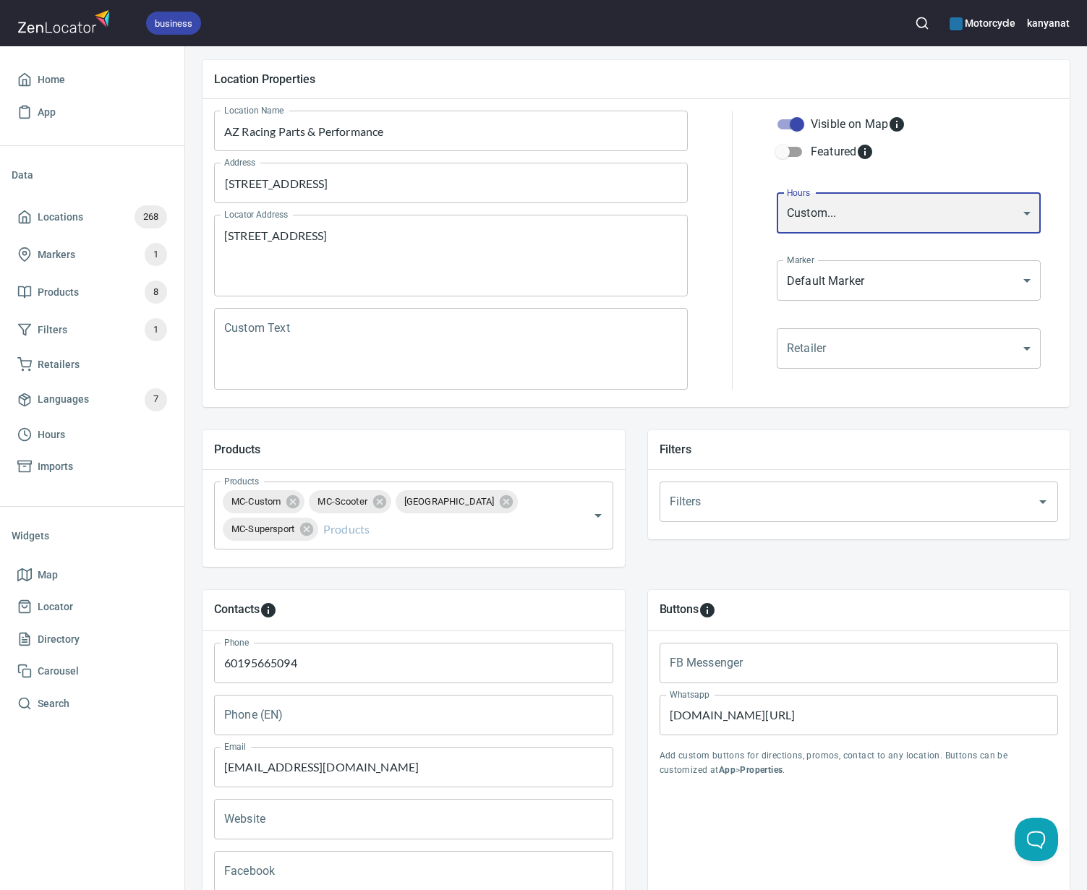
scroll to position [341, 0]
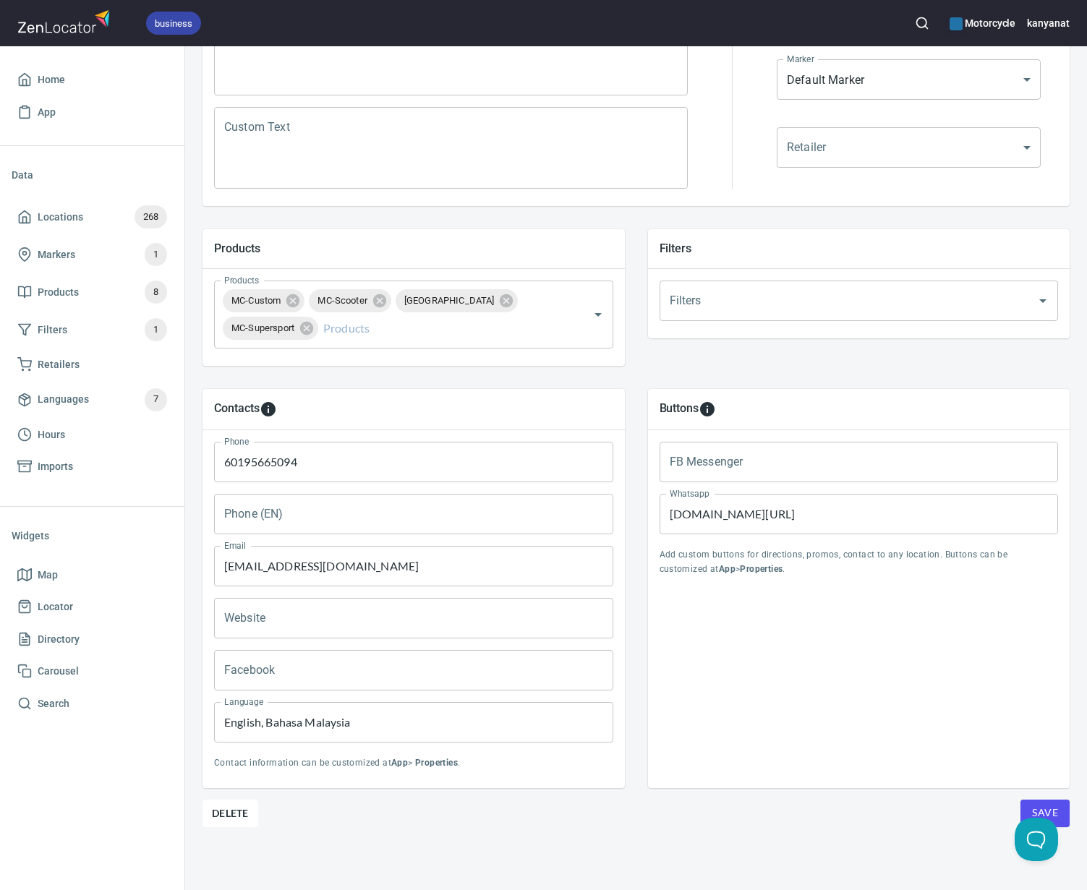
click at [1029, 804] on button "Save" at bounding box center [1045, 813] width 49 height 27
drag, startPoint x: 337, startPoint y: 469, endPoint x: 226, endPoint y: 465, distance: 110.7
click at [226, 465] on input "60195665094" at bounding box center [413, 462] width 399 height 41
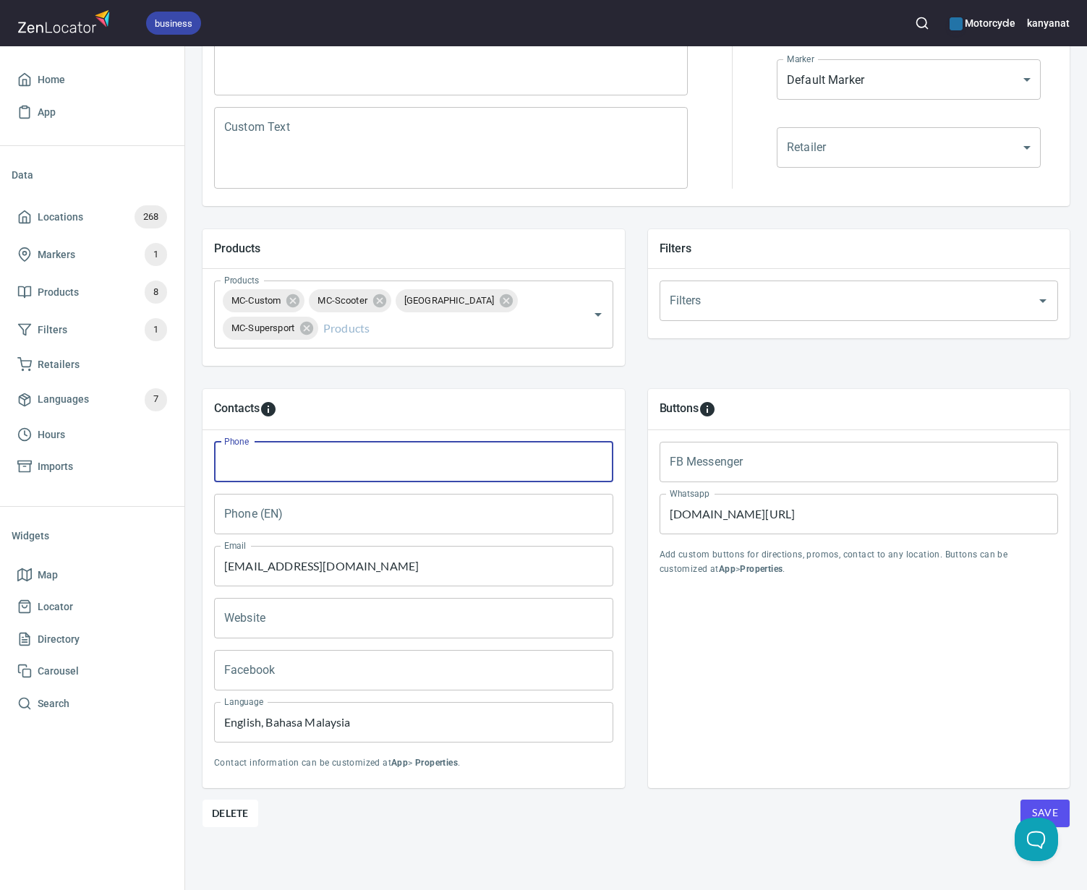
click at [288, 529] on input "Phone (EN)" at bounding box center [413, 514] width 399 height 41
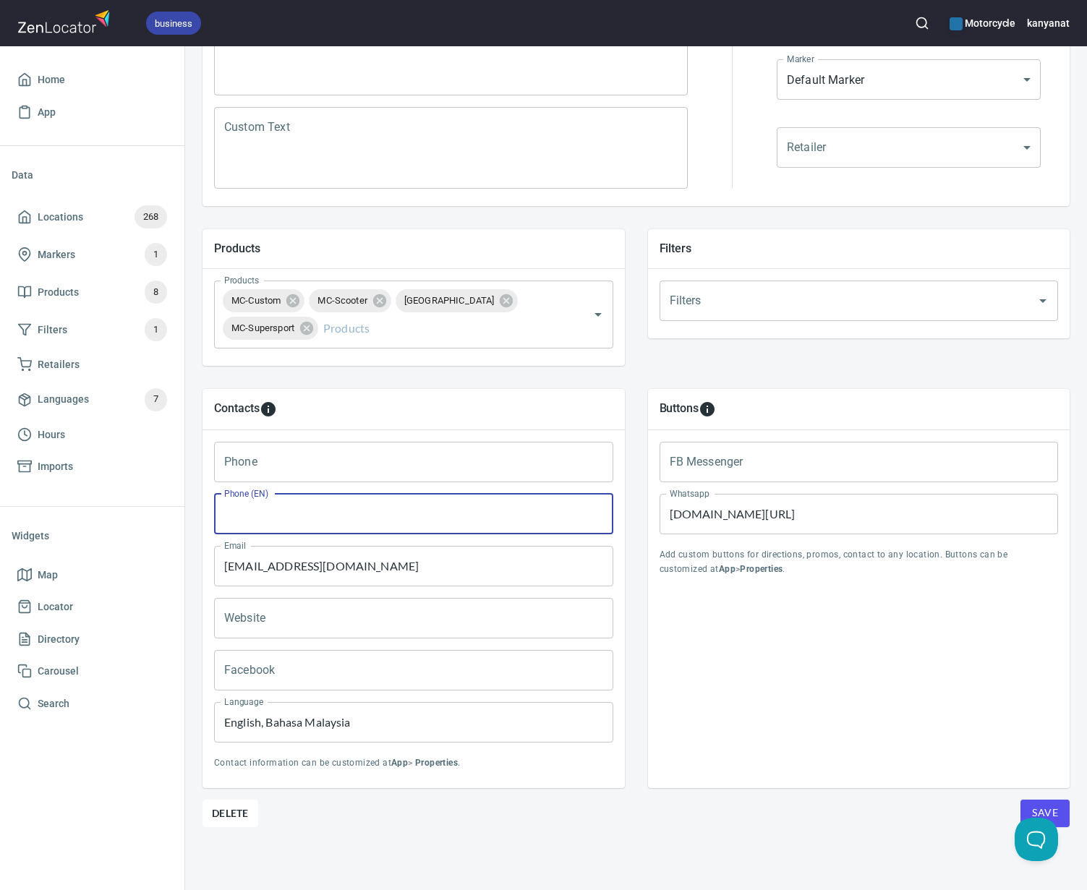
paste input "60195665094"
type input "60195665094"
click at [1044, 802] on button "Save" at bounding box center [1045, 813] width 49 height 27
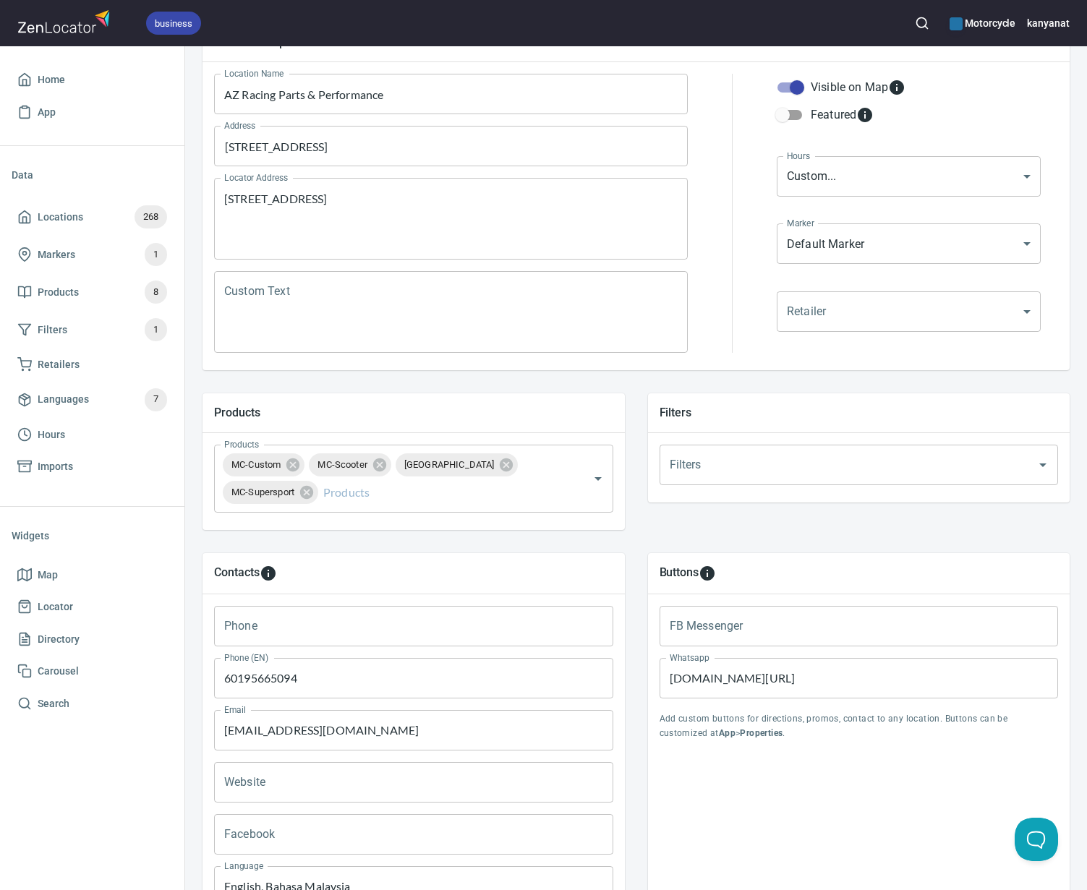
scroll to position [0, 0]
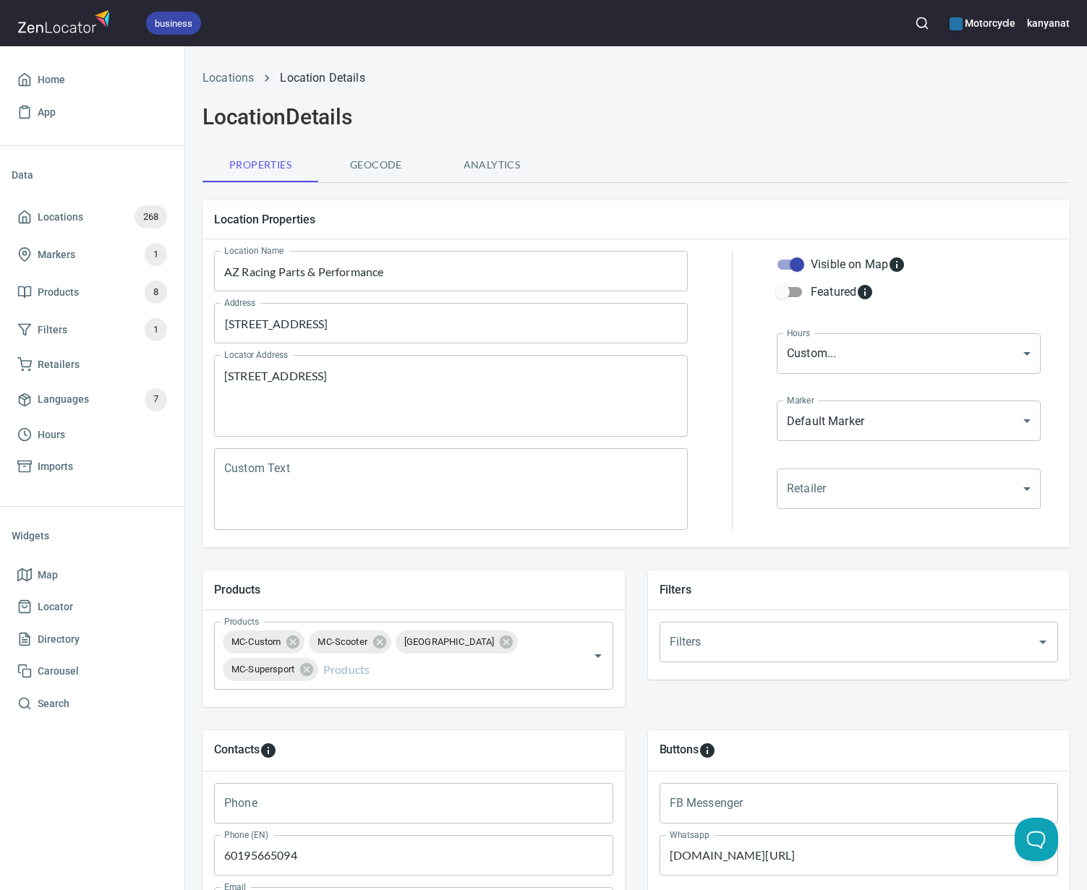
click at [365, 166] on span "Geocode" at bounding box center [376, 165] width 98 height 18
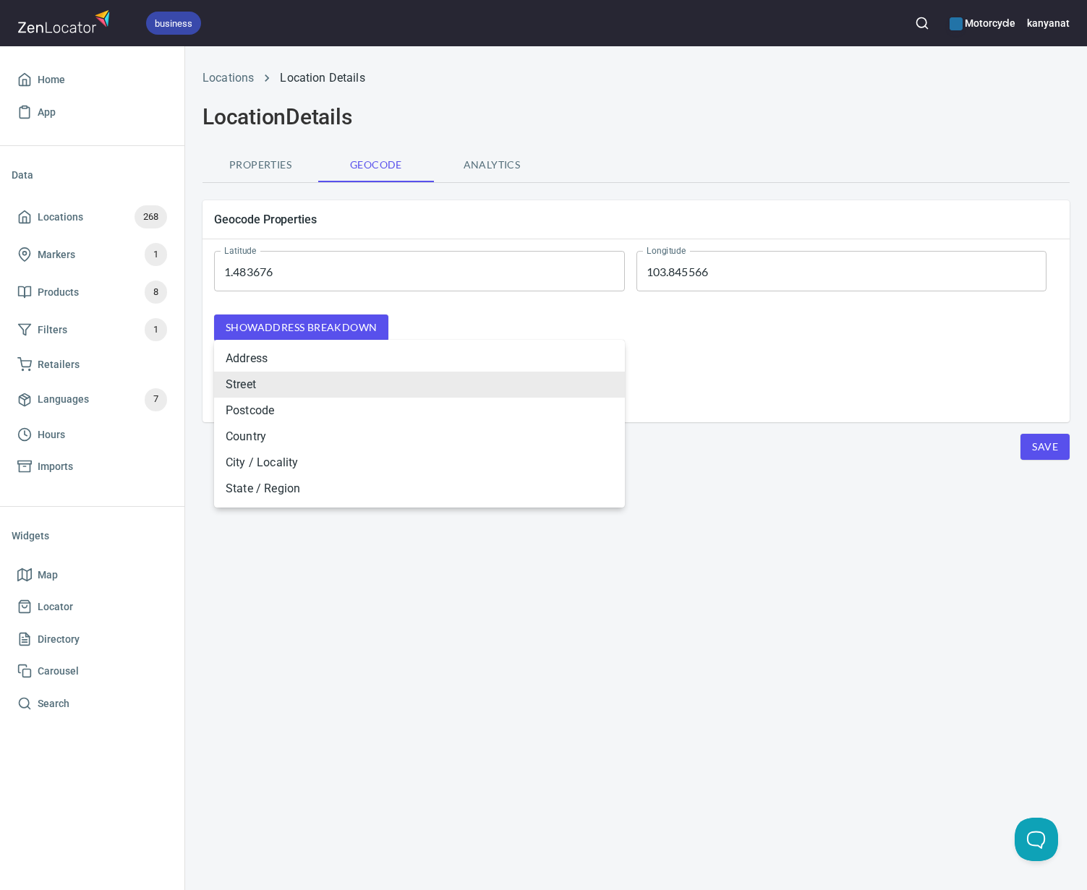
click at [352, 393] on body "business Motorcycle kanyanat Home App Data Locations 268 Markers 1 Products 8 F…" at bounding box center [543, 445] width 1087 height 890
click at [284, 362] on li "Address" at bounding box center [419, 359] width 411 height 26
type input "ADDRESS"
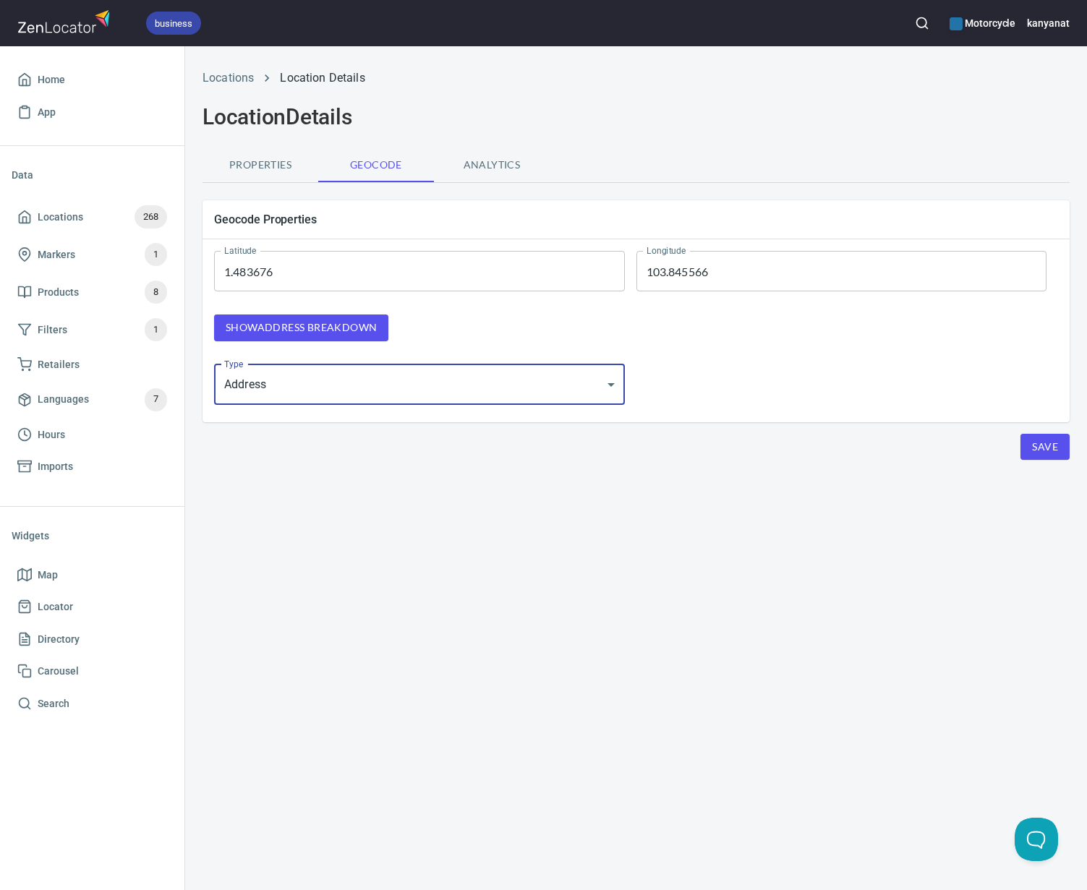
click at [1048, 456] on button "Save" at bounding box center [1045, 447] width 49 height 27
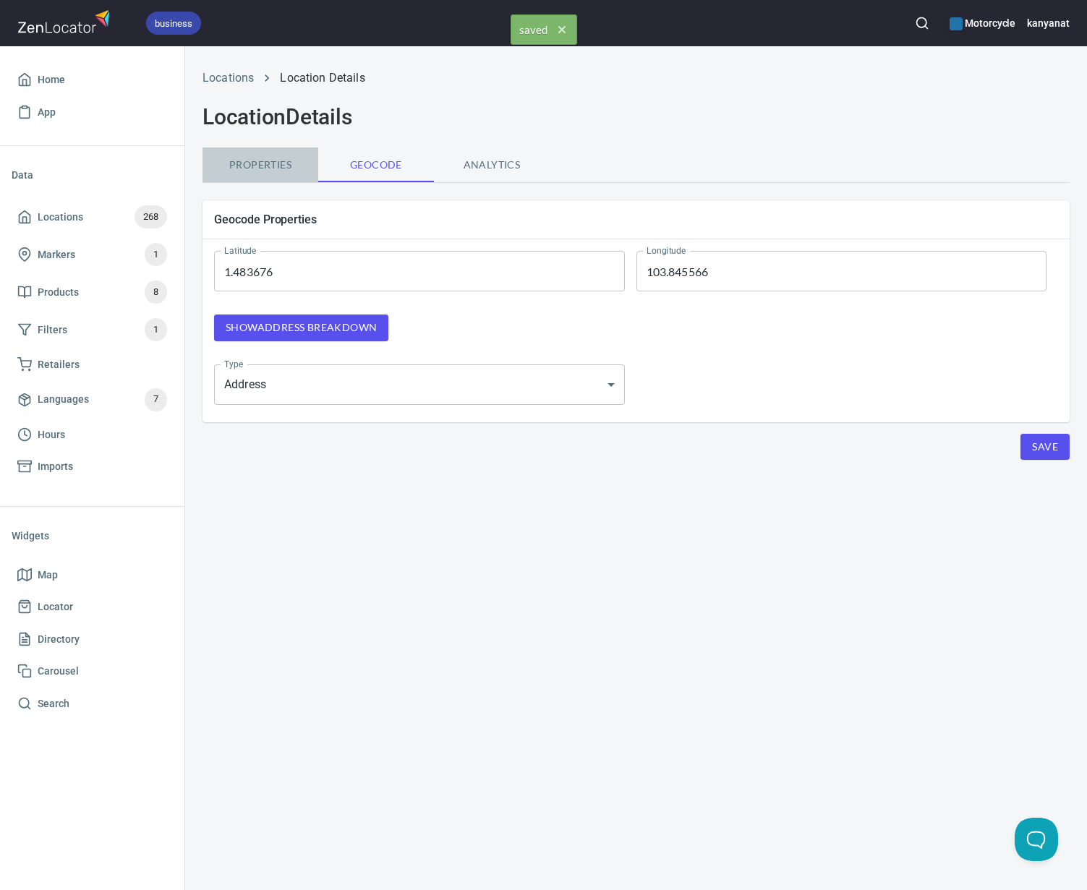
click at [259, 162] on span "Properties" at bounding box center [260, 165] width 98 height 18
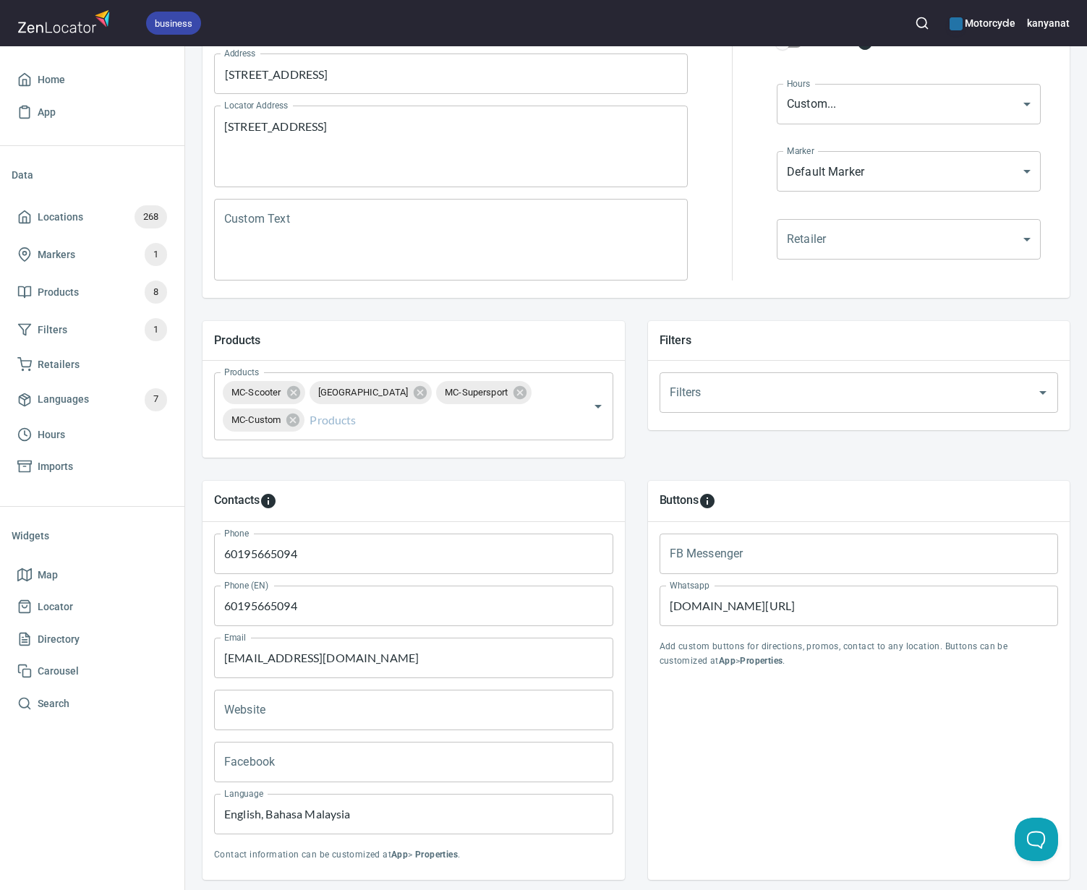
scroll to position [341, 0]
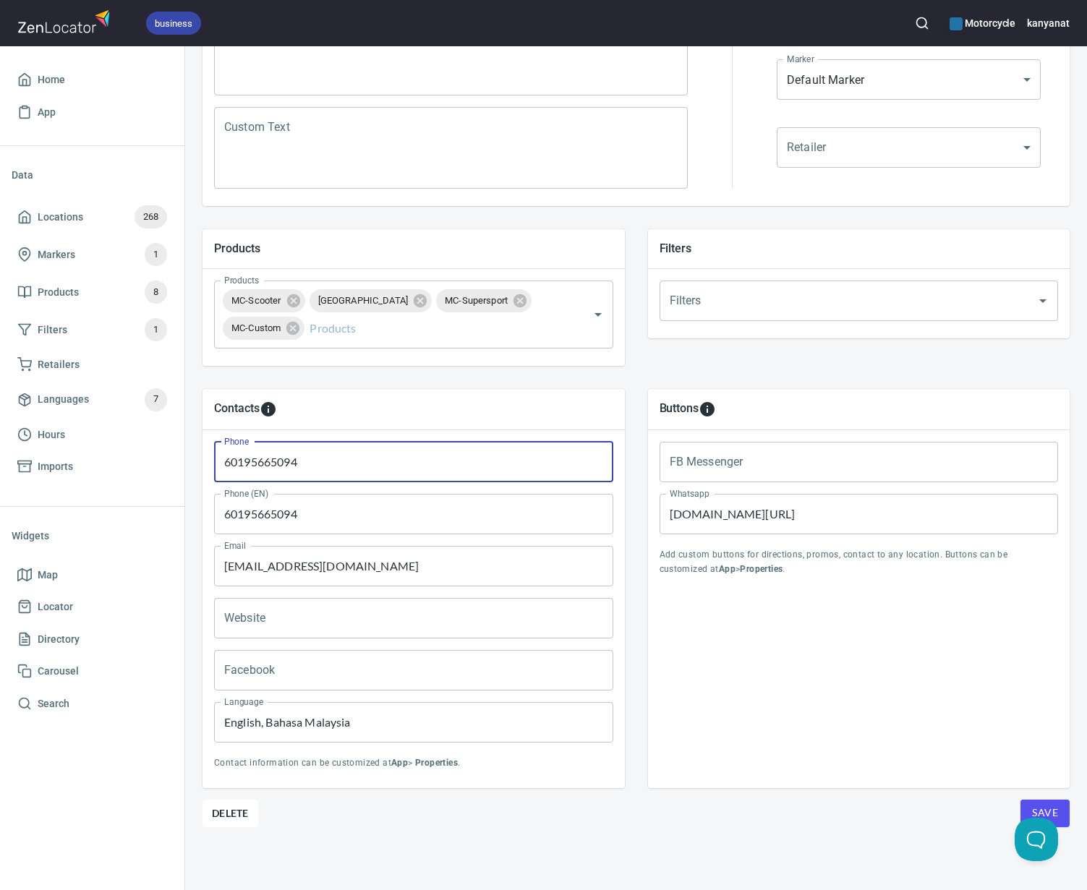
click at [318, 467] on input "60195665094" at bounding box center [413, 462] width 399 height 41
drag, startPoint x: 340, startPoint y: 459, endPoint x: 215, endPoint y: 460, distance: 125.1
click at [215, 460] on input "60195665094" at bounding box center [413, 462] width 399 height 41
click at [1043, 801] on button "Save" at bounding box center [1045, 813] width 49 height 27
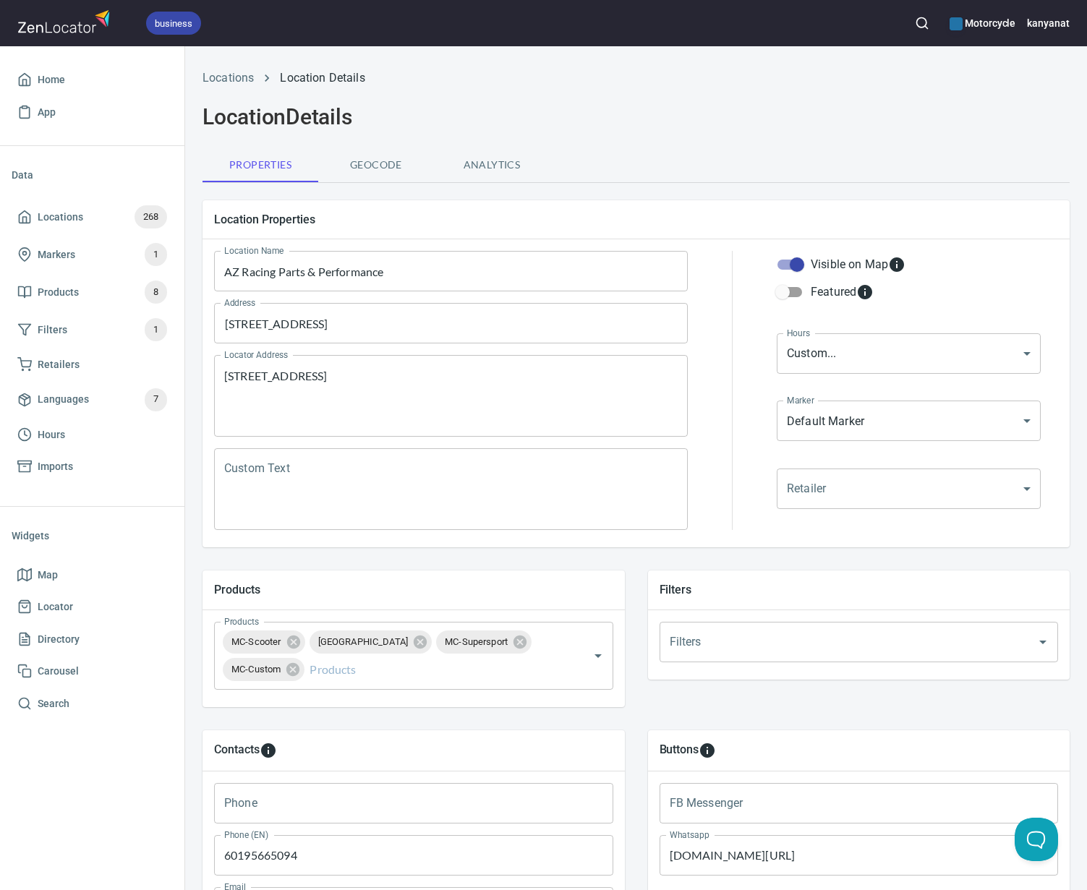
click at [362, 163] on span "Geocode" at bounding box center [376, 165] width 98 height 18
